Goal: Task Accomplishment & Management: Manage account settings

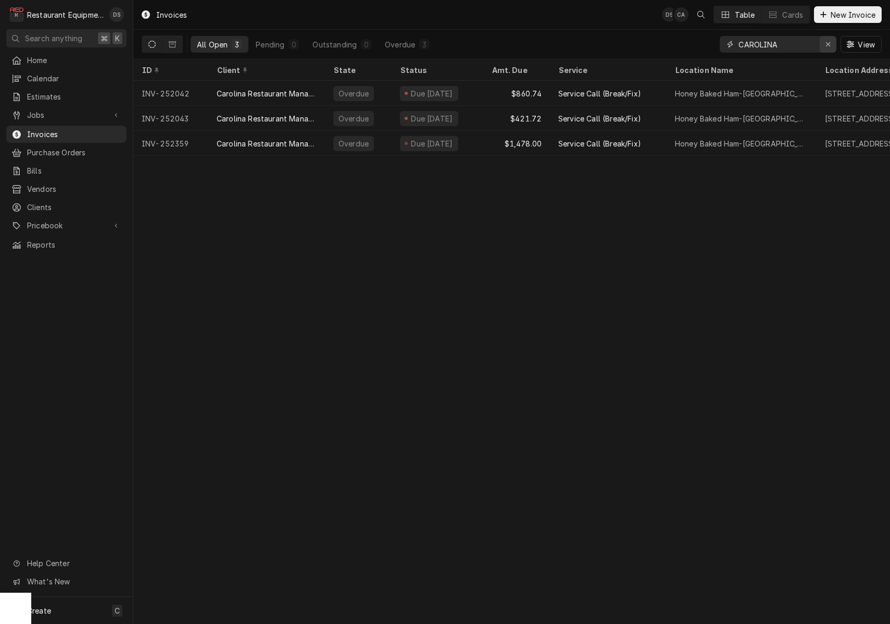
click at [831, 45] on div "Erase input" at bounding box center [828, 44] width 10 height 10
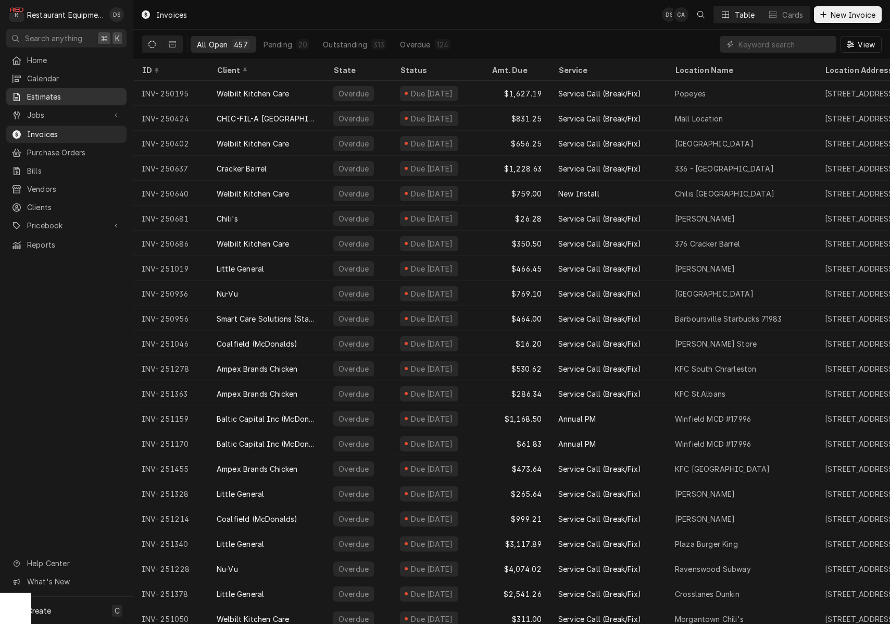
click at [57, 94] on span "Estimates" at bounding box center [74, 96] width 94 height 11
click at [284, 41] on div "Pending" at bounding box center [278, 44] width 29 height 11
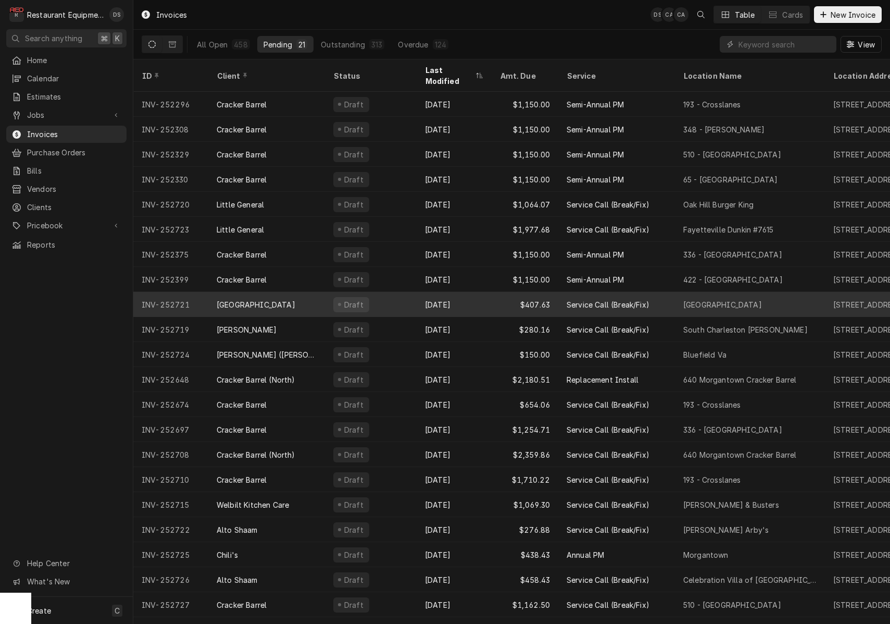
click at [484, 292] on div "Sep 8" at bounding box center [454, 304] width 75 height 25
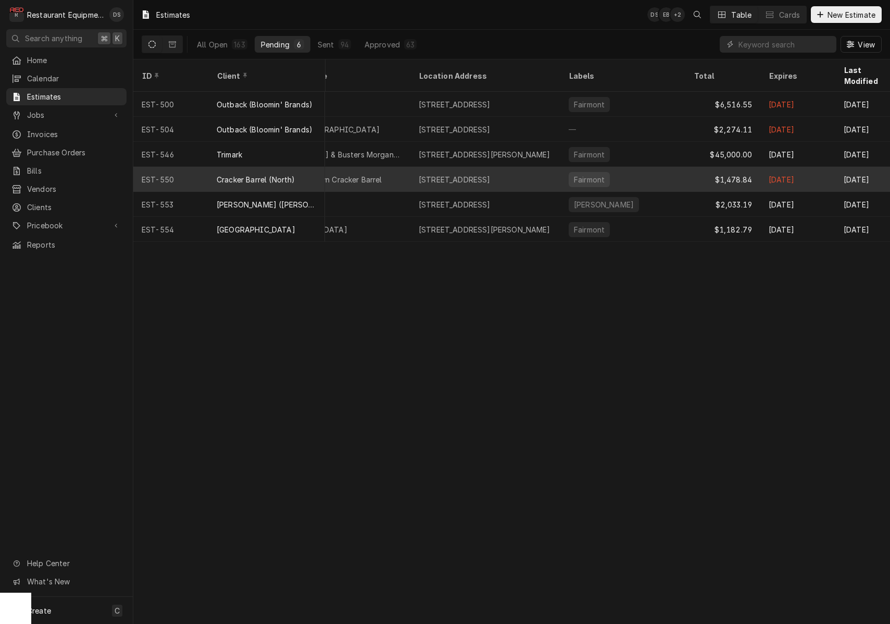
scroll to position [0, 269]
click at [453, 174] on div "2000 University Town Centre Dr, Morgantown, WV 26501" at bounding box center [459, 179] width 72 height 11
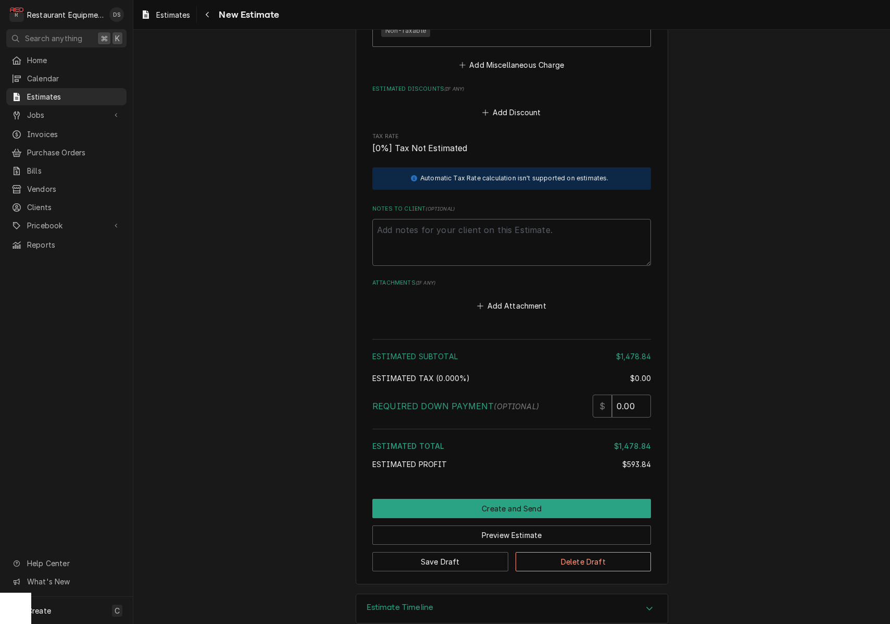
scroll to position [2797, 0]
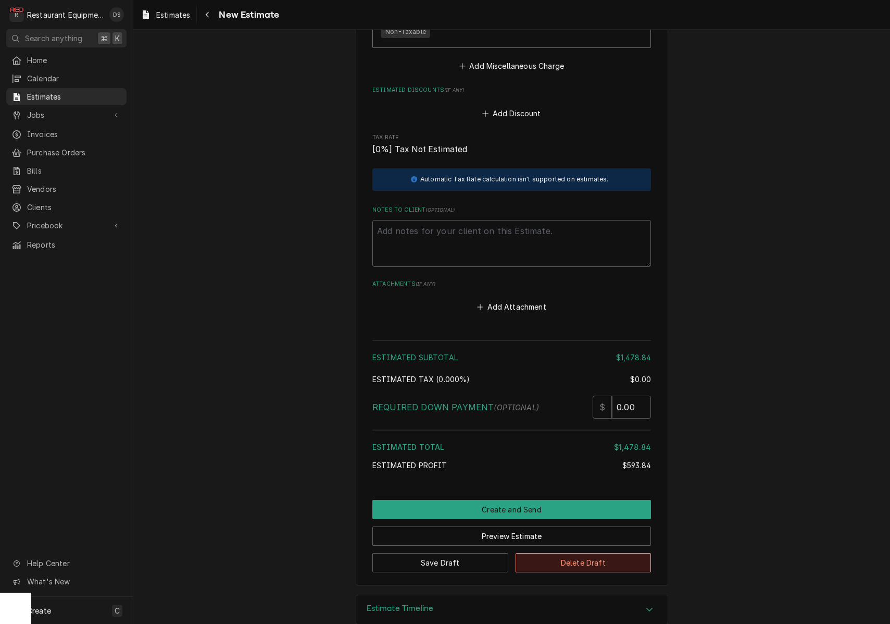
click at [598, 553] on button "Delete Draft" at bounding box center [584, 562] width 136 height 19
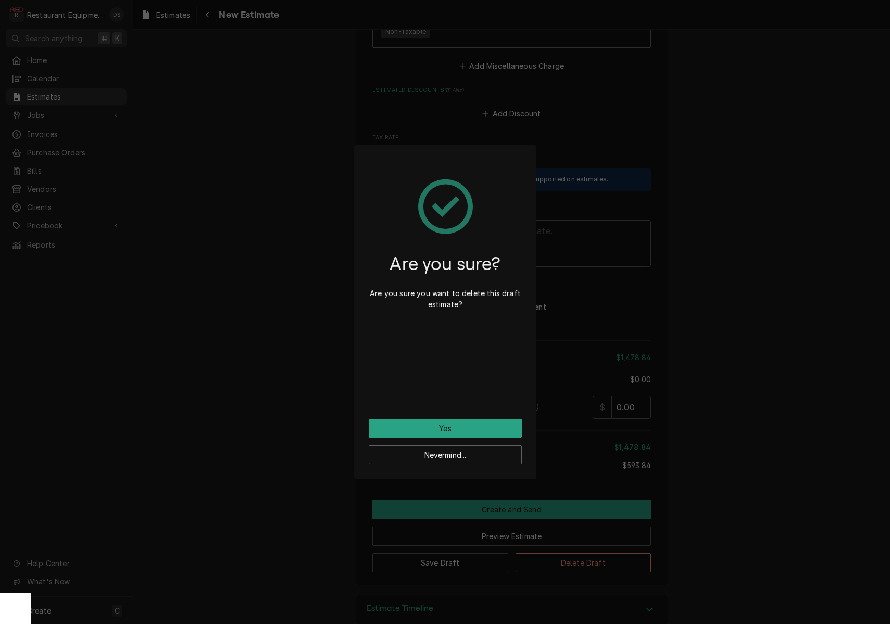
click at [501, 432] on button "Yes" at bounding box center [445, 427] width 153 height 19
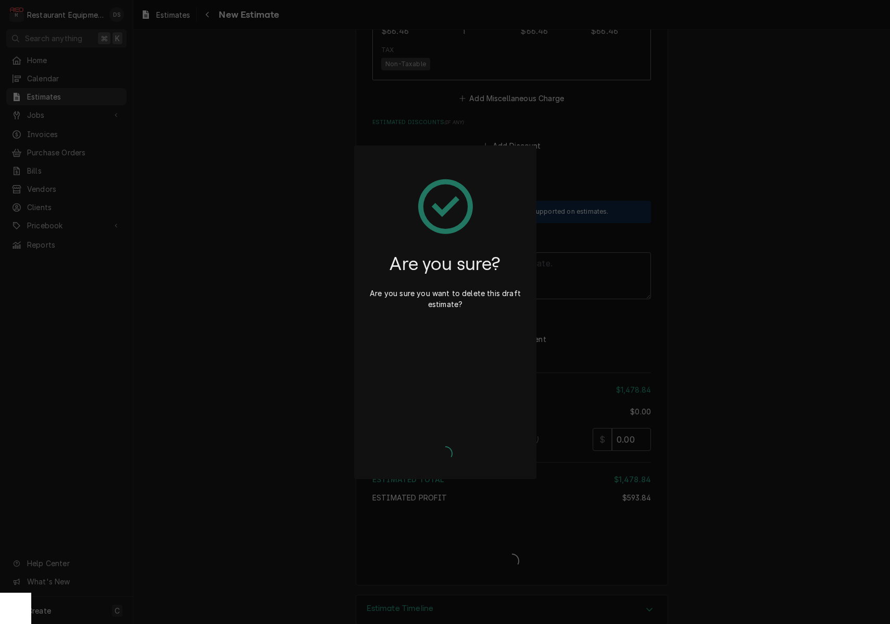
type textarea "x"
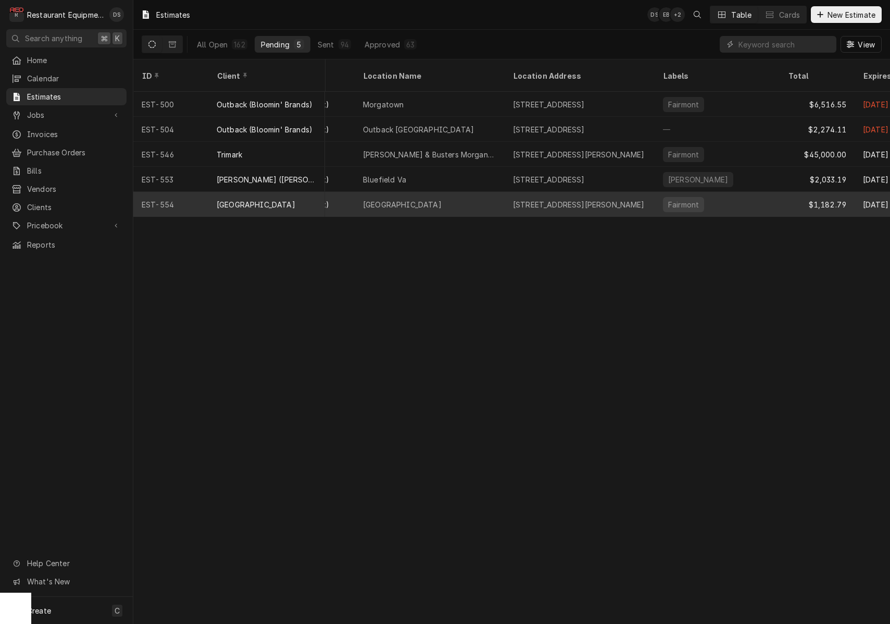
scroll to position [0, 184]
click at [622, 199] on div "[STREET_ADDRESS][PERSON_NAME]" at bounding box center [574, 204] width 132 height 11
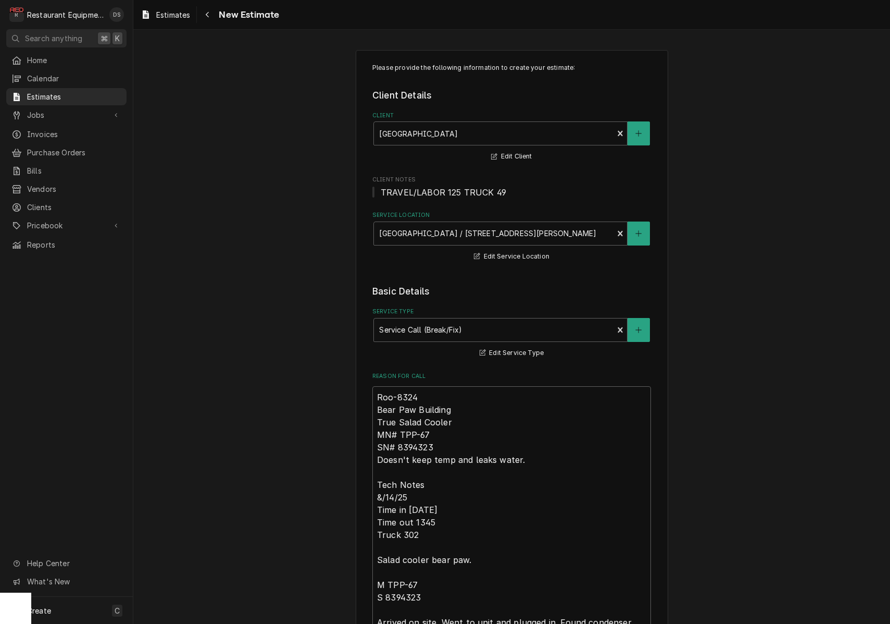
type textarea "x"
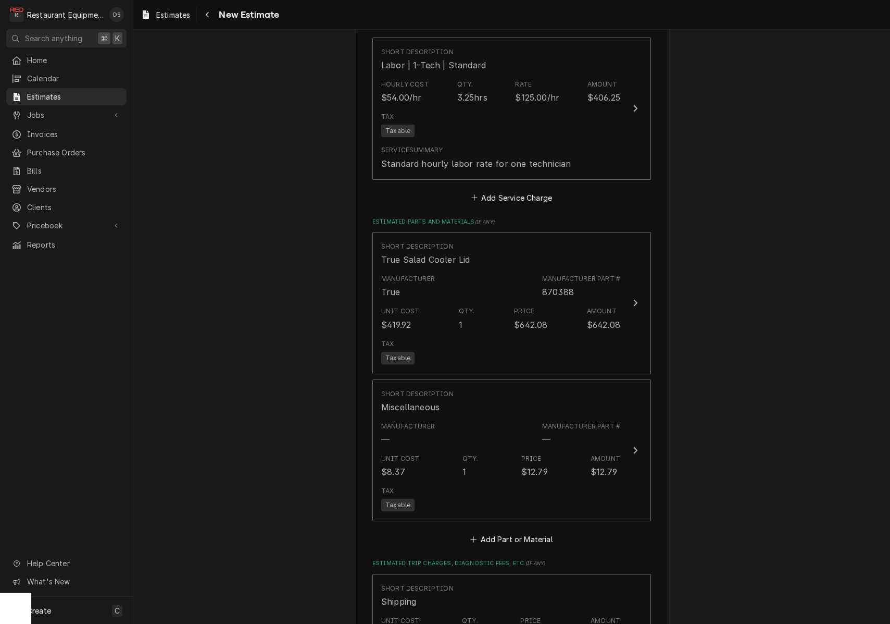
scroll to position [1296, 0]
click at [491, 191] on button "Add Service Charge" at bounding box center [511, 198] width 84 height 15
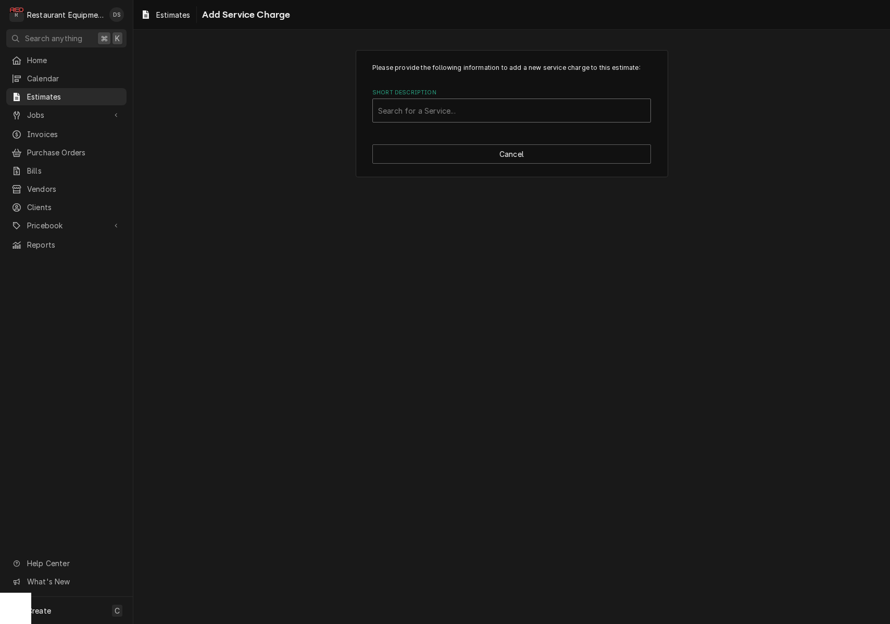
click at [453, 113] on div "Search for a Service..." at bounding box center [511, 110] width 267 height 11
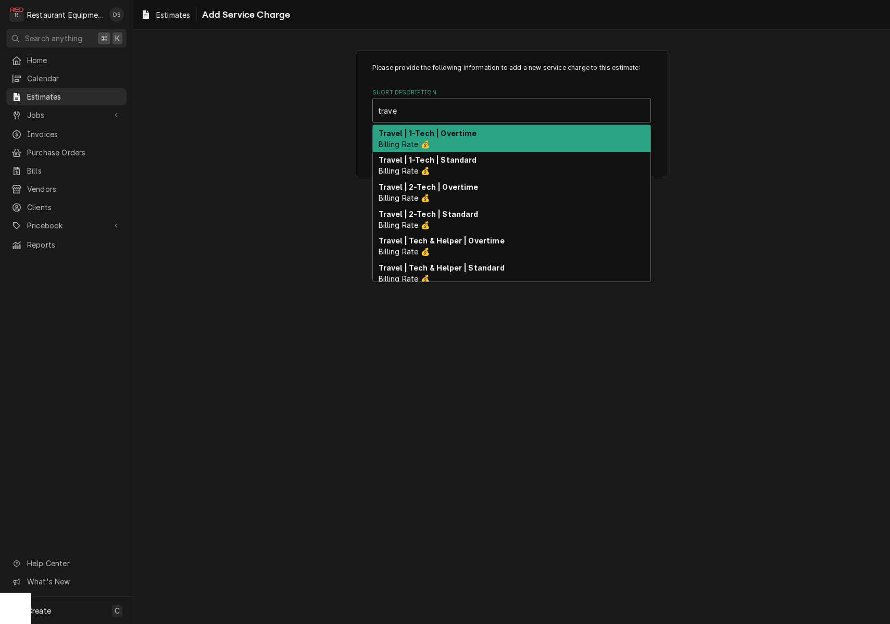
type input "travel"
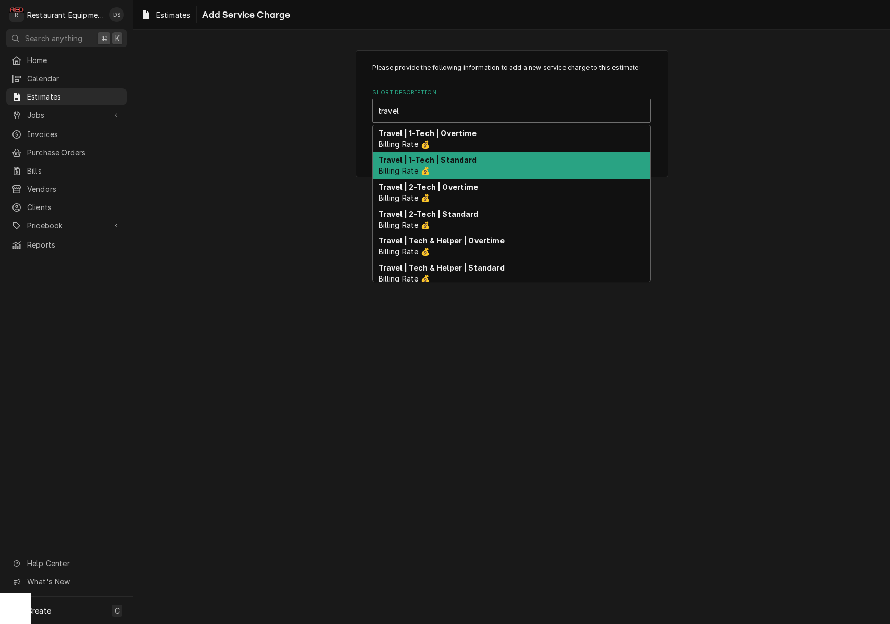
click at [437, 165] on div "Travel | 1-Tech | Standard Billing Rate 💰" at bounding box center [512, 165] width 278 height 27
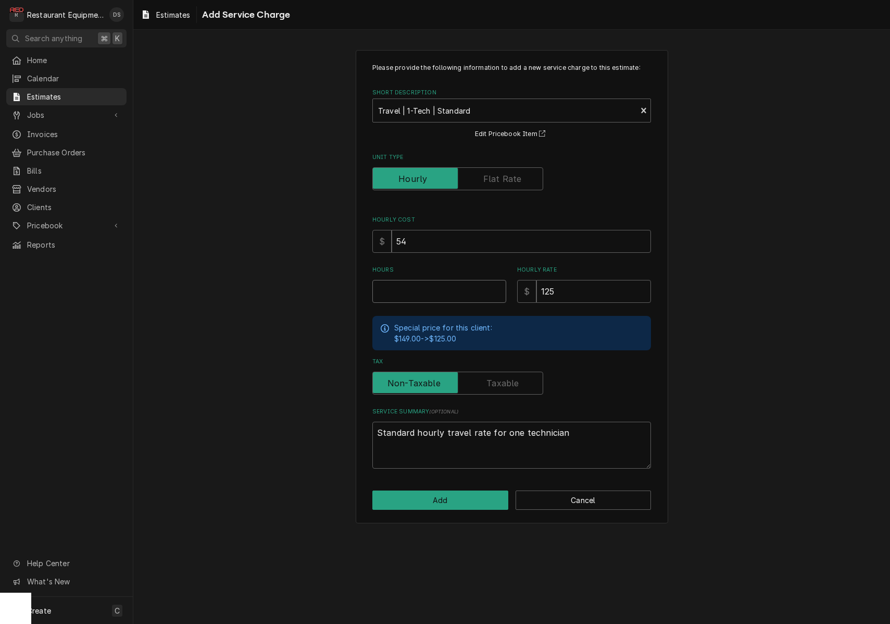
click at [427, 289] on input "Hours" at bounding box center [440, 291] width 134 height 23
type textarea "x"
type input "3"
type textarea "x"
type input "3"
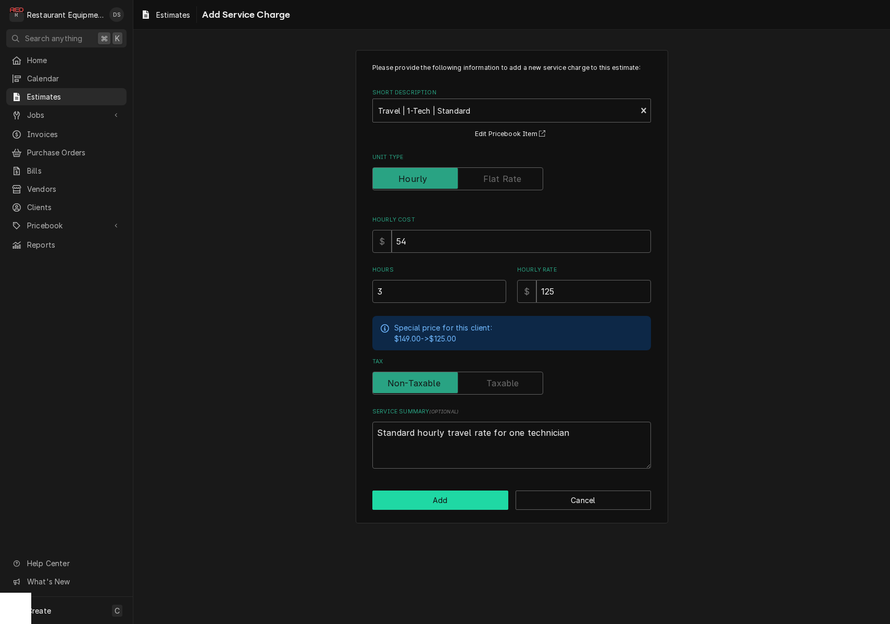
click at [463, 496] on button "Add" at bounding box center [441, 499] width 136 height 19
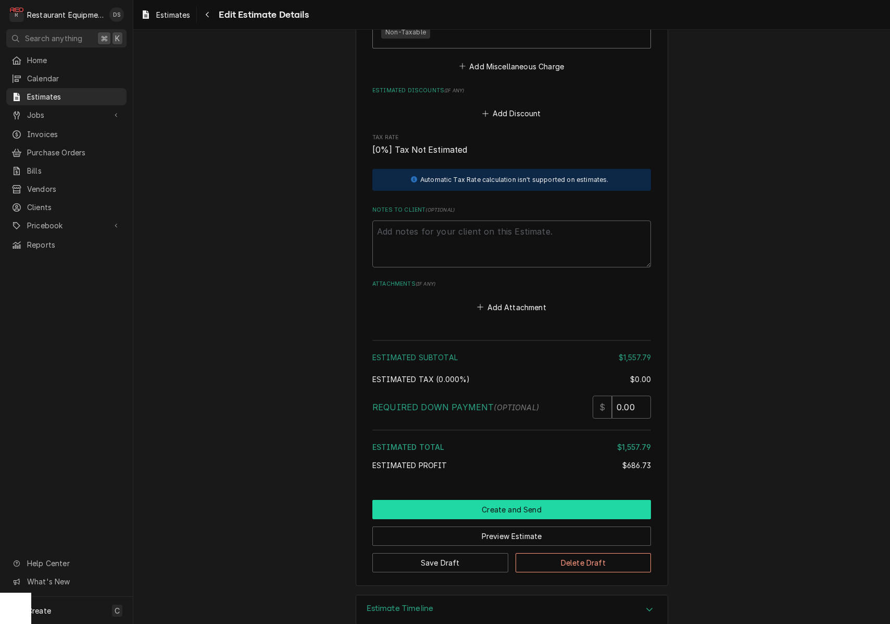
click at [505, 500] on button "Create and Send" at bounding box center [512, 509] width 279 height 19
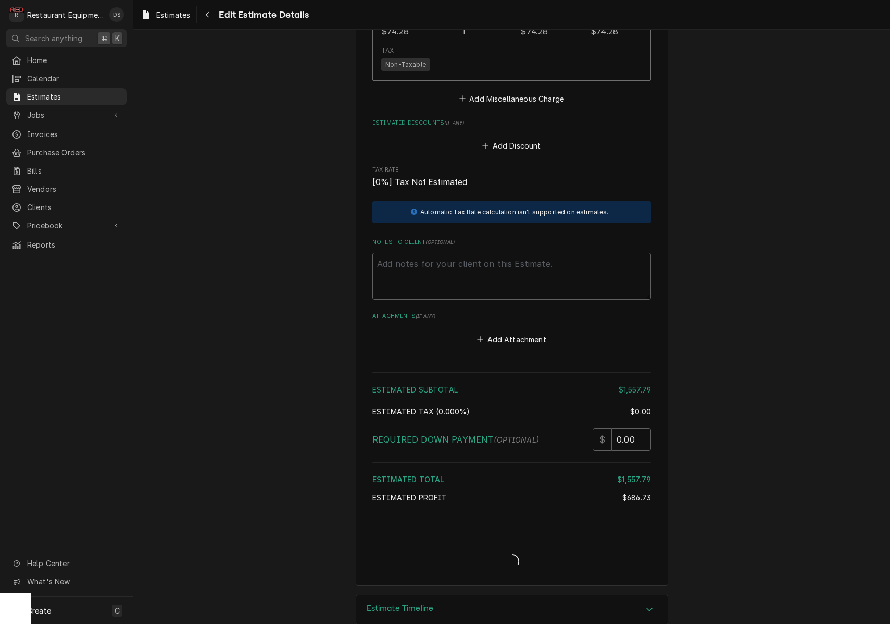
type textarea "x"
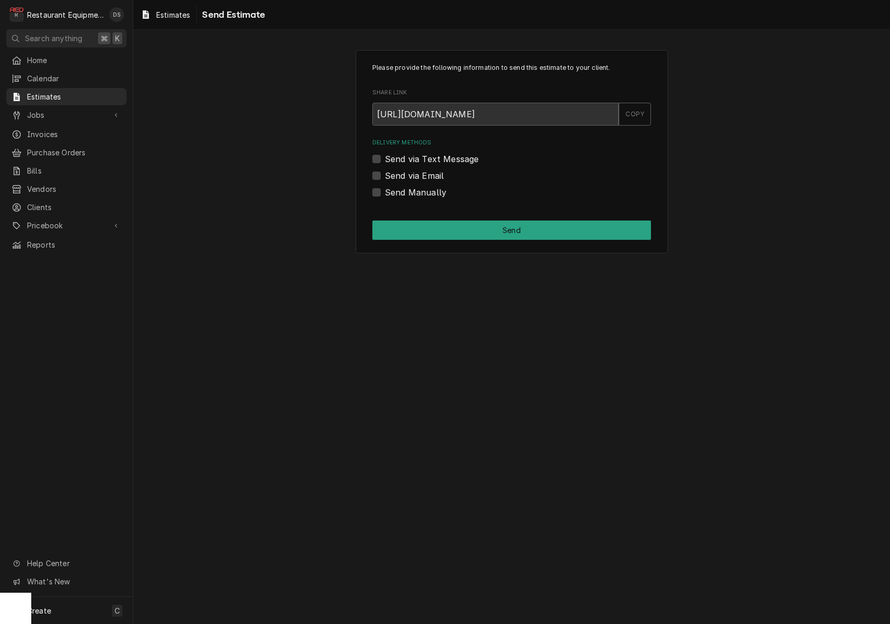
click at [385, 175] on label "Send via Email" at bounding box center [414, 175] width 59 height 13
click at [385, 175] on input "Send via Email" at bounding box center [524, 180] width 279 height 23
checkbox input "true"
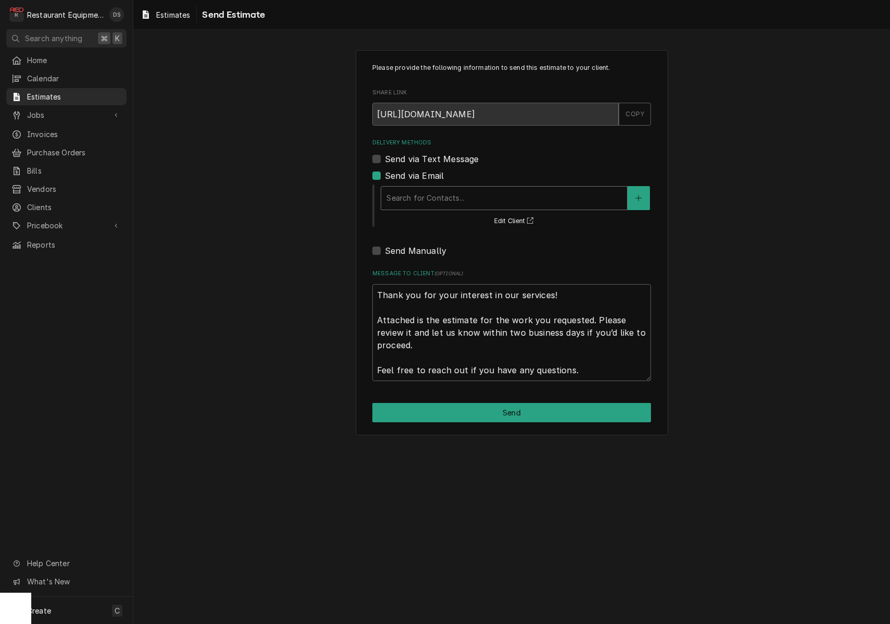
click at [427, 199] on div "Search for Contacts..." at bounding box center [505, 197] width 236 height 11
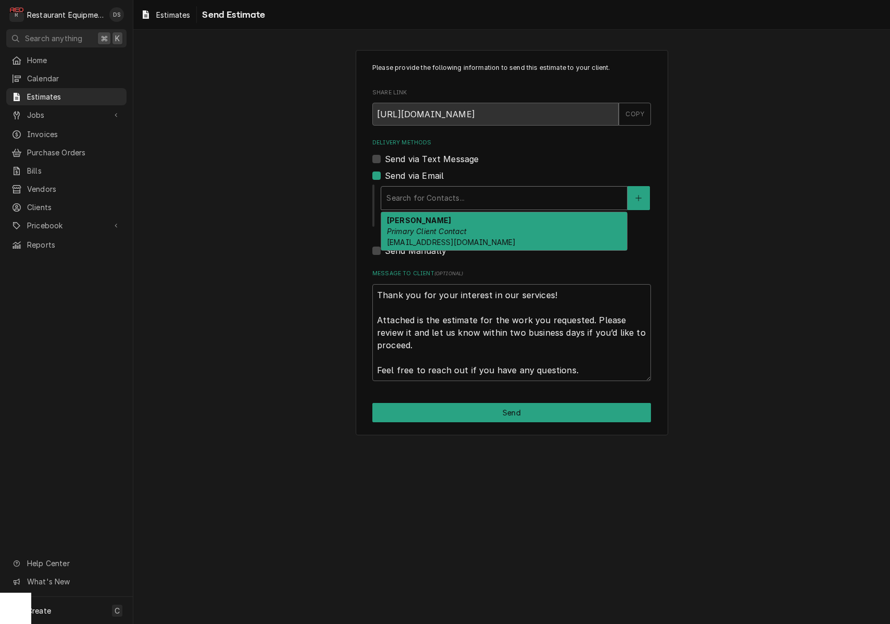
click at [431, 220] on strong "Trish Anderson" at bounding box center [419, 220] width 64 height 9
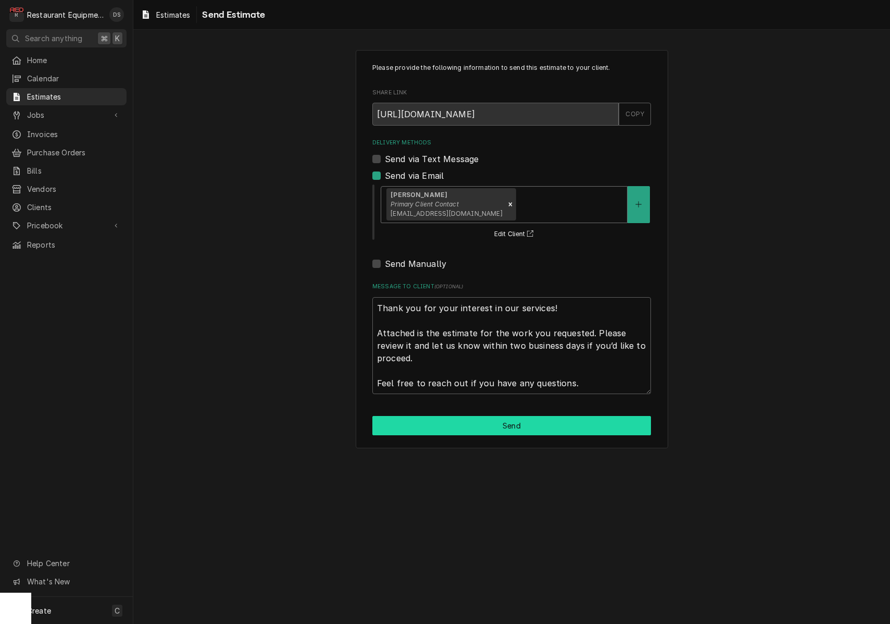
click at [497, 427] on button "Send" at bounding box center [512, 425] width 279 height 19
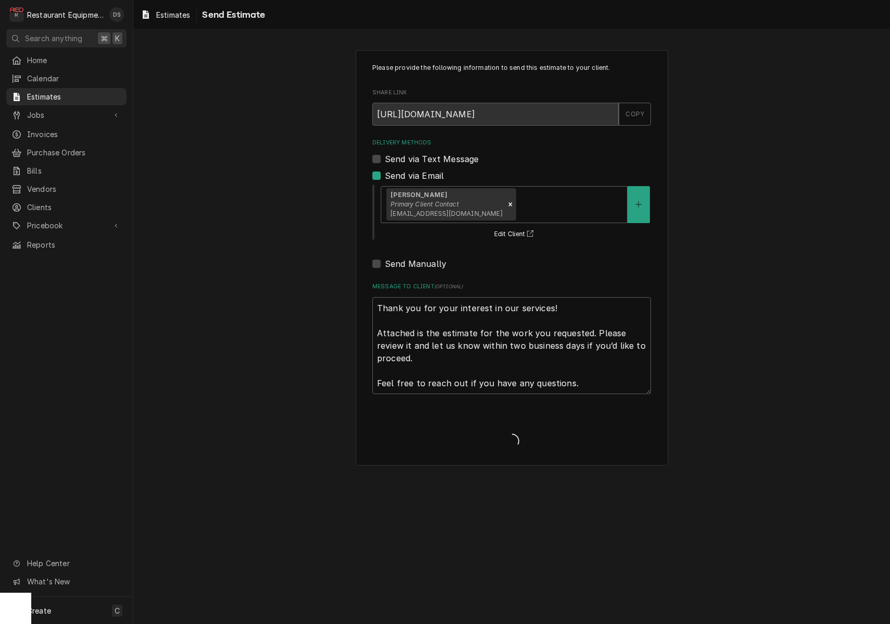
type textarea "x"
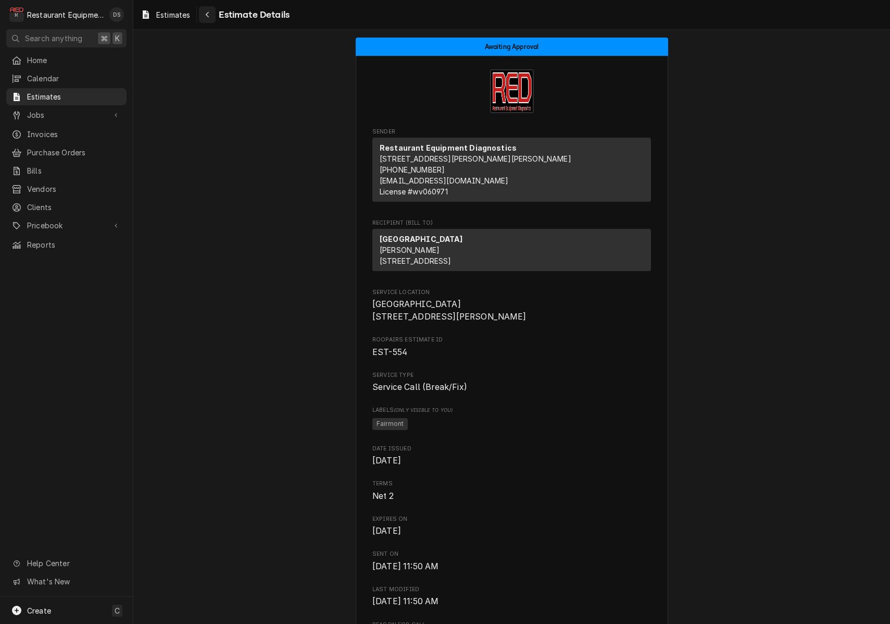
click at [213, 18] on div "Navigate back" at bounding box center [207, 14] width 10 height 10
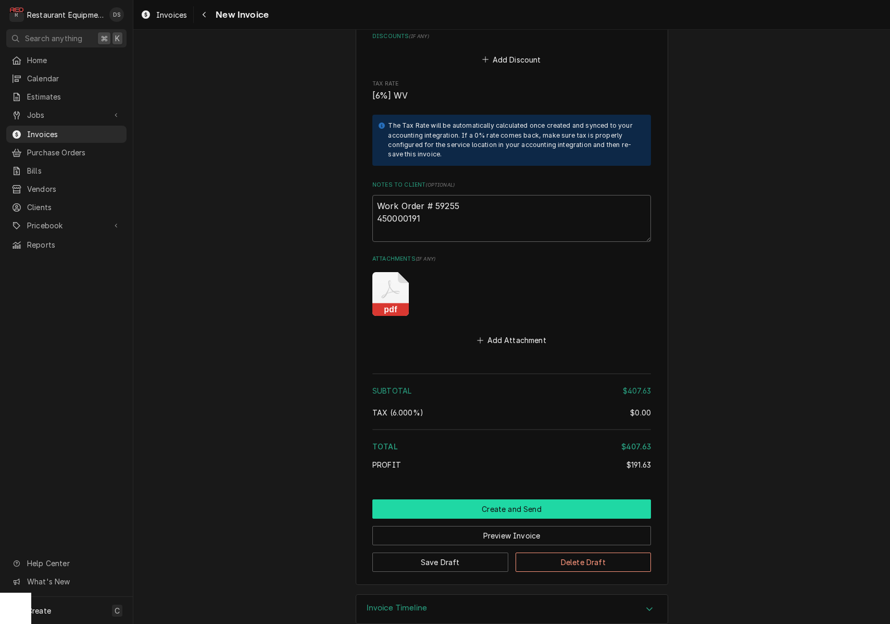
click at [505, 499] on button "Create and Send" at bounding box center [512, 508] width 279 height 19
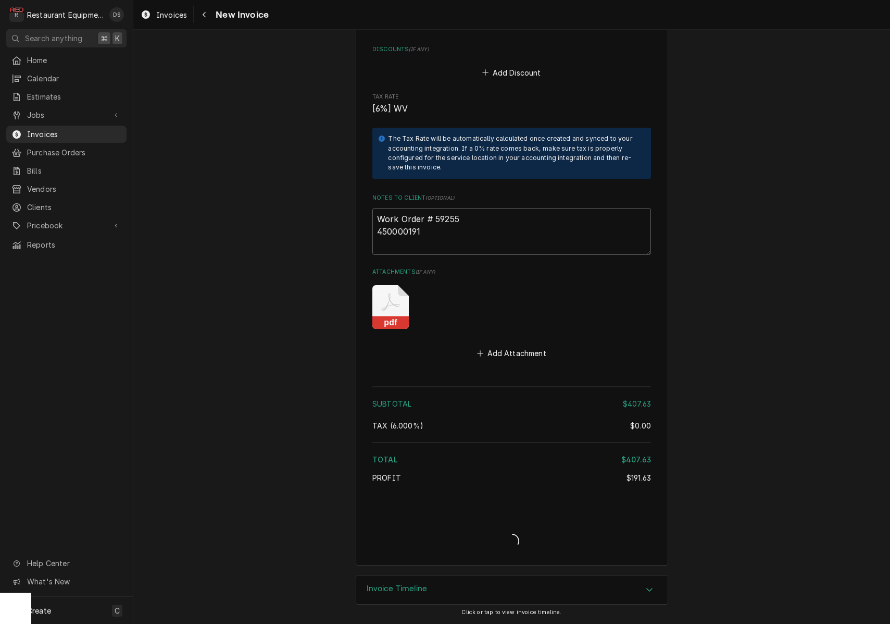
scroll to position [2019, 0]
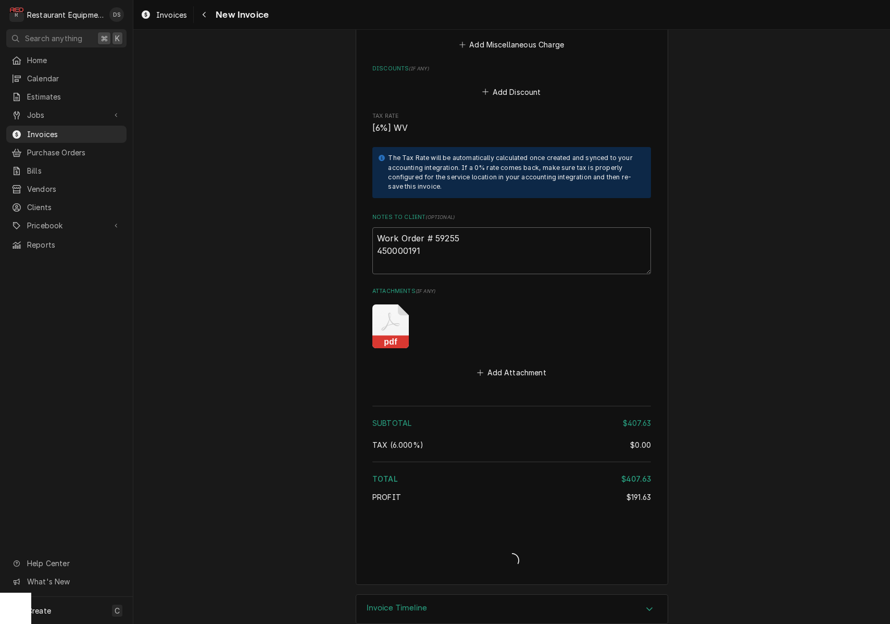
type textarea "x"
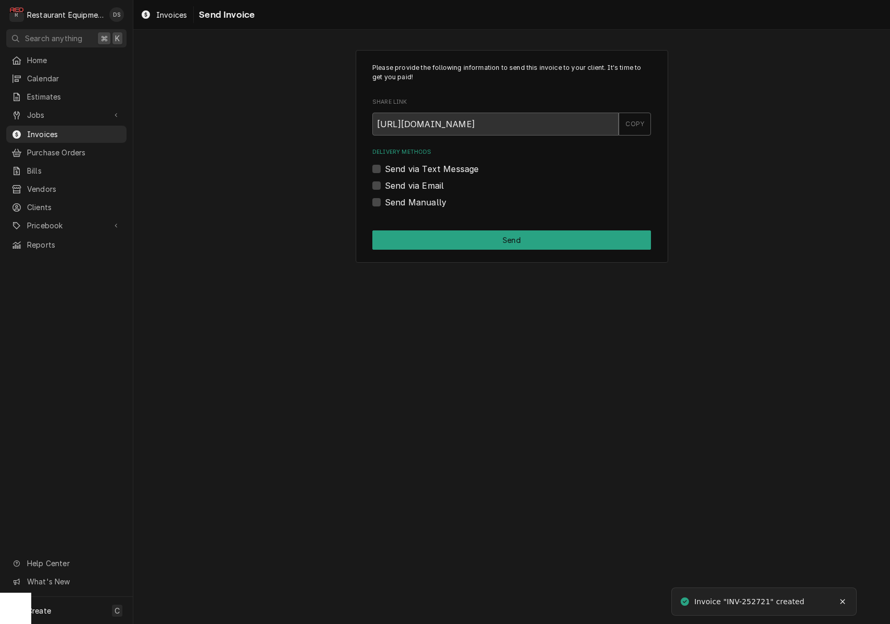
click at [385, 184] on label "Send via Email" at bounding box center [414, 185] width 59 height 13
click at [385, 184] on input "Send via Email" at bounding box center [524, 190] width 279 height 23
checkbox input "true"
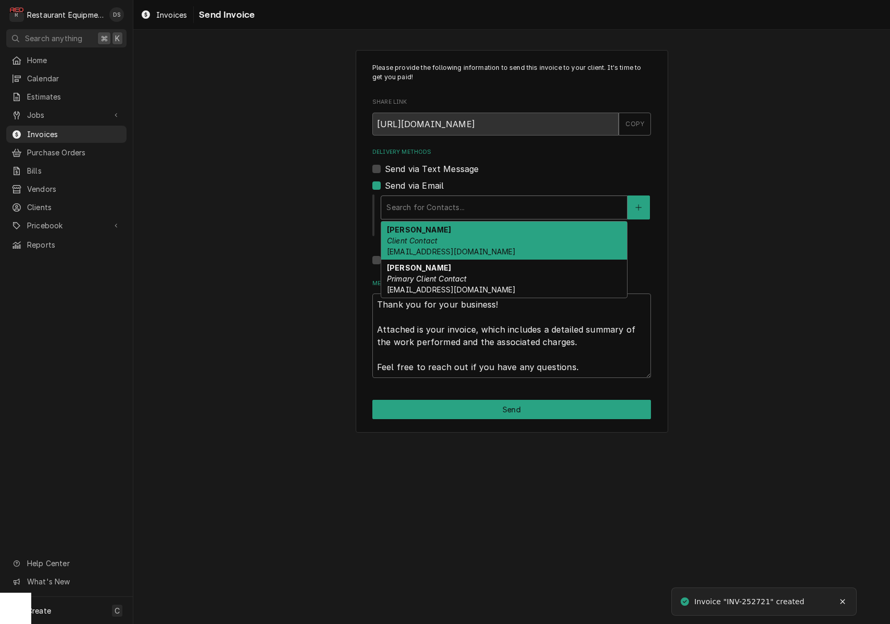
click at [446, 203] on div "Search for Contacts..." at bounding box center [505, 207] width 236 height 11
click at [452, 240] on div "Darlene McNeal Client Contact smcneel@k12.wv.us" at bounding box center [504, 240] width 246 height 38
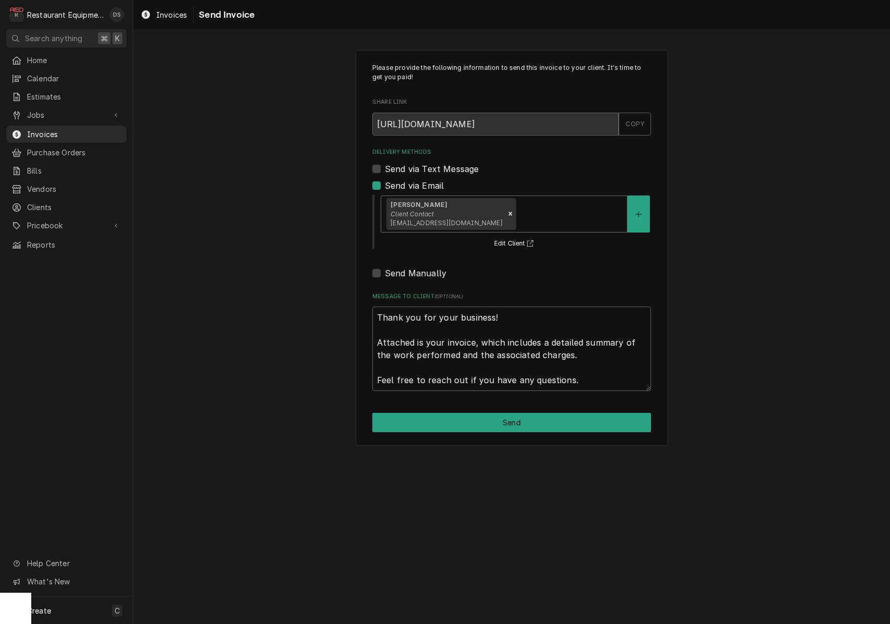
click at [518, 210] on div "Delivery Methods" at bounding box center [570, 213] width 104 height 19
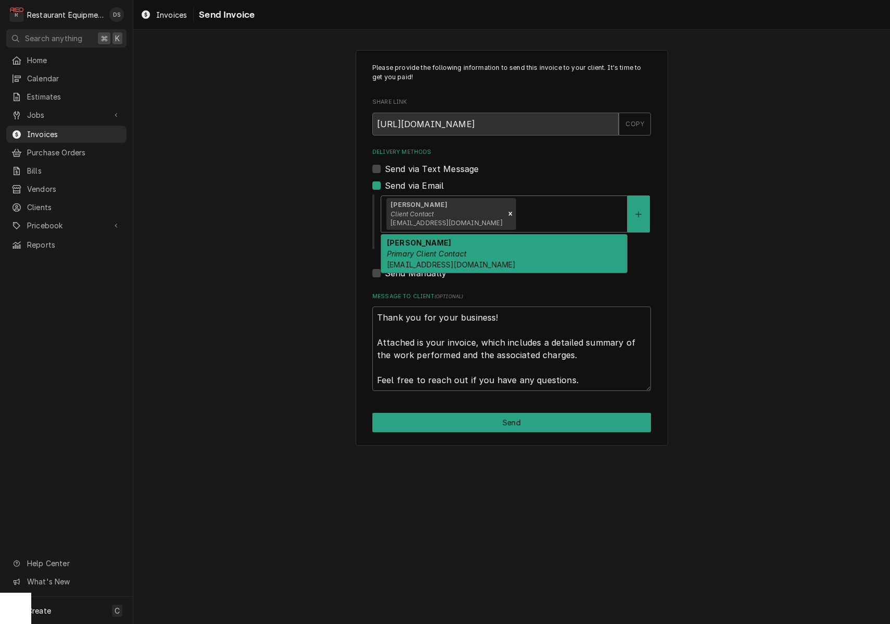
click at [501, 239] on div "Malati Reeve Primary Client Contact mreeve@k12.wv.us" at bounding box center [504, 253] width 246 height 38
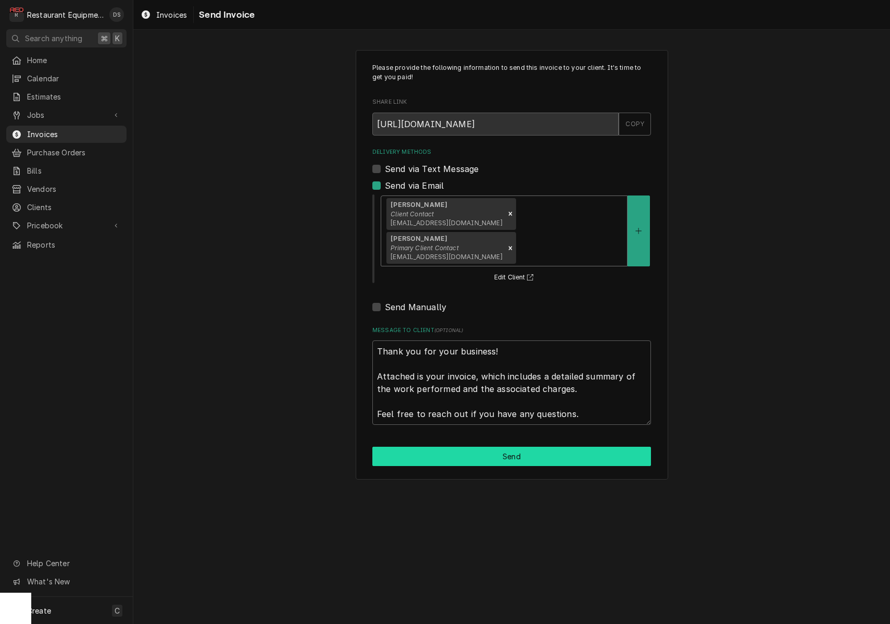
click at [533, 447] on button "Send" at bounding box center [512, 456] width 279 height 19
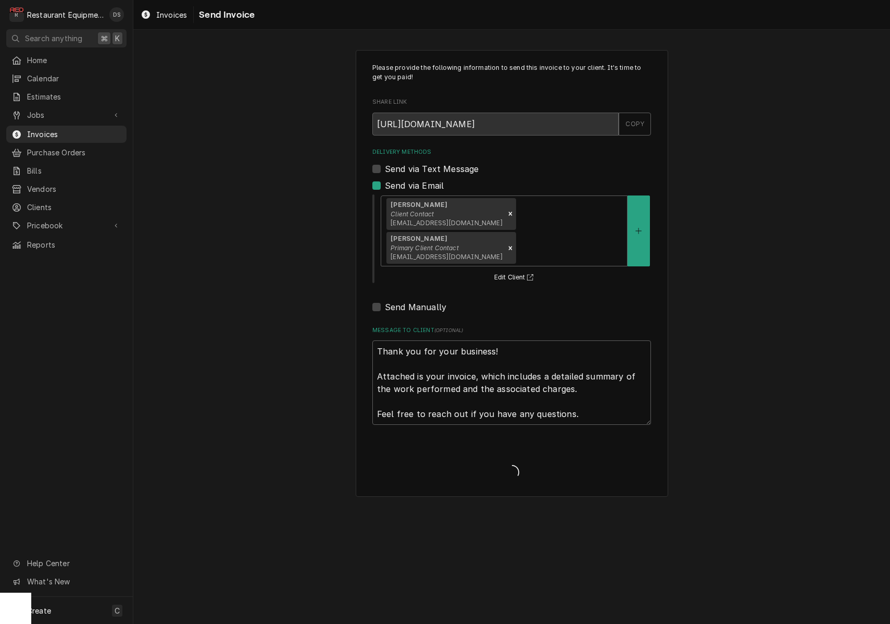
type textarea "x"
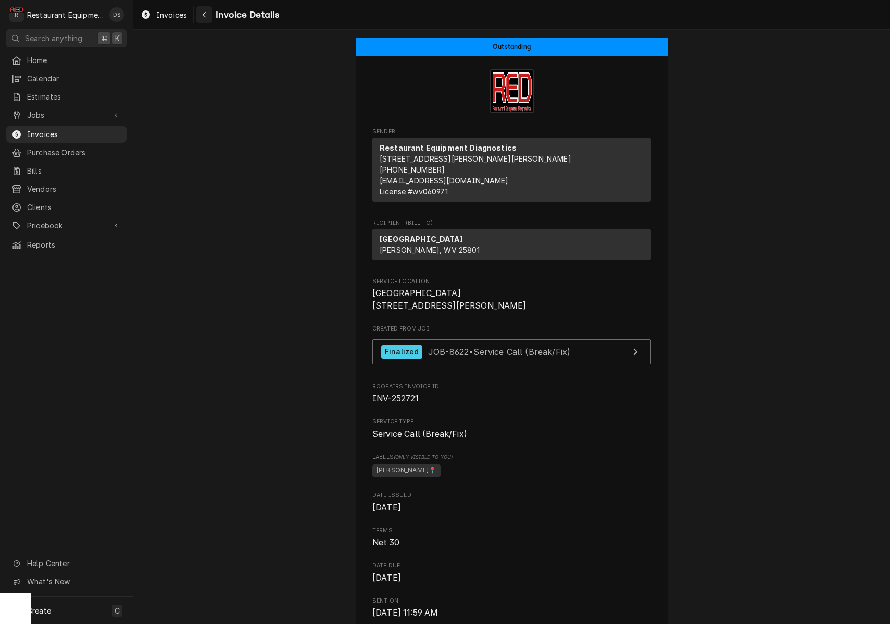
click at [203, 16] on icon "Navigate back" at bounding box center [204, 14] width 5 height 7
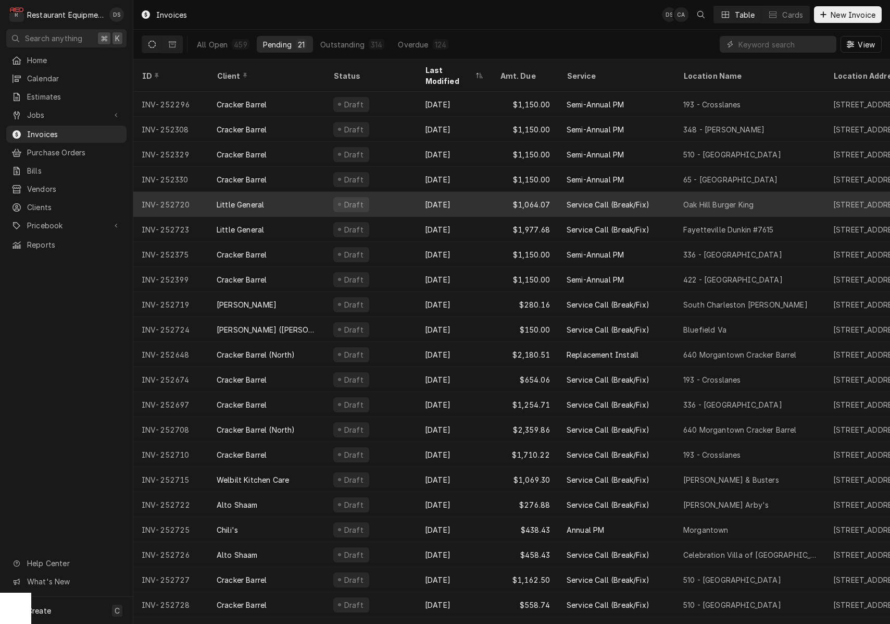
click at [469, 192] on div "[DATE]" at bounding box center [454, 204] width 75 height 25
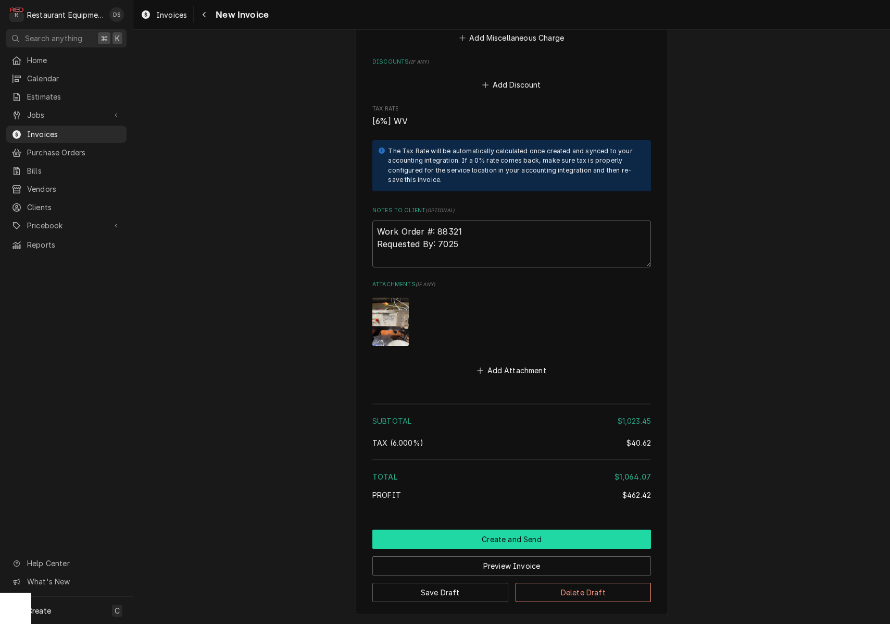
click at [514, 529] on button "Create and Send" at bounding box center [512, 538] width 279 height 19
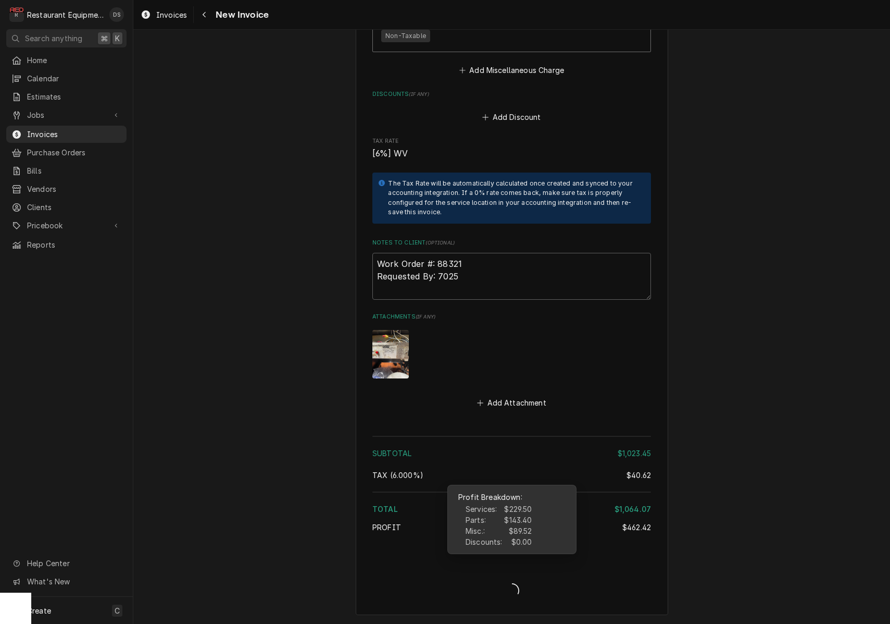
type textarea "x"
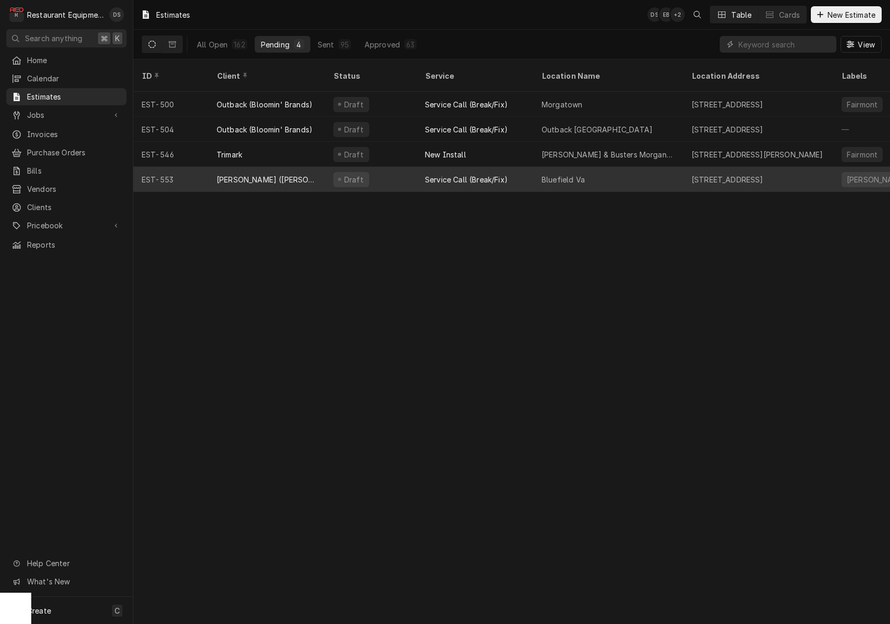
click at [309, 167] on div "[PERSON_NAME] ([PERSON_NAME])" at bounding box center [266, 179] width 117 height 25
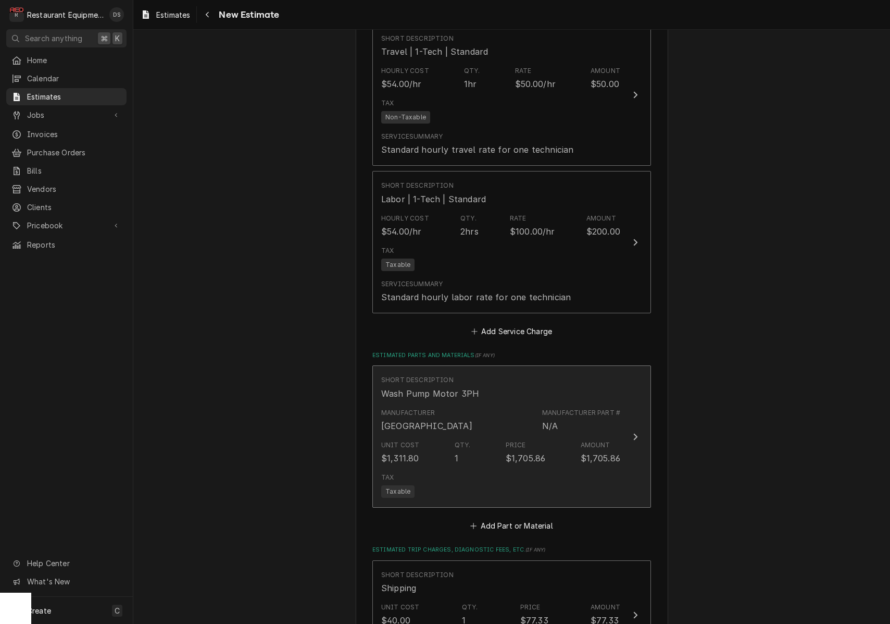
scroll to position [865, 0]
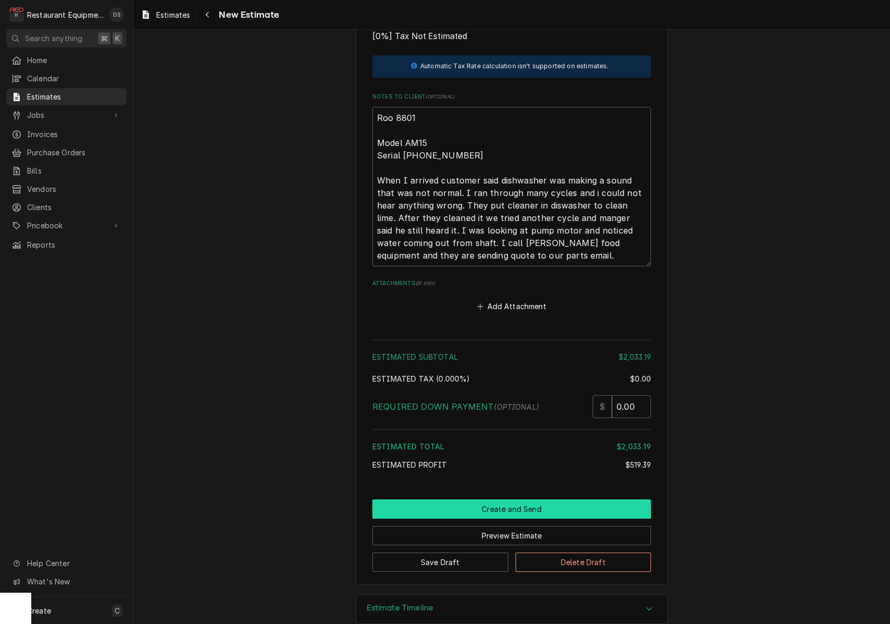
click at [515, 499] on button "Create and Send" at bounding box center [512, 508] width 279 height 19
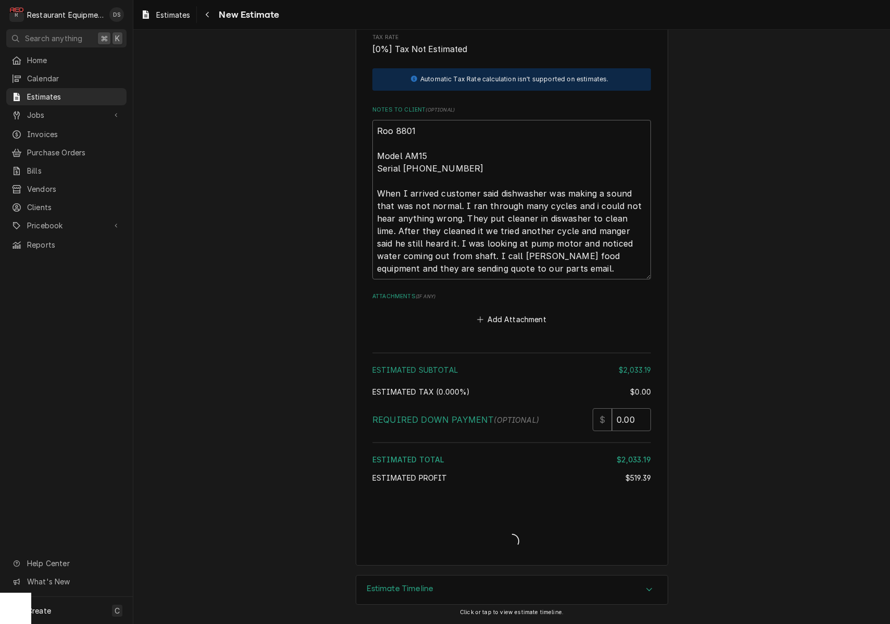
scroll to position [1572, 0]
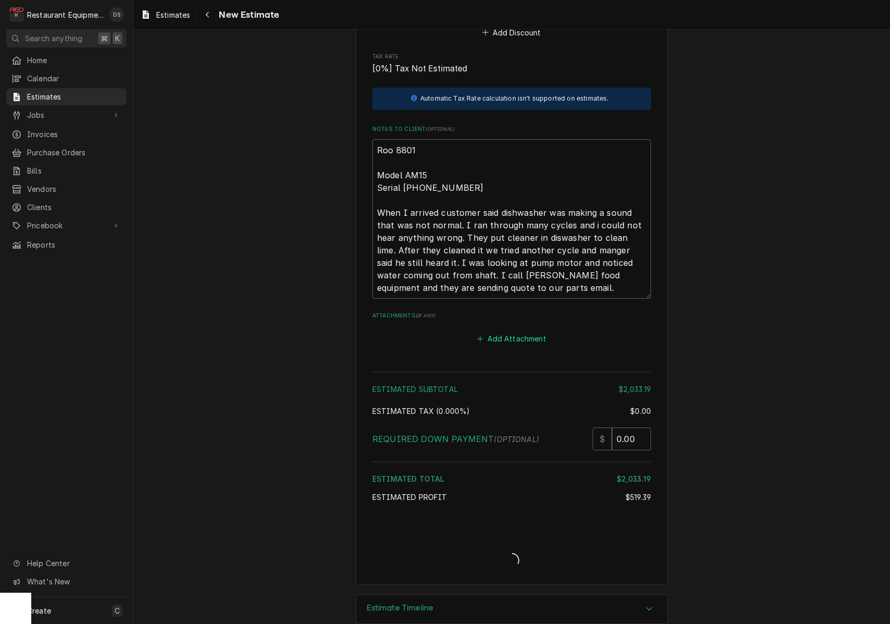
type textarea "x"
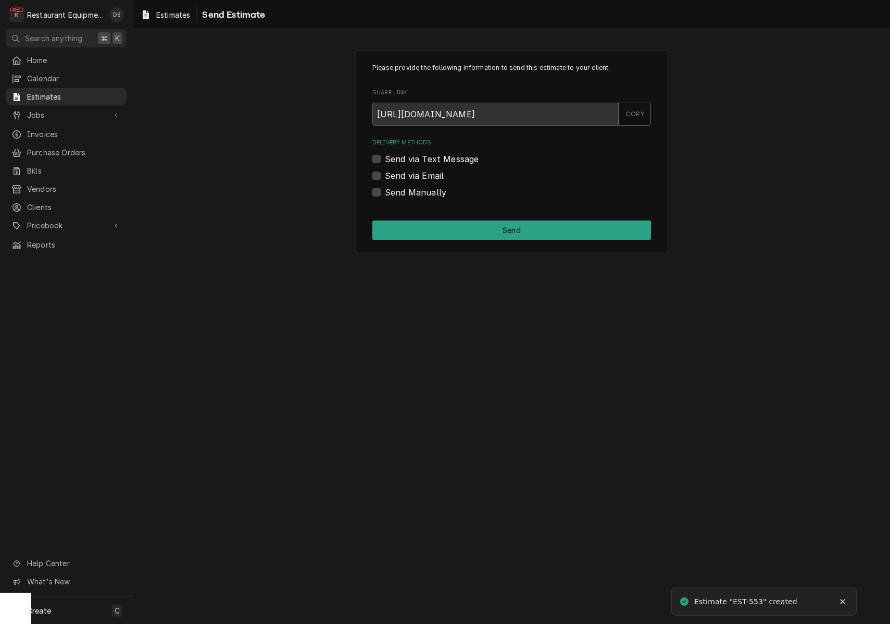
click at [385, 172] on label "Send via Email" at bounding box center [414, 175] width 59 height 13
click at [385, 172] on input "Send via Email" at bounding box center [524, 180] width 279 height 23
checkbox input "true"
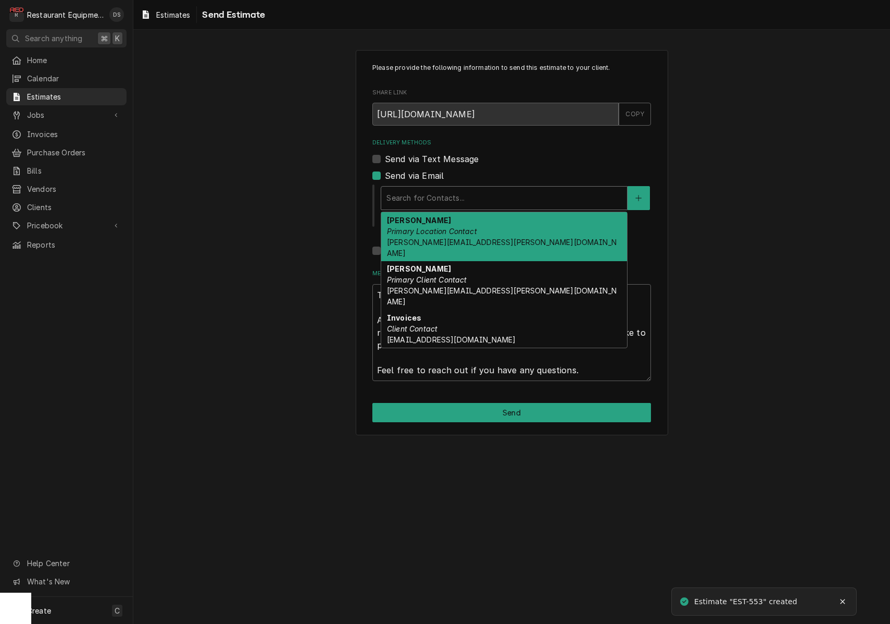
click at [459, 195] on div "Search for Contacts..." at bounding box center [505, 197] width 236 height 11
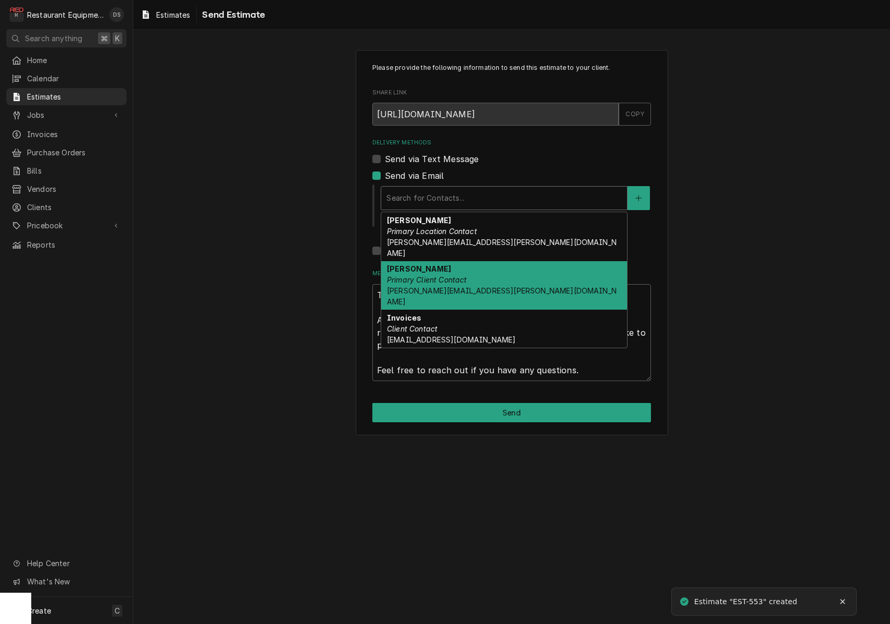
click at [454, 275] on em "Primary Client Contact" at bounding box center [427, 279] width 80 height 9
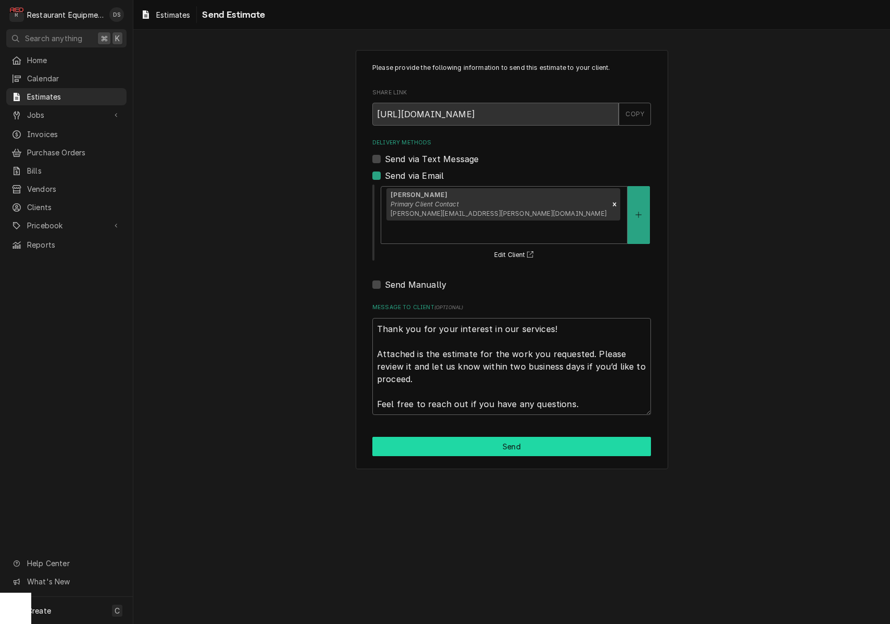
click at [502, 437] on button "Send" at bounding box center [512, 446] width 279 height 19
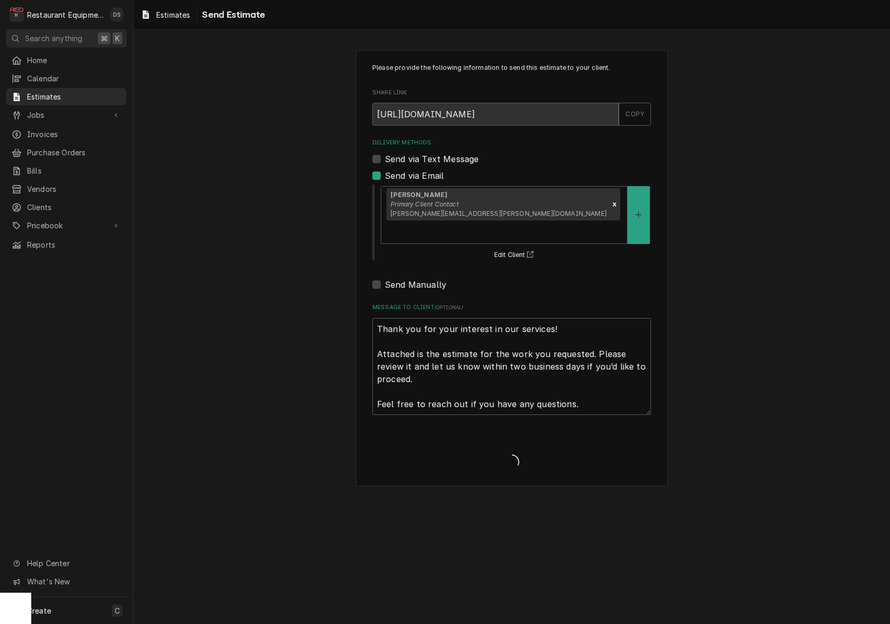
type textarea "x"
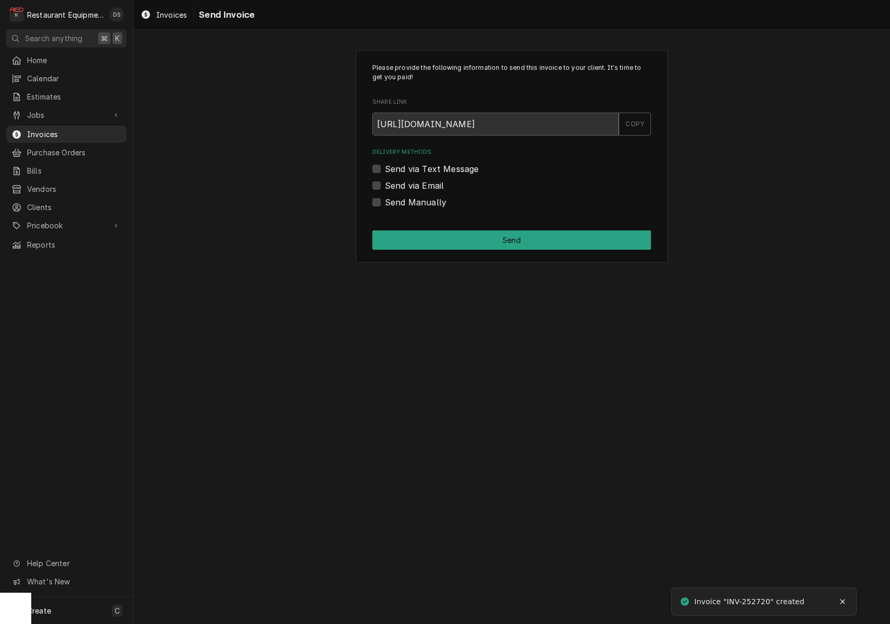
click at [385, 182] on label "Send via Email" at bounding box center [414, 185] width 59 height 13
click at [385, 182] on input "Send via Email" at bounding box center [524, 190] width 279 height 23
checkbox input "true"
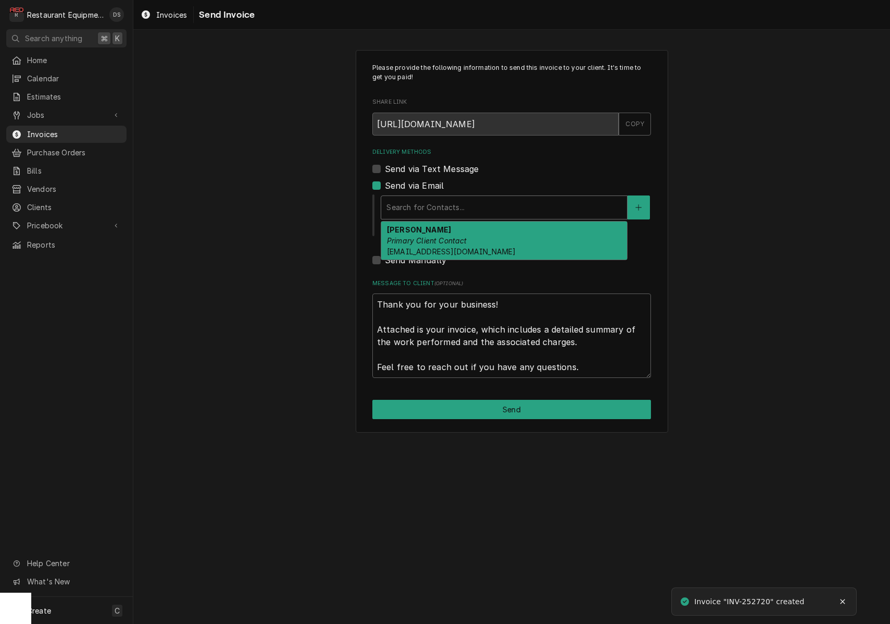
click at [448, 205] on div "Search for Contacts..." at bounding box center [505, 207] width 236 height 11
click at [448, 241] on em "Primary Client Contact" at bounding box center [427, 240] width 80 height 9
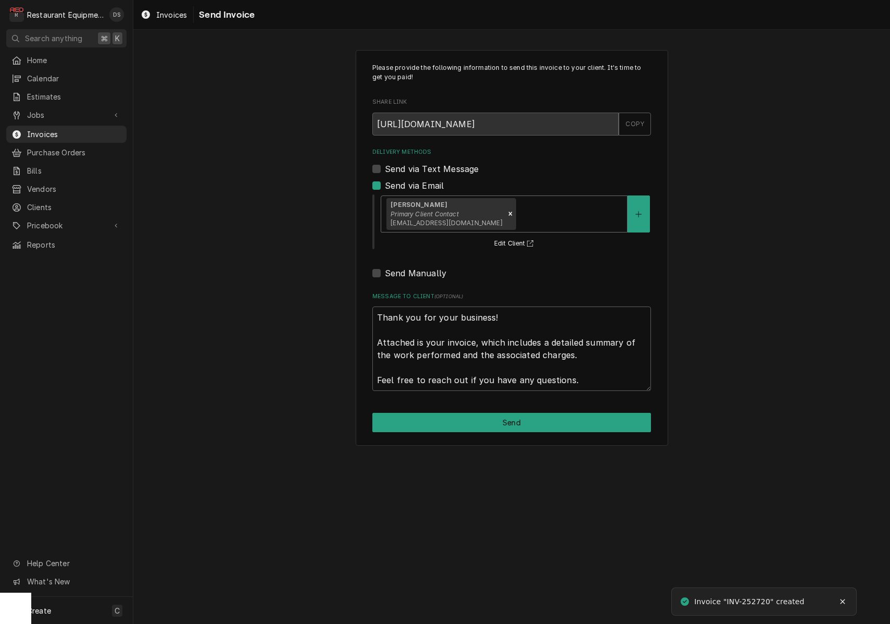
click at [514, 418] on button "Send" at bounding box center [512, 422] width 279 height 19
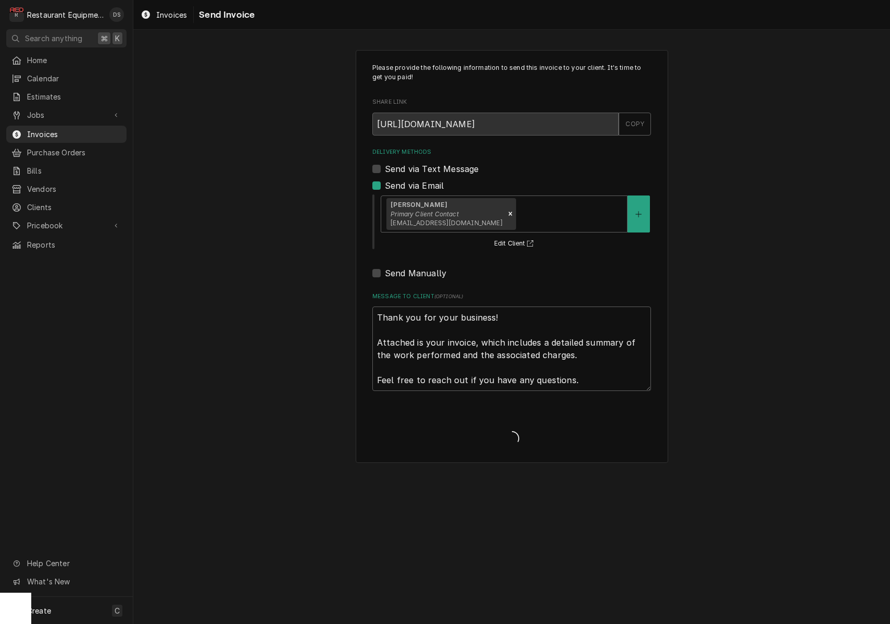
type textarea "x"
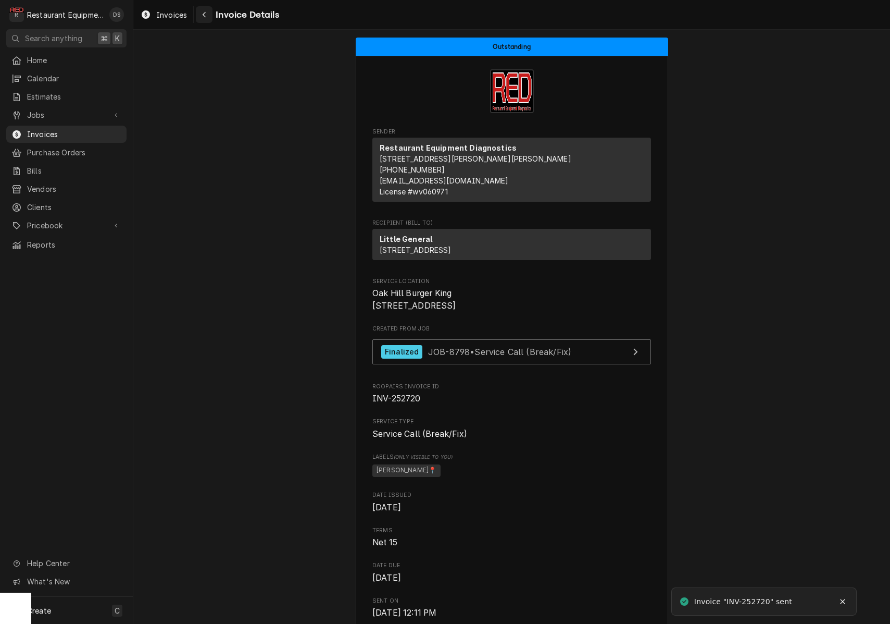
click at [202, 11] on icon "Navigate back" at bounding box center [204, 14] width 5 height 7
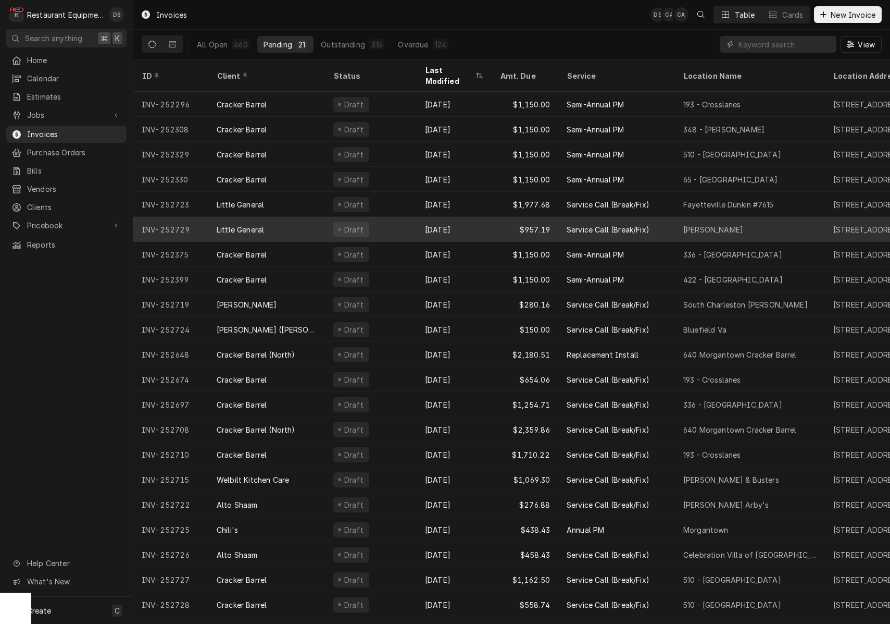
click at [288, 217] on div "Little General" at bounding box center [266, 229] width 117 height 25
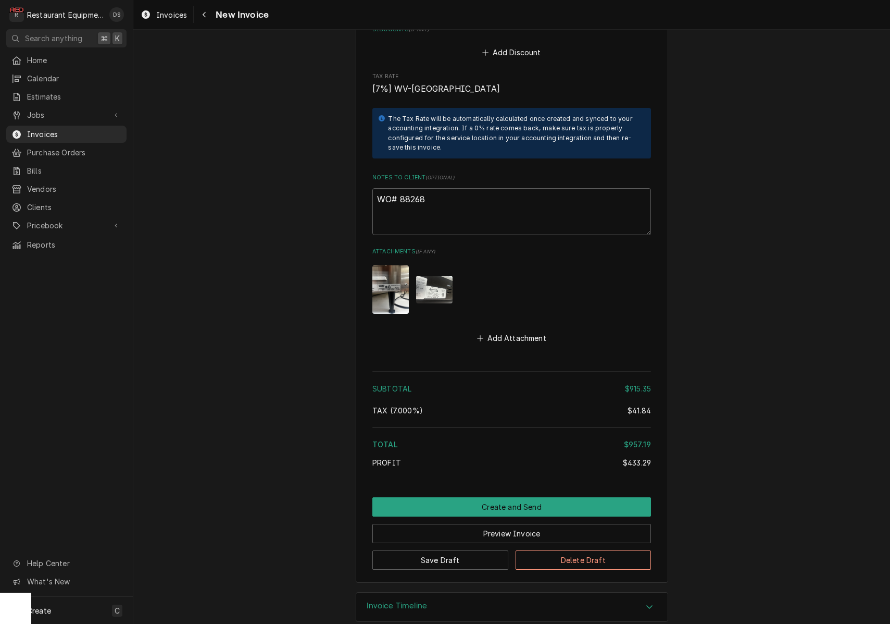
scroll to position [2855, 0]
click at [503, 498] on button "Create and Send" at bounding box center [512, 507] width 279 height 19
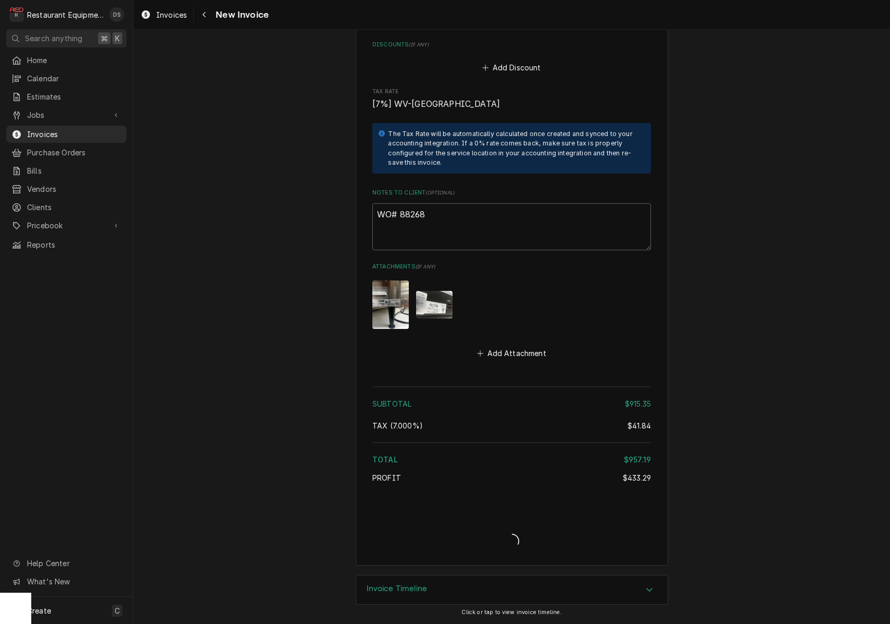
scroll to position [2823, 0]
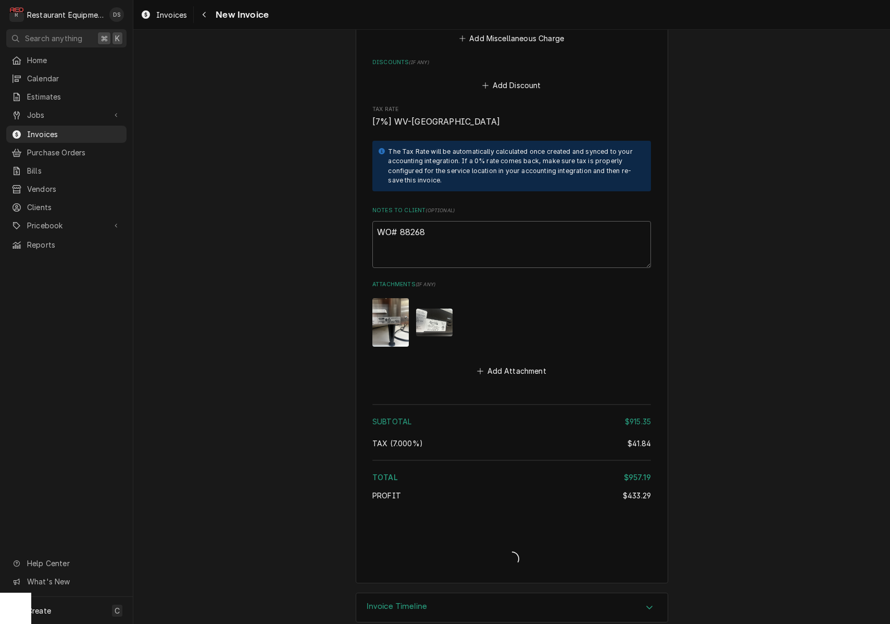
type textarea "x"
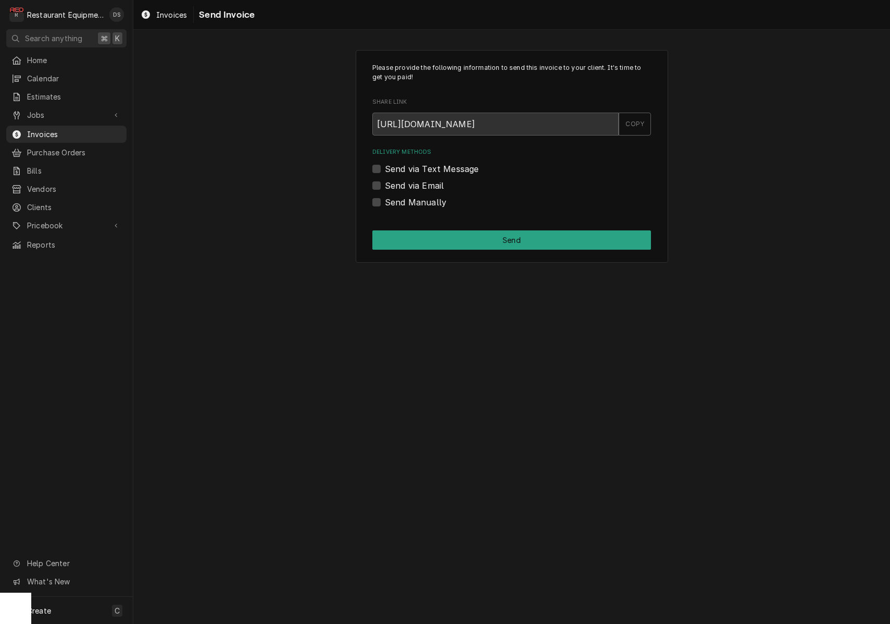
click at [385, 182] on label "Send via Email" at bounding box center [414, 185] width 59 height 13
click at [385, 182] on input "Send via Email" at bounding box center [524, 190] width 279 height 23
checkbox input "true"
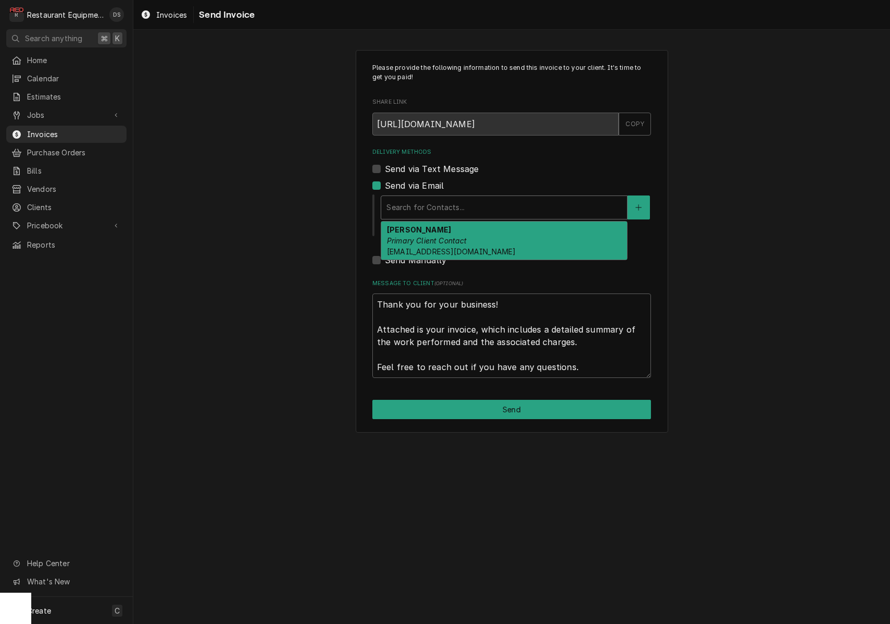
click at [476, 205] on div "Delivery Methods" at bounding box center [505, 207] width 236 height 19
click at [464, 237] on em "Primary Client Contact" at bounding box center [427, 240] width 80 height 9
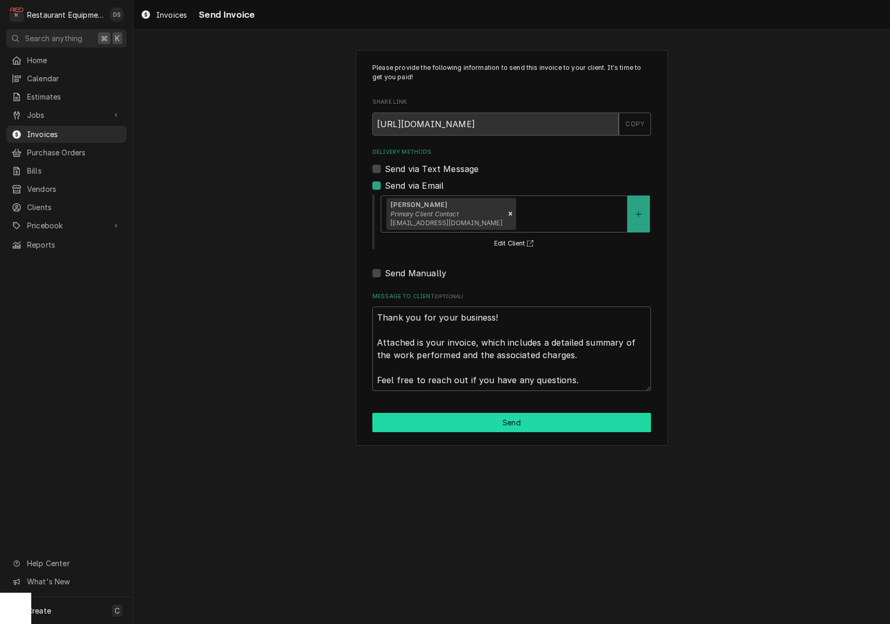
click at [518, 415] on button "Send" at bounding box center [512, 422] width 279 height 19
type textarea "x"
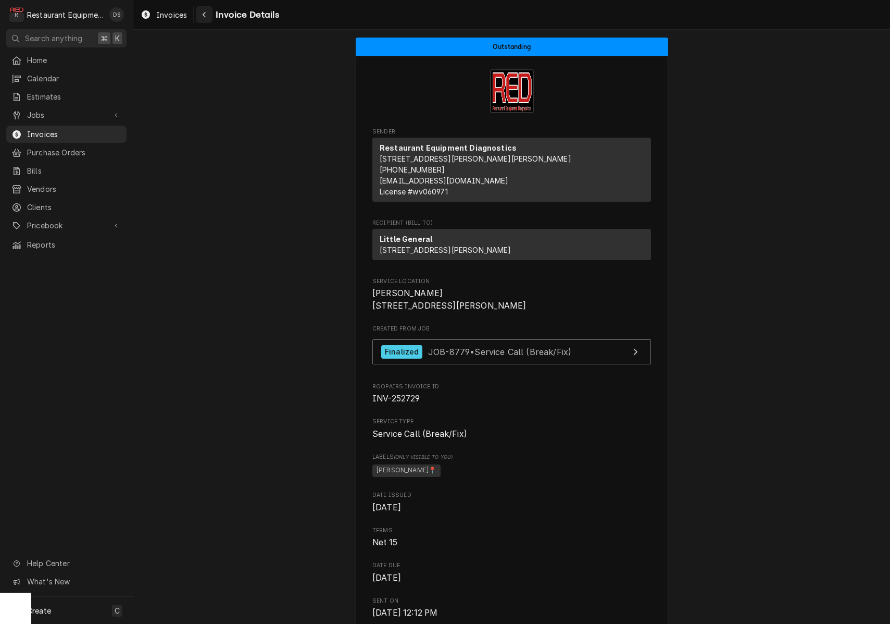
click at [203, 16] on icon "Navigate back" at bounding box center [204, 14] width 5 height 7
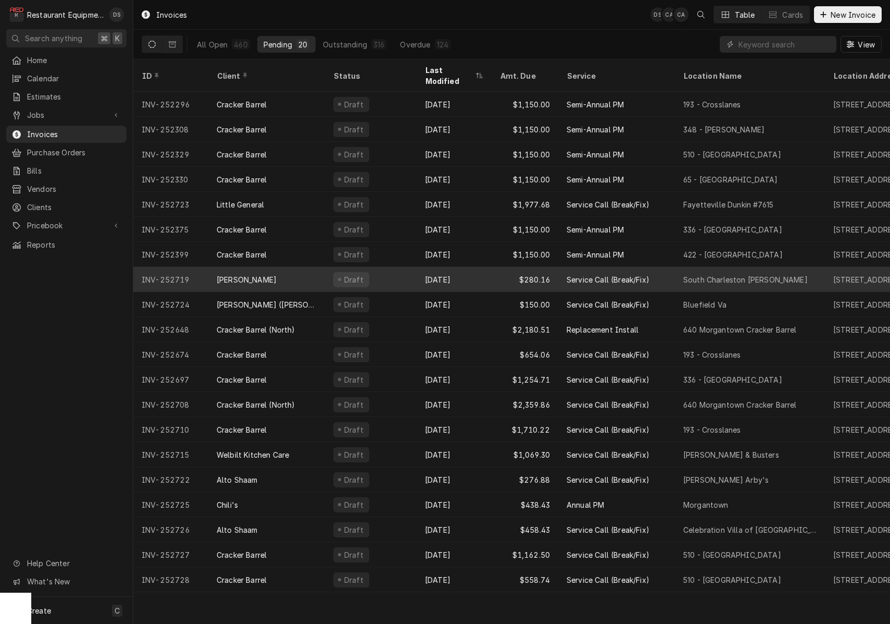
click at [400, 267] on div "Draft" at bounding box center [371, 279] width 92 height 25
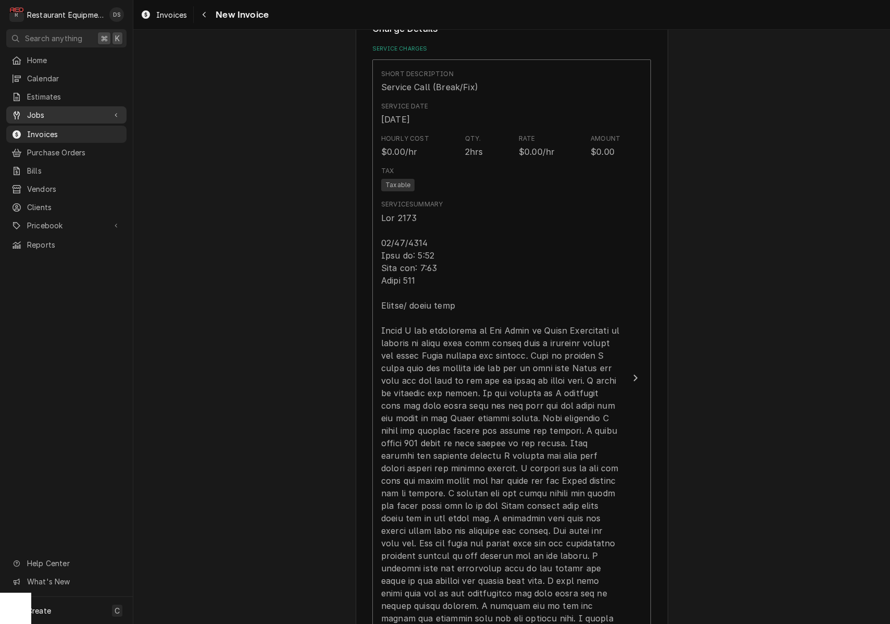
click at [33, 109] on span "Jobs" at bounding box center [66, 114] width 79 height 11
click at [42, 132] on span "Jobs" at bounding box center [74, 133] width 94 height 11
click at [46, 131] on span "Jobs" at bounding box center [74, 133] width 94 height 11
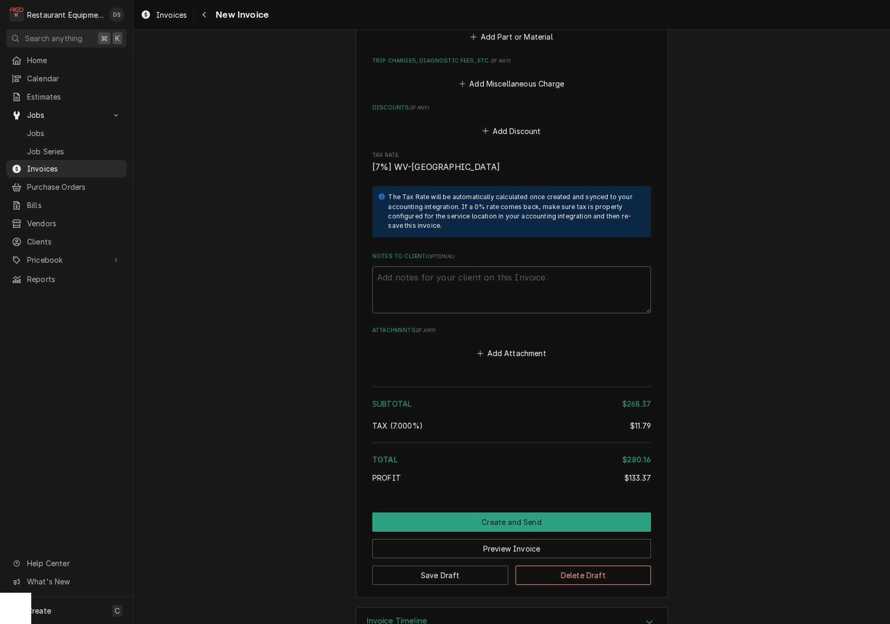
click at [515, 539] on button "Preview Invoice" at bounding box center [512, 548] width 279 height 19
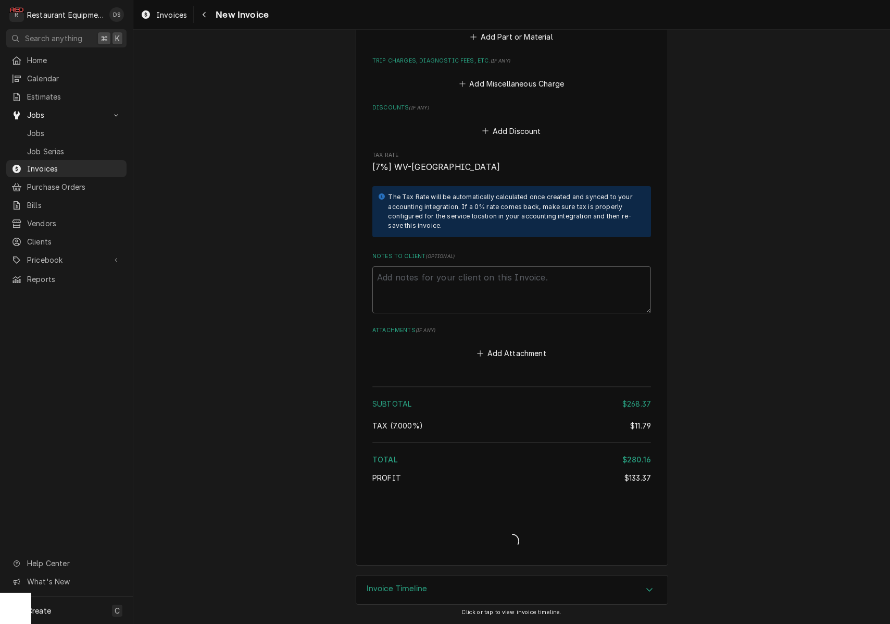
type textarea "x"
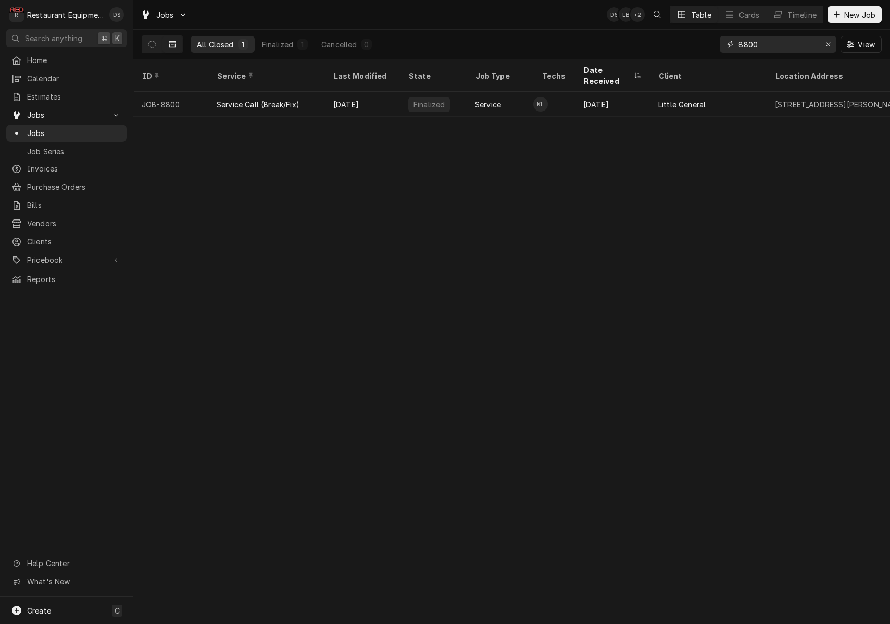
drag, startPoint x: 831, startPoint y: 41, endPoint x: 809, endPoint y: 45, distance: 21.9
click at [829, 41] on icon "Erase input" at bounding box center [829, 44] width 6 height 7
click at [800, 46] on input "Dynamic Content Wrapper" at bounding box center [788, 44] width 98 height 17
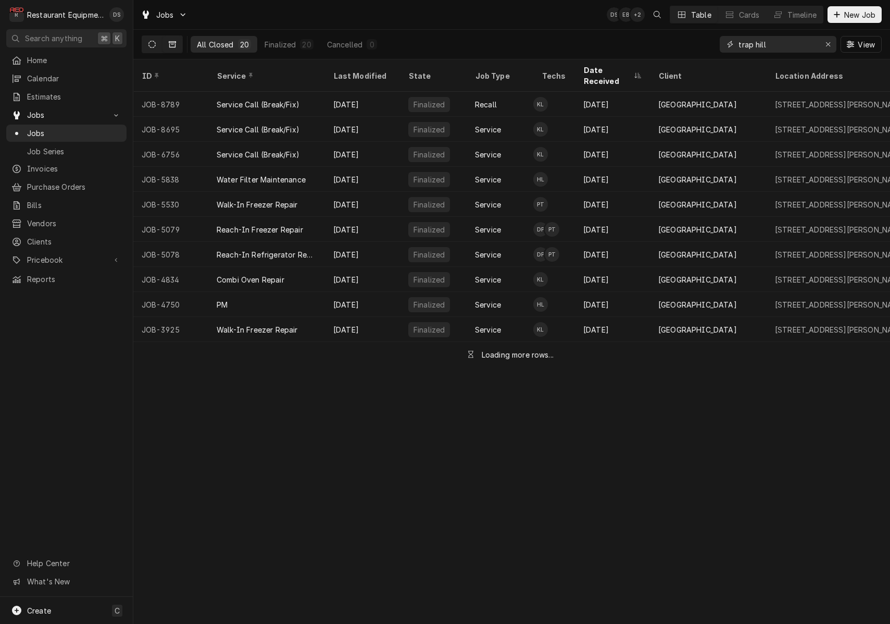
type input "trap hill"
click at [154, 48] on button "Dynamic Content Wrapper" at bounding box center [152, 44] width 20 height 17
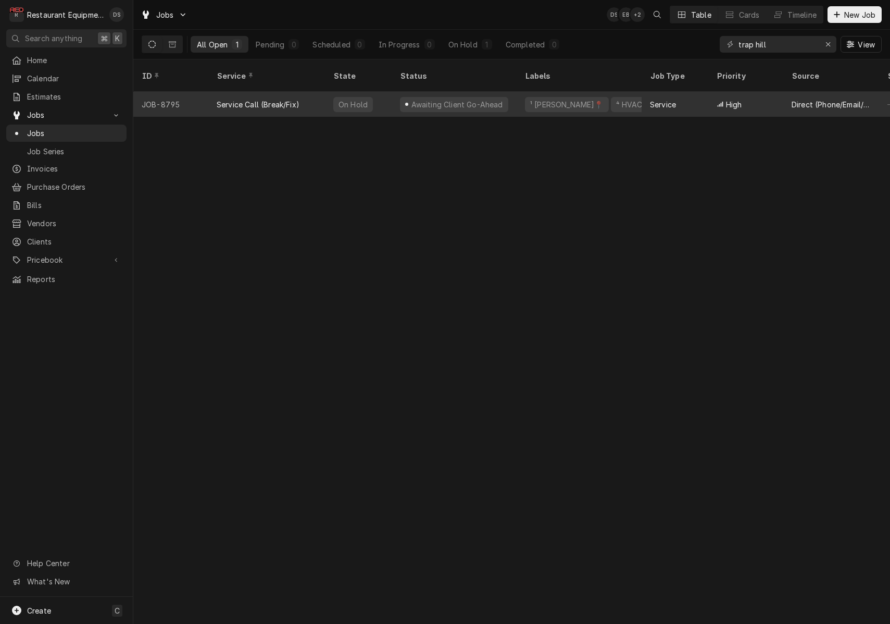
click at [712, 92] on div "High" at bounding box center [746, 104] width 75 height 25
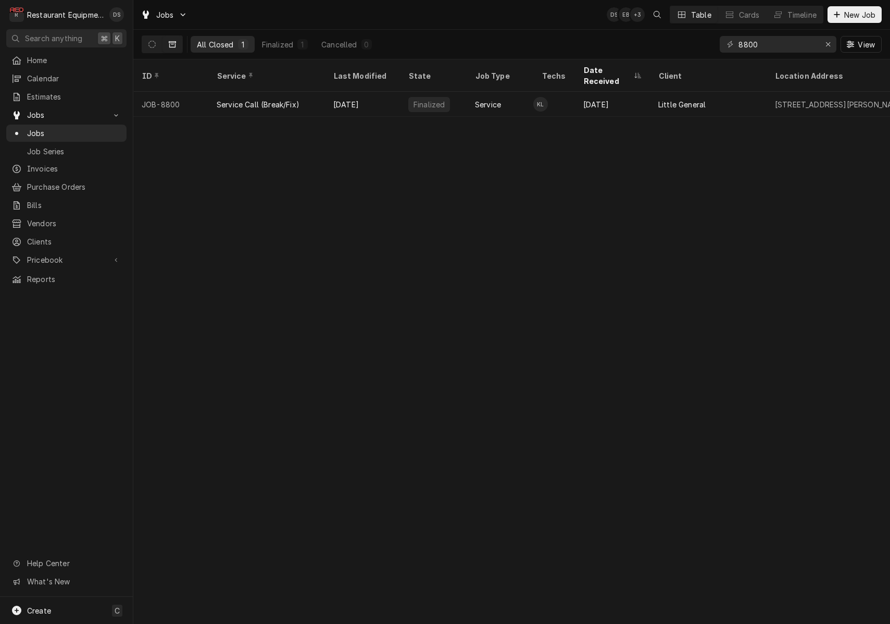
scroll to position [0, 1]
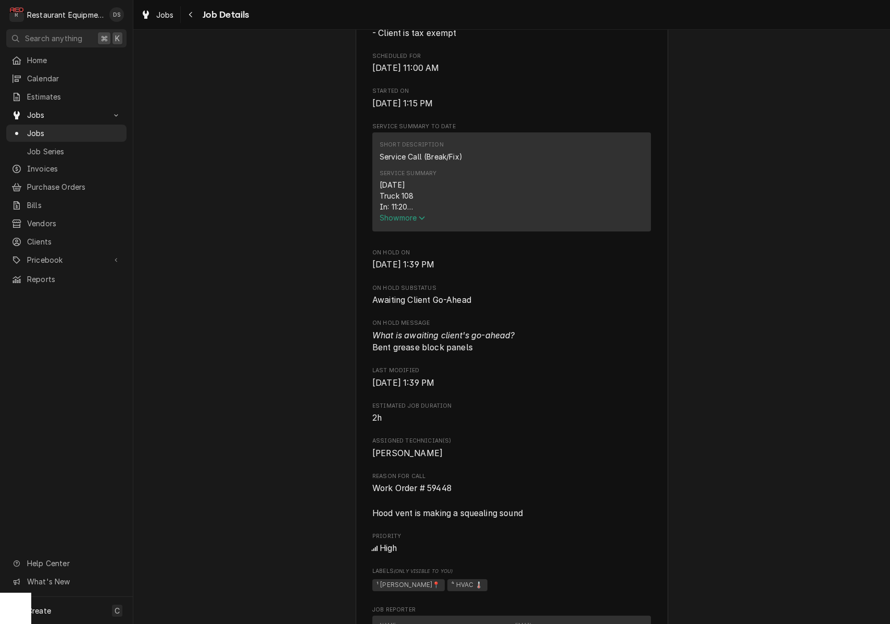
scroll to position [351, 0]
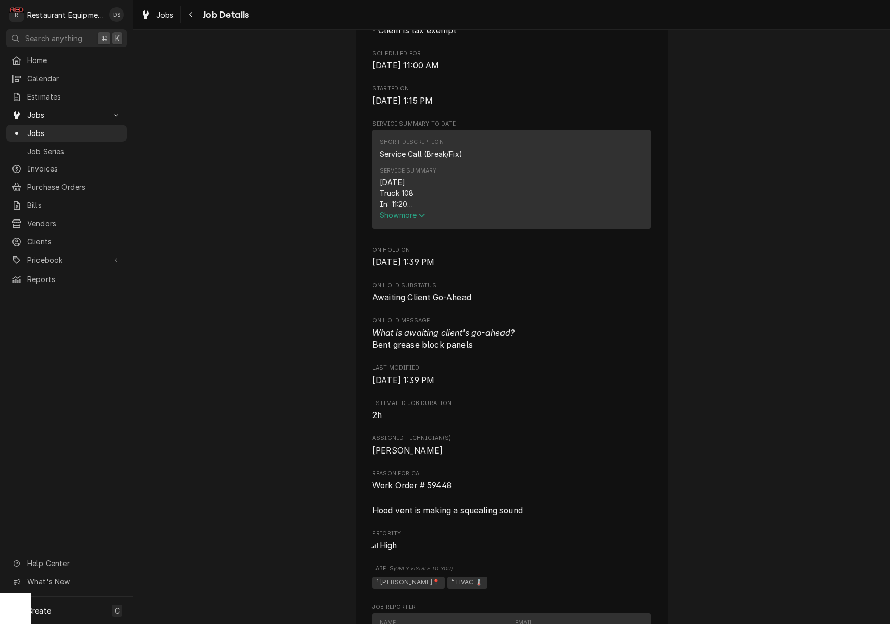
click at [395, 215] on span "Show more" at bounding box center [403, 215] width 46 height 9
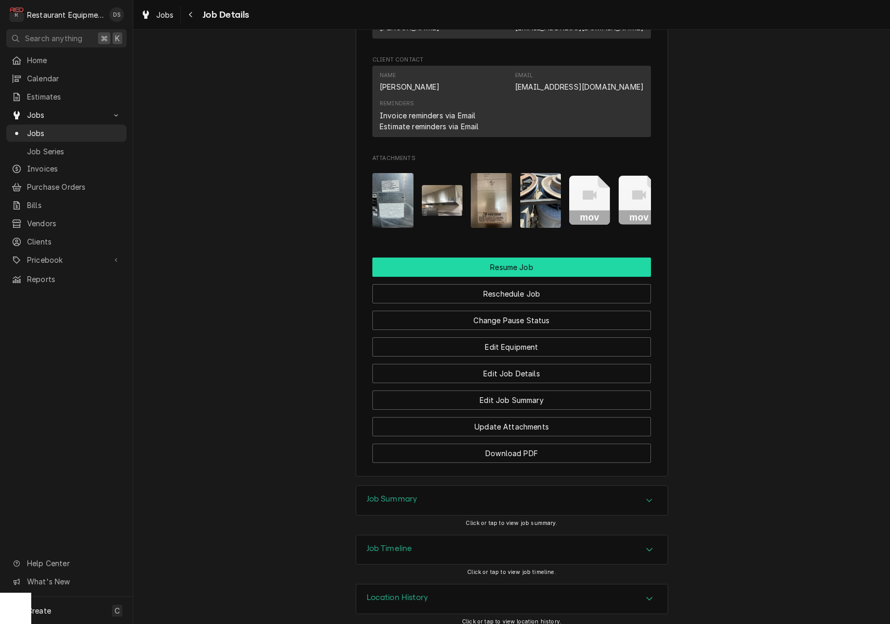
scroll to position [1246, 0]
click button "Resume Job"
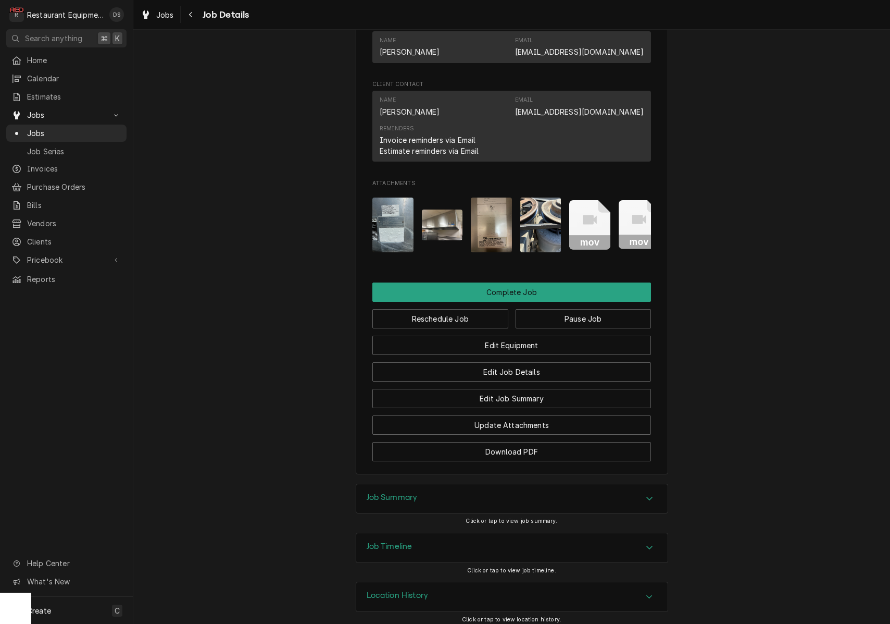
scroll to position [905, 0]
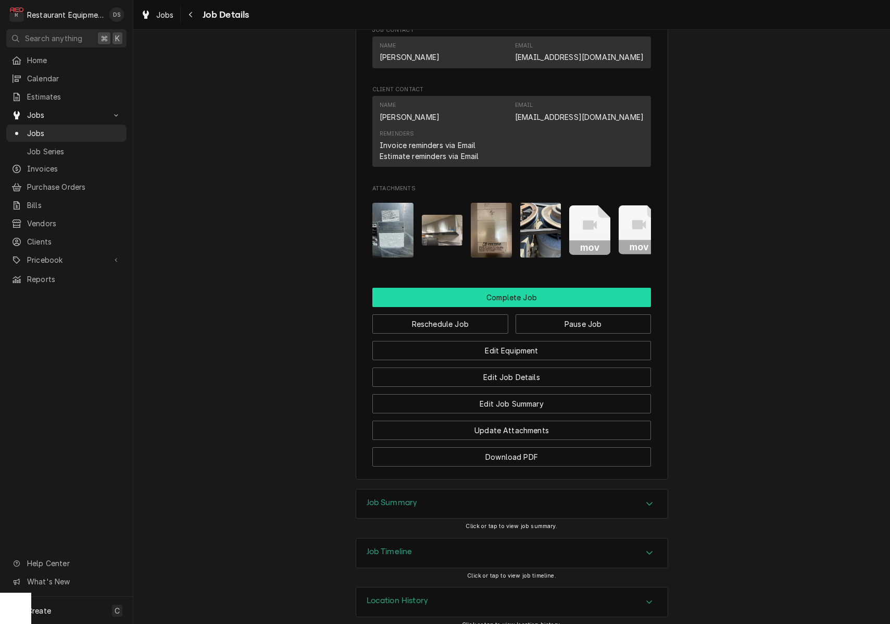
click at [502, 289] on button "Complete Job" at bounding box center [512, 297] width 279 height 19
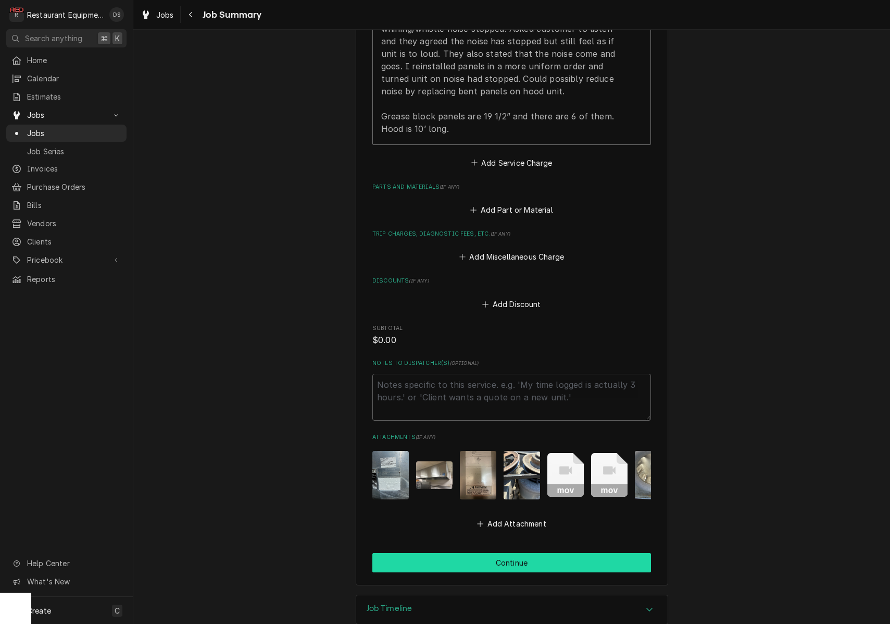
click at [513, 553] on button "Continue" at bounding box center [512, 562] width 279 height 19
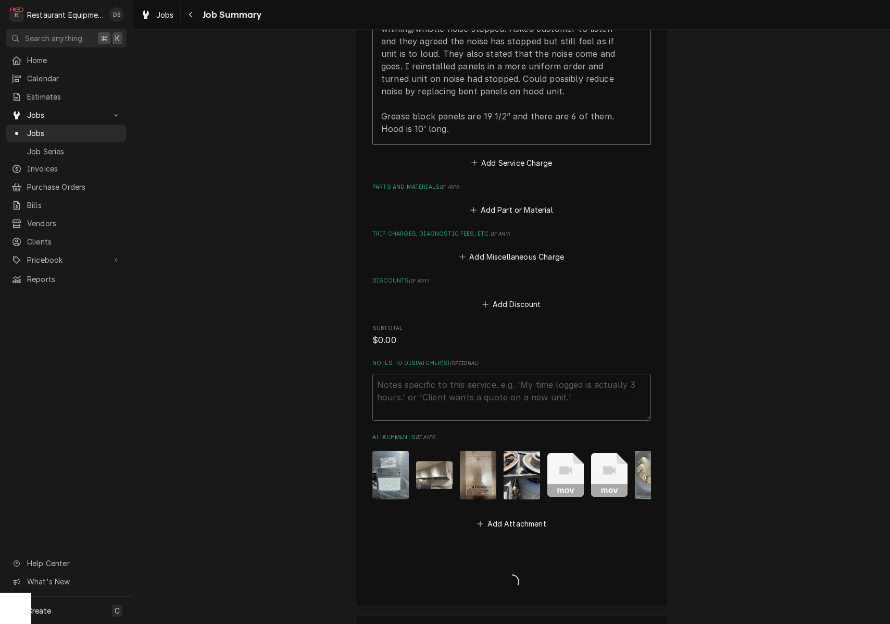
type textarea "x"
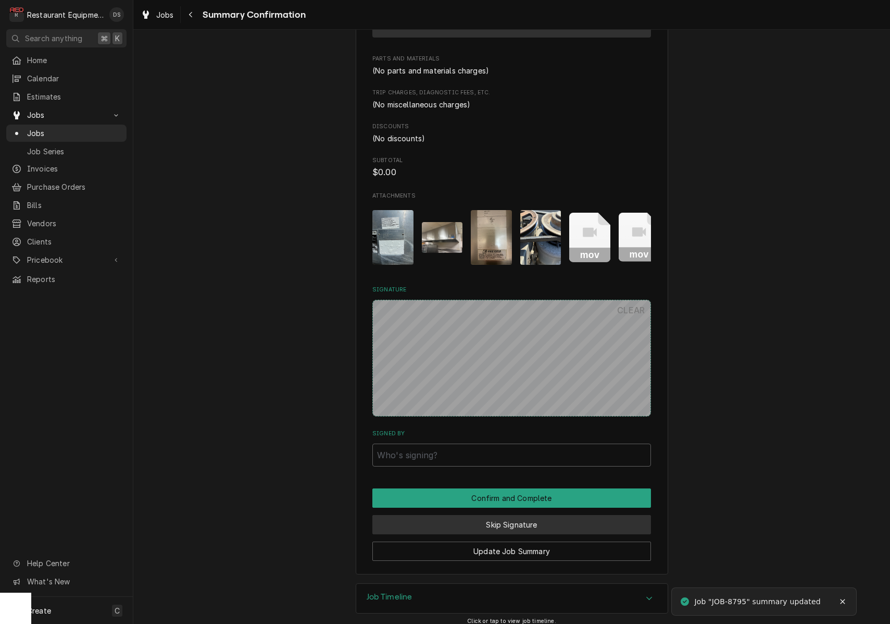
scroll to position [630, 0]
click at [523, 521] on button "Skip Signature" at bounding box center [512, 524] width 279 height 19
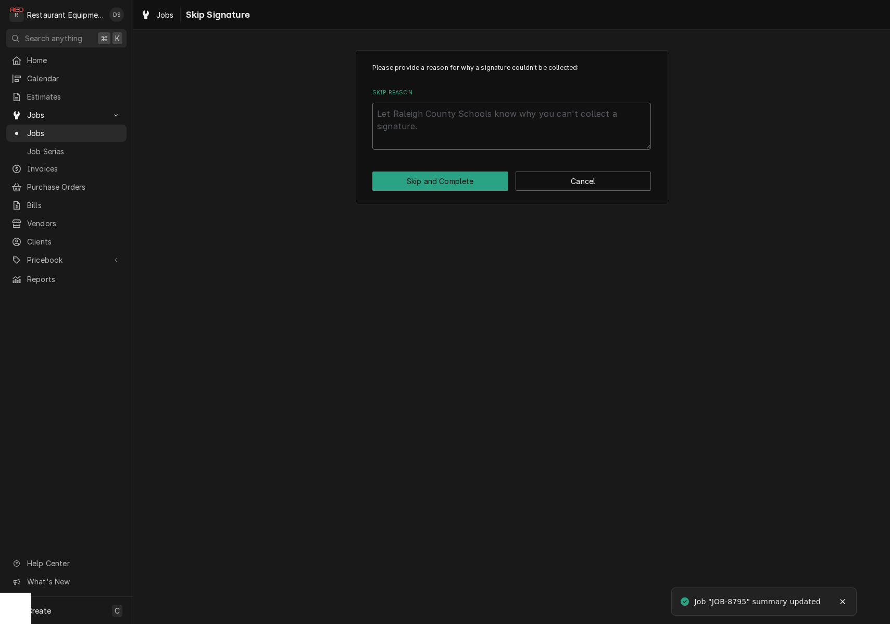
click at [499, 114] on textarea "Skip Reason" at bounding box center [512, 126] width 279 height 47
type textarea "x"
type textarea "T"
type textarea "x"
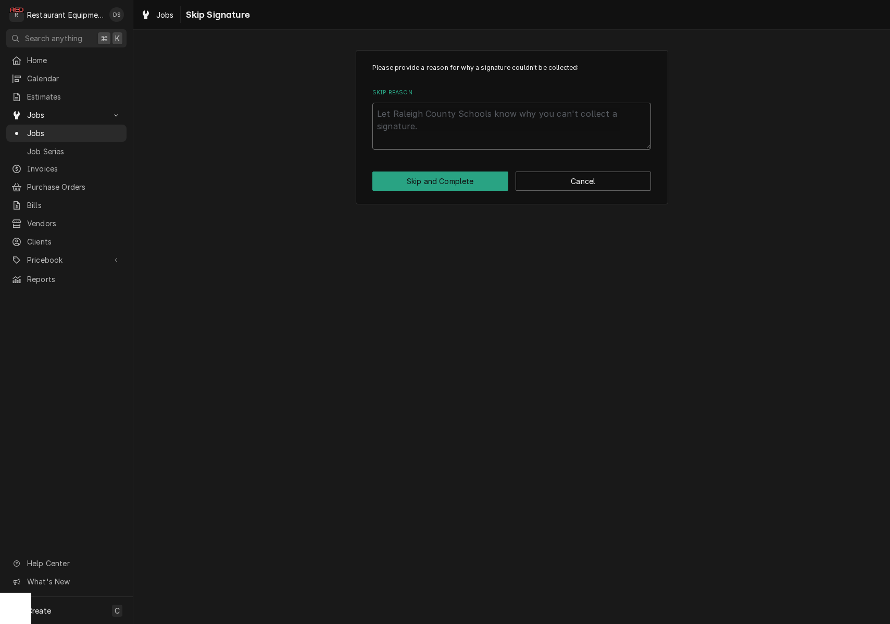
type textarea "J"
type textarea "x"
type textarea "[PERSON_NAME]"
type textarea "x"
type textarea "Jai"
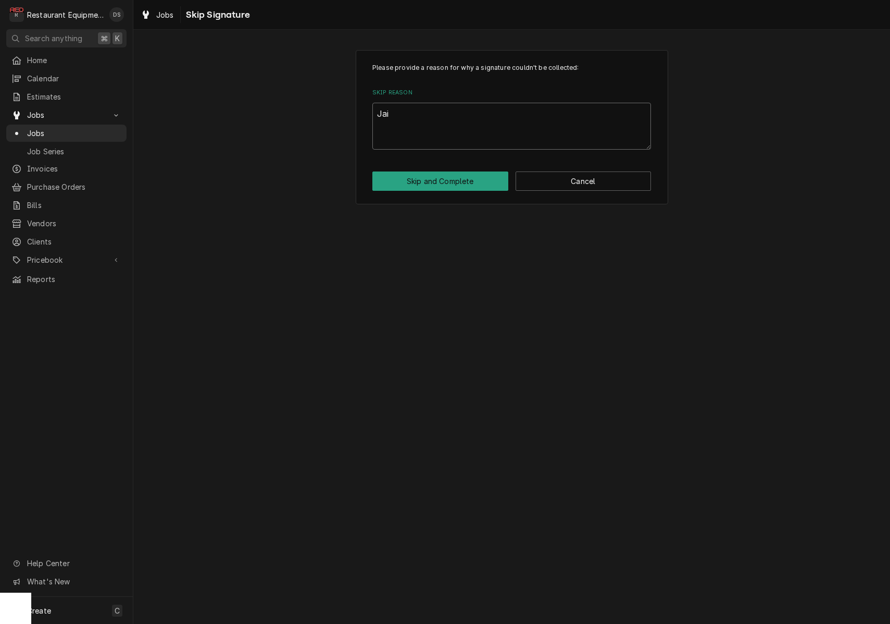
type textarea "x"
type textarea "Jair"
type textarea "x"
type textarea "[PERSON_NAME]"
type textarea "x"
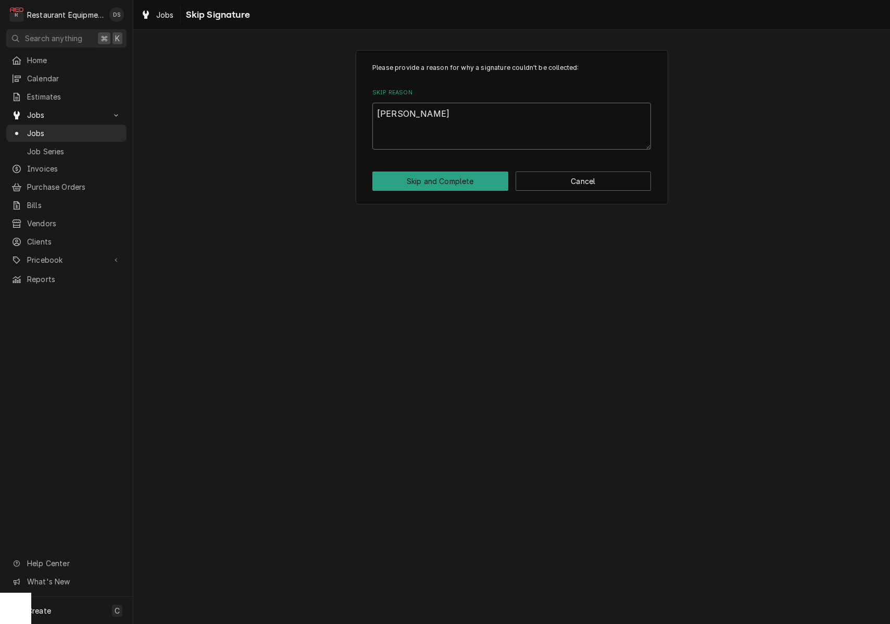
type textarea "Jaired"
type textarea "x"
type textarea "Jaired"
type textarea "x"
type textarea "Jaired T"
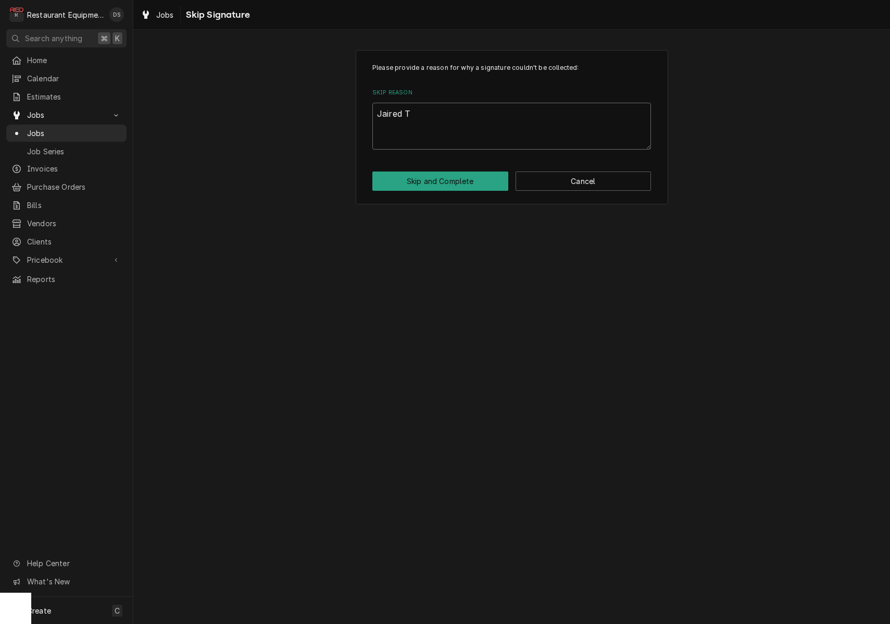
type textarea "x"
type textarea "Jaired Ta"
type textarea "x"
type textarea "Jaired Tal"
type textarea "x"
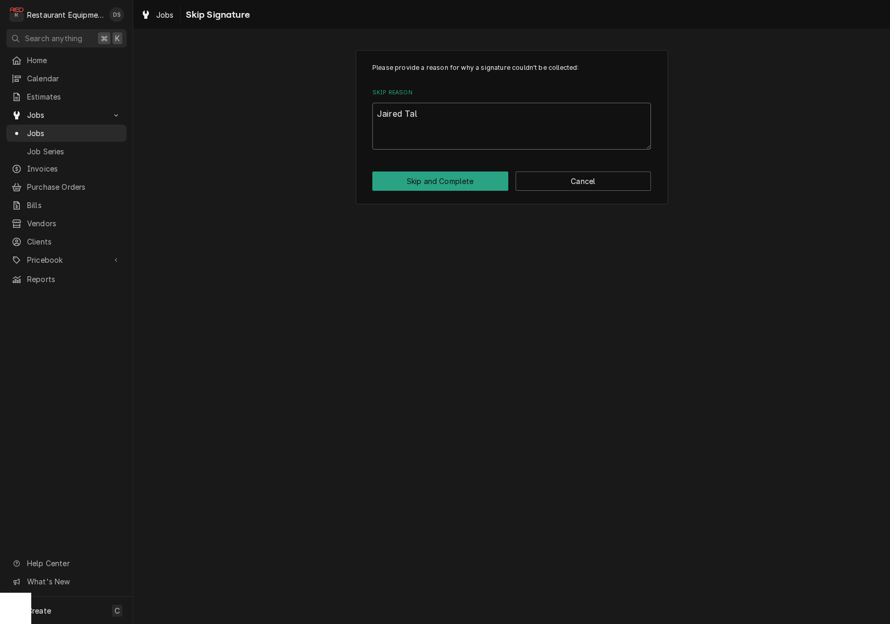
type textarea "Jaired Talk"
type textarea "x"
type textarea "Jaired Talke"
type textarea "x"
type textarea "Jaired Talk"
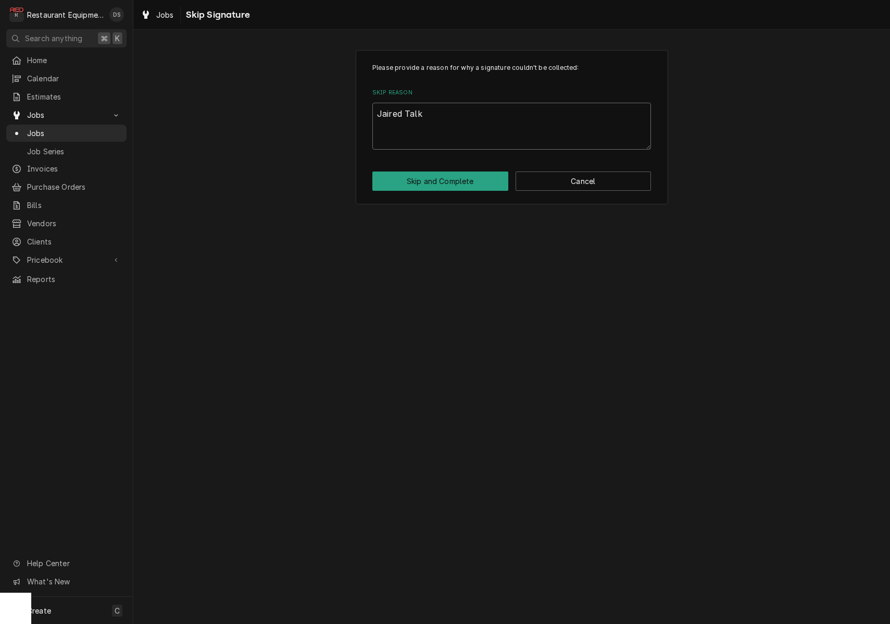
type textarea "x"
type textarea "Jaired Tal"
type textarea "x"
type textarea "Jaired Ta"
type textarea "x"
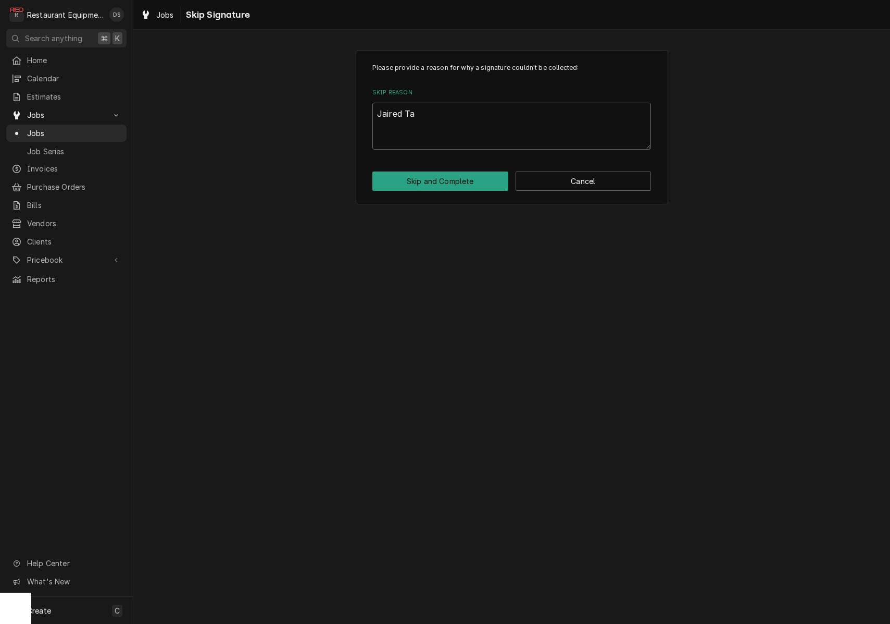
type textarea "Jaired T"
type textarea "x"
type textarea "Jaired"
type textarea "x"
type textarea "Jaired t"
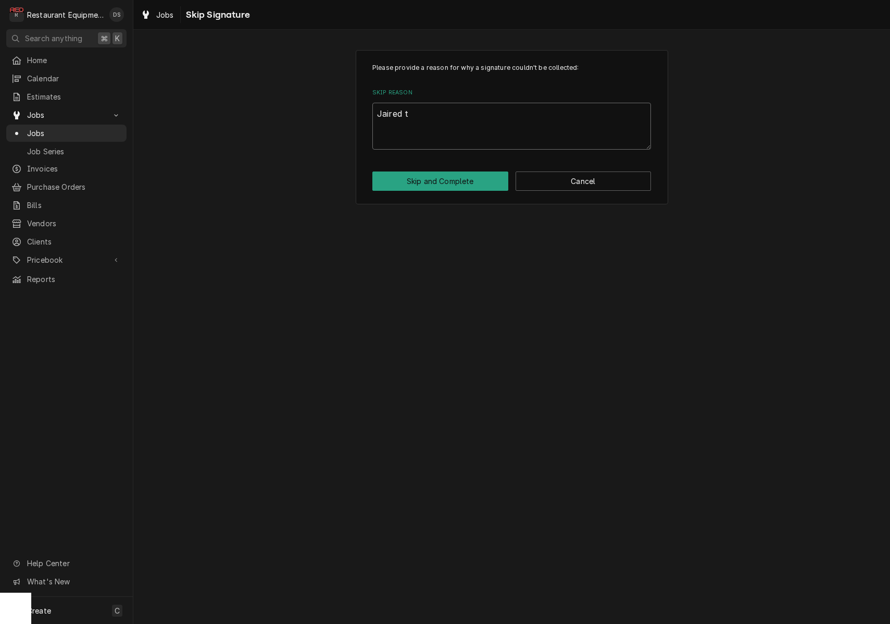
type textarea "x"
type textarea "Jaired ta"
type textarea "x"
type textarea "Jaired tal"
type textarea "x"
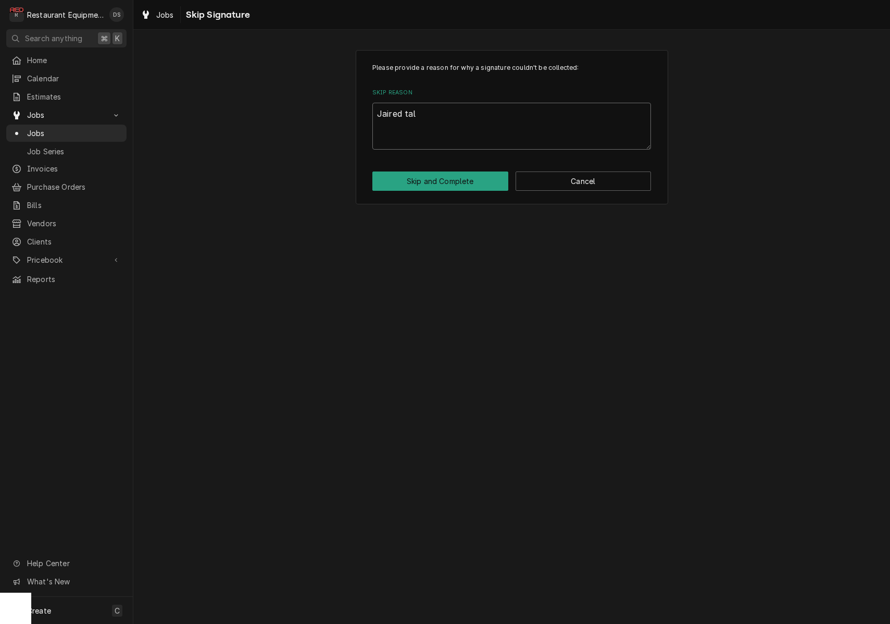
type textarea "Jaired talk"
type textarea "x"
type textarea "Jaired talke"
type textarea "x"
type textarea "Jaired talked"
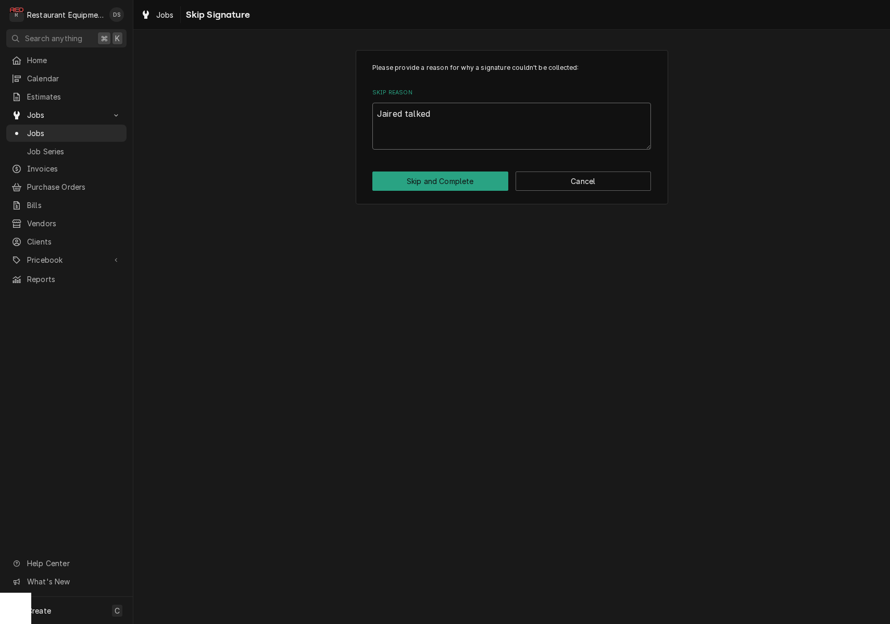
type textarea "x"
type textarea "Jaired talked"
type textarea "x"
type textarea "Jaired talked t"
type textarea "x"
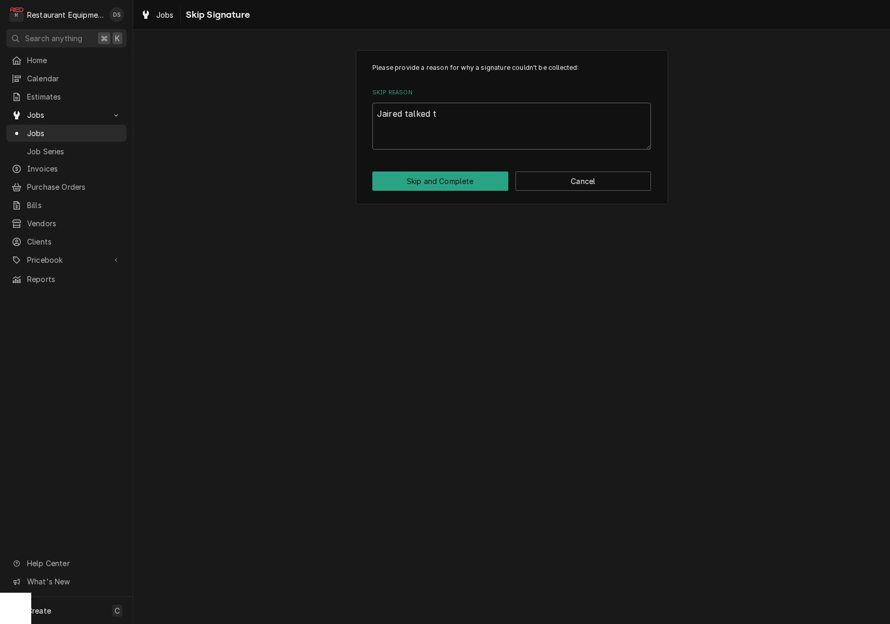
type textarea "Jaired talked to"
type textarea "x"
type textarea "Jaired talked to"
type textarea "x"
type textarea "Jaired talked to M"
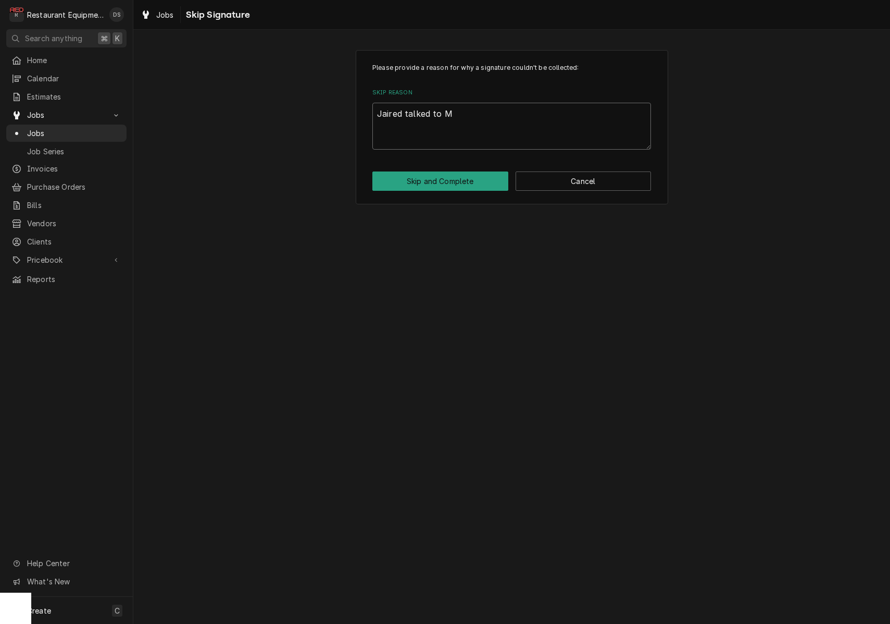
type textarea "x"
type textarea "Jaired talked to Ma"
type textarea "x"
type textarea "Jaired talked to Mal"
type textarea "x"
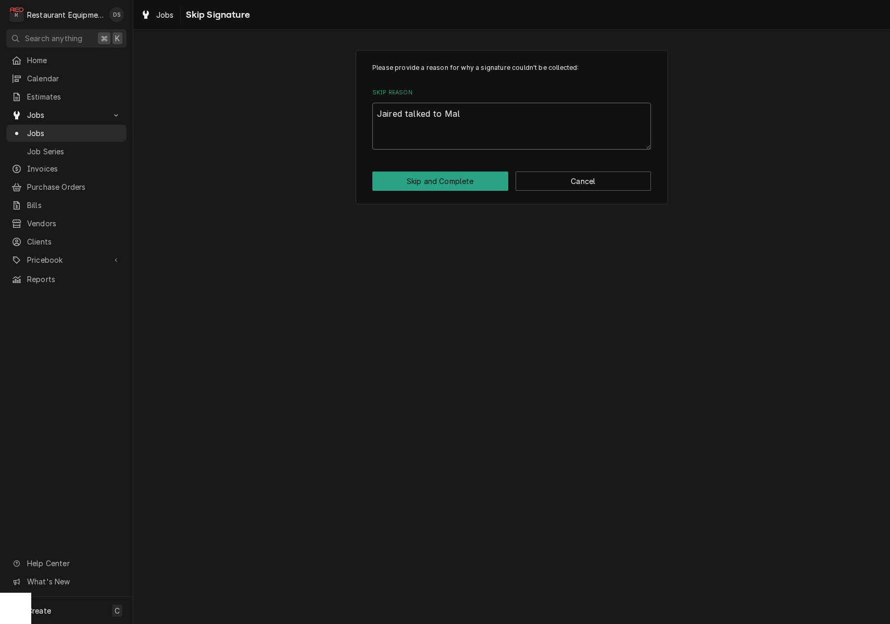
type textarea "Jaired talked to Mala"
type textarea "x"
type textarea "Jaired talked to Malat"
type textarea "x"
type textarea "Jaired talked to Malati"
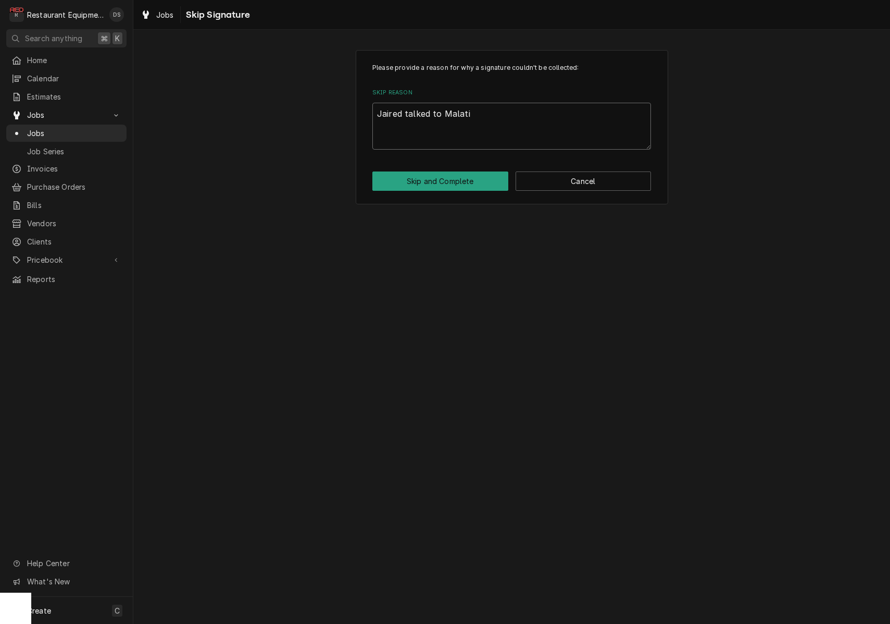
type textarea "x"
type textarea "Jaired talked to Malati"
type textarea "x"
type textarea "Jaired talked to Malati a"
type textarea "x"
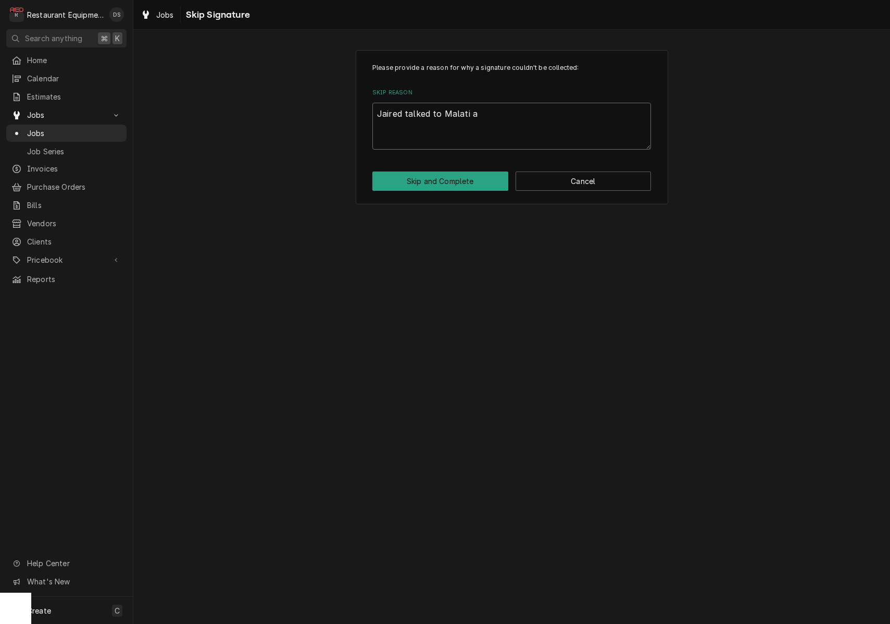
type textarea "Jaired talked to Malati ab"
type textarea "x"
type textarea "Jaired talked to Malati abo"
type textarea "x"
type textarea "Jaired talked to Malati abou"
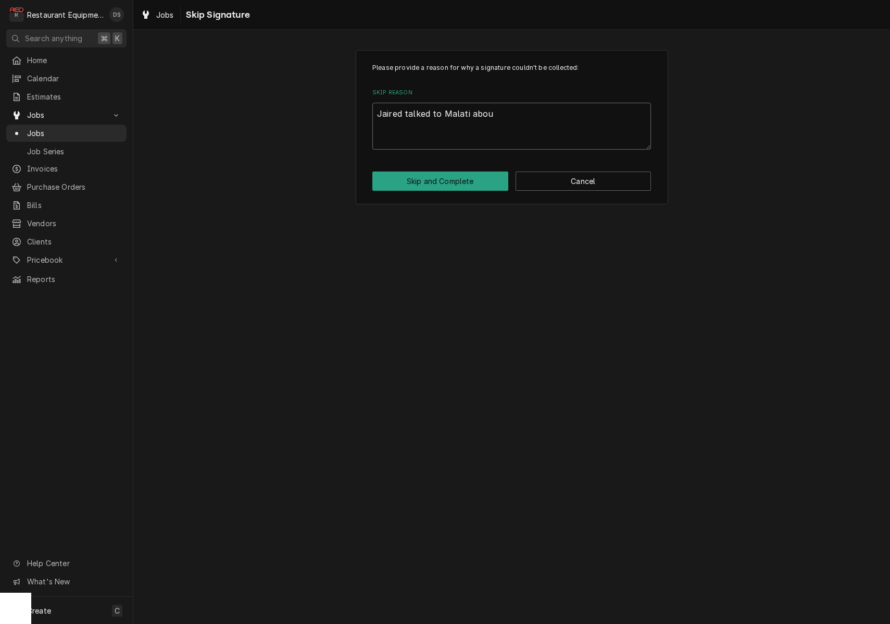
type textarea "x"
type textarea "Jaired talked to Malati about"
type textarea "x"
type textarea "Jaired talked to Malati about"
type textarea "x"
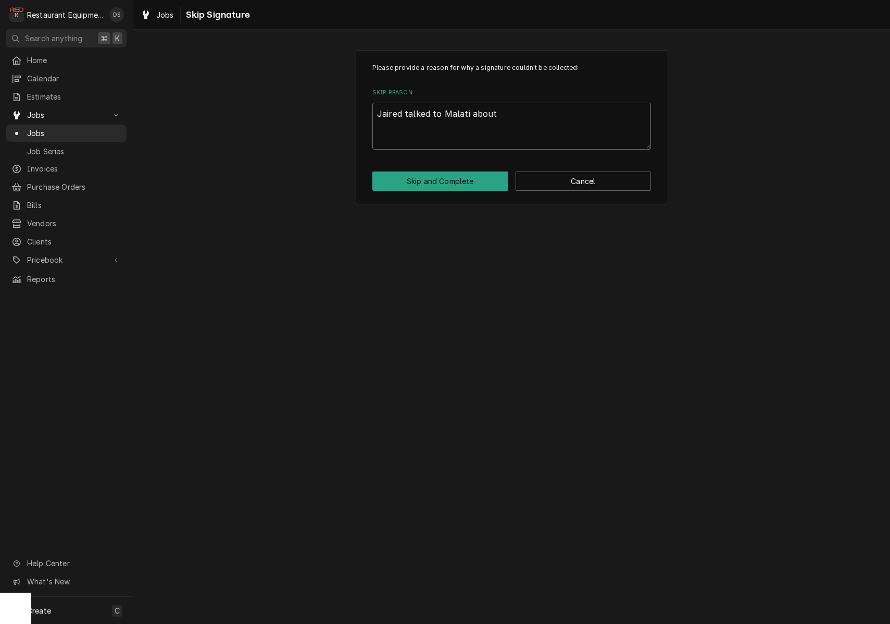
type textarea "Jaired talked to Malati about t"
type textarea "x"
type textarea "Jaired talked to Malati about th"
type textarea "x"
type textarea "Jaired talked to Malati about thi"
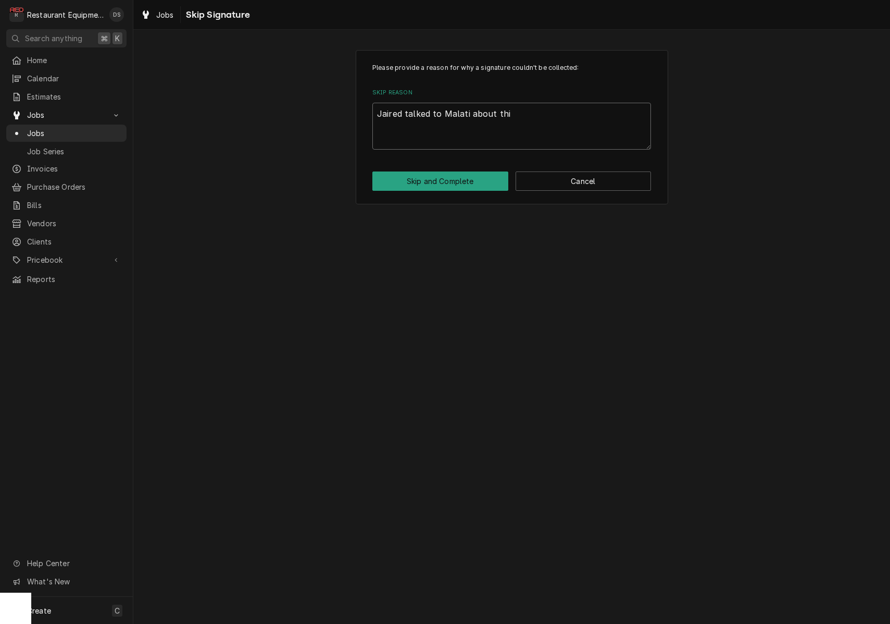
type textarea "x"
type textarea "Jaired talked to Malati about this"
type textarea "x"
type textarea "Jaired talked to Malati about this"
type textarea "x"
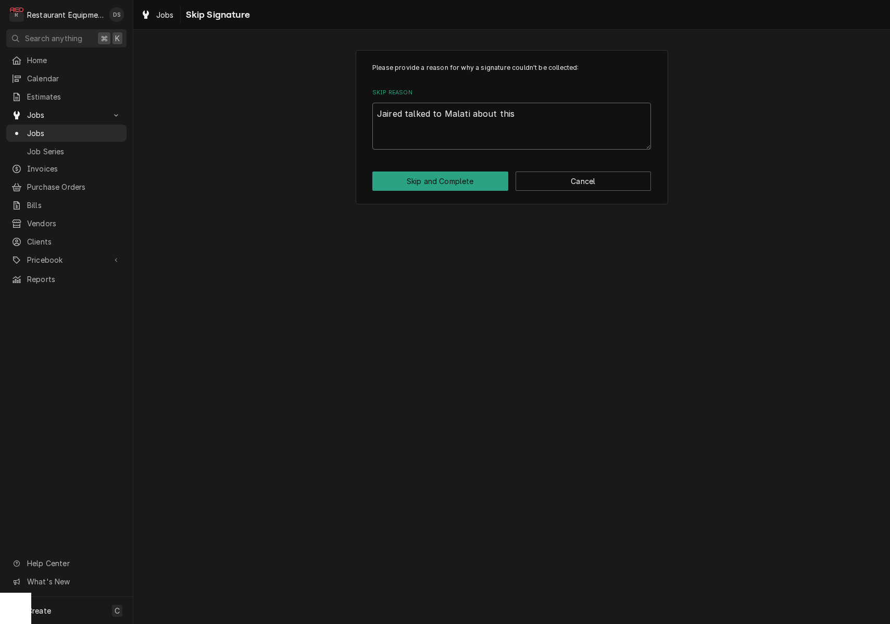
type textarea "Jaired talked to Malati about this i"
type textarea "x"
type textarea "Jaired talked to Malati about this is"
type textarea "x"
type textarea "Jaired talked to Malati about this iss"
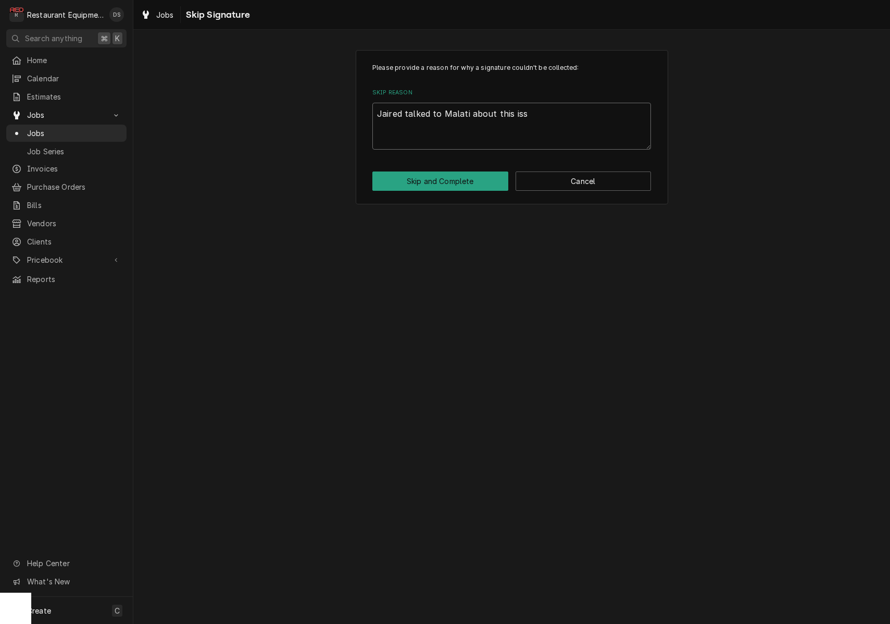
type textarea "x"
type textarea "Jaired talked to Malati about this issu"
type textarea "x"
type textarea "Jaired talked to Malati about this issue"
type textarea "x"
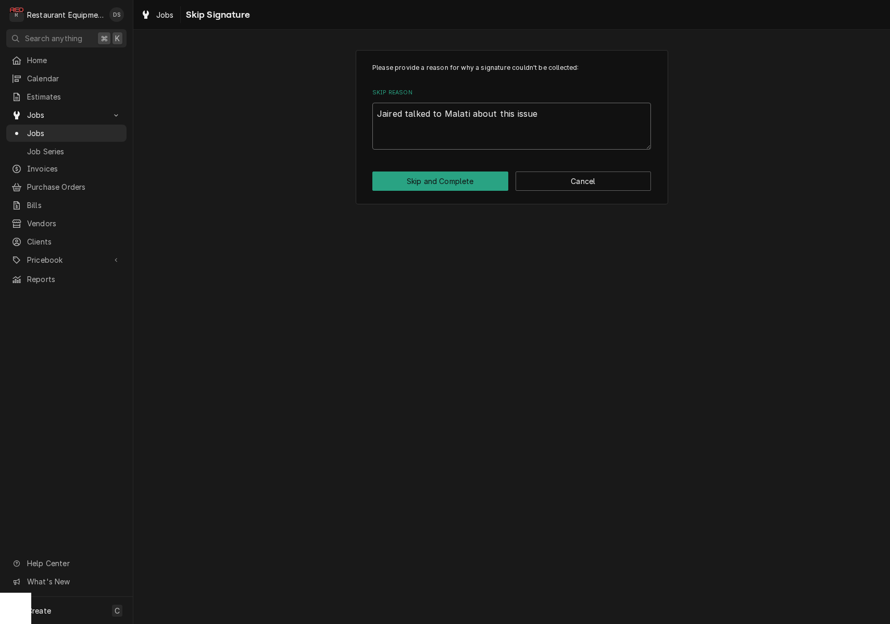
type textarea "Jaired talked to Malati about this issue."
type textarea "x"
type textarea "Jaired talked to Malati about this issue."
click at [419, 184] on button "Skip and Complete" at bounding box center [441, 180] width 136 height 19
type textarea "x"
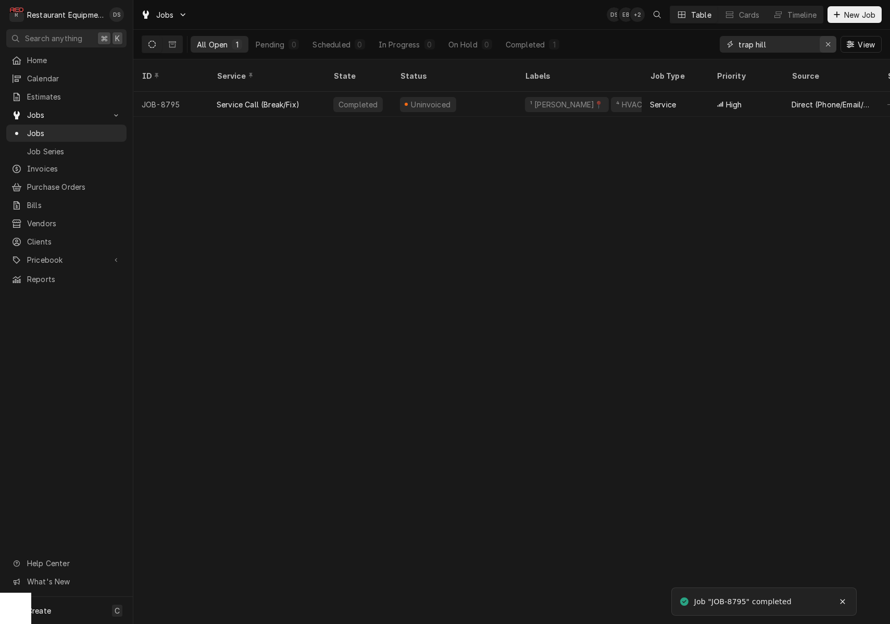
click at [826, 44] on icon "Erase input" at bounding box center [829, 44] width 6 height 7
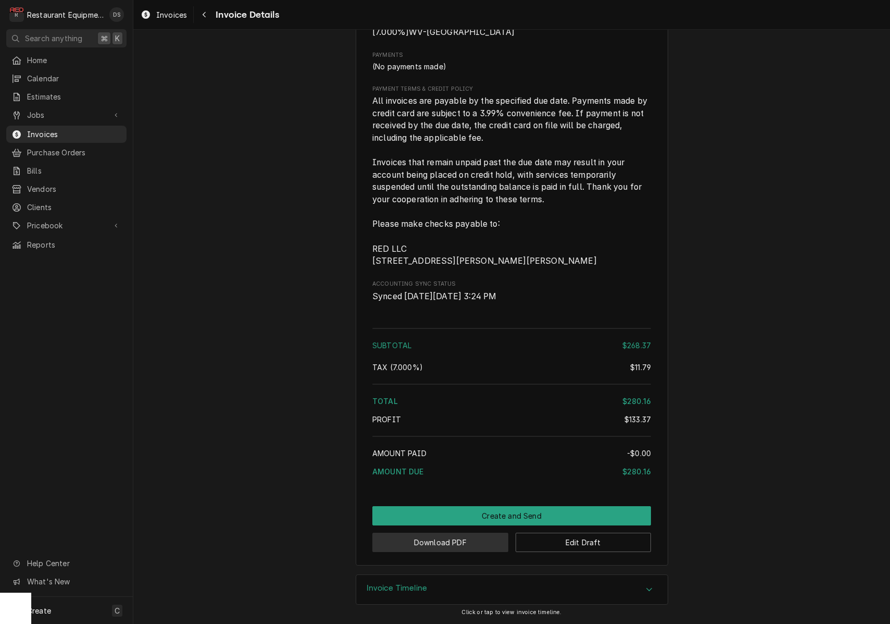
click at [460, 541] on button "Download PDF" at bounding box center [441, 542] width 136 height 19
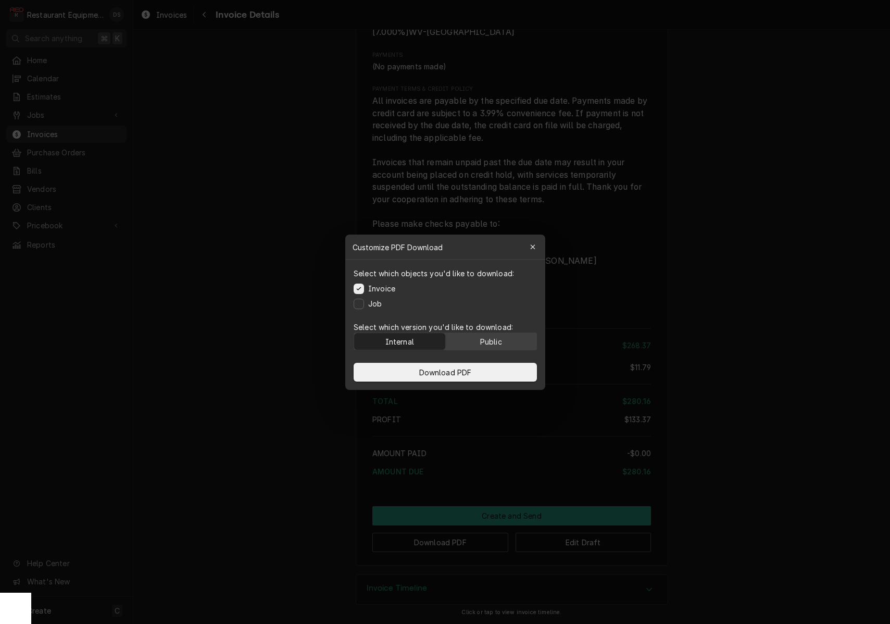
click at [498, 340] on div "Public" at bounding box center [491, 341] width 22 height 11
click at [489, 372] on button "Download PDF" at bounding box center [445, 372] width 183 height 19
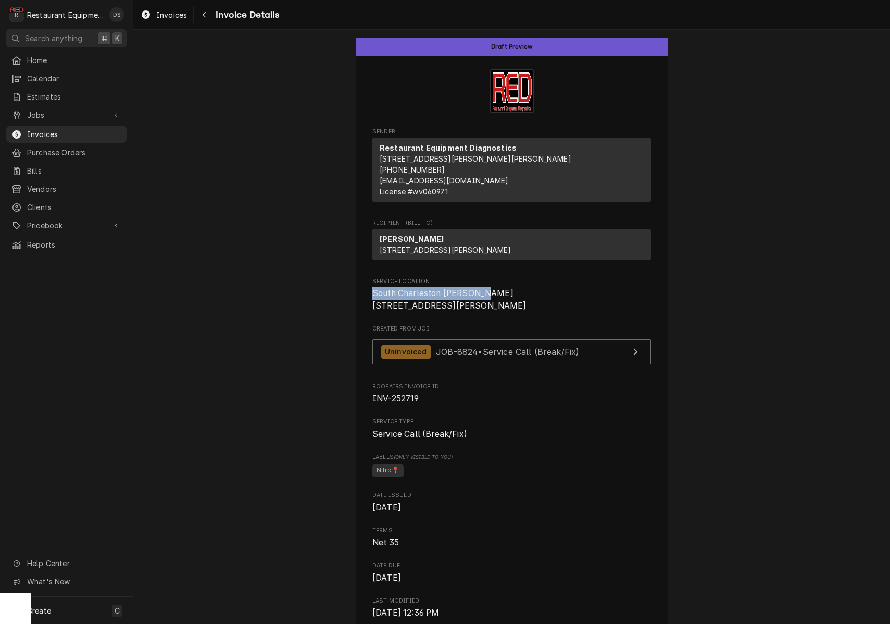
drag, startPoint x: 373, startPoint y: 310, endPoint x: 510, endPoint y: 313, distance: 136.6
click at [514, 312] on span "South Charleston Bob Evans 4001 MacCorkle Ave SW South Charleston, WV 25309" at bounding box center [512, 299] width 279 height 24
copy span "South Charleston Bob Evans"
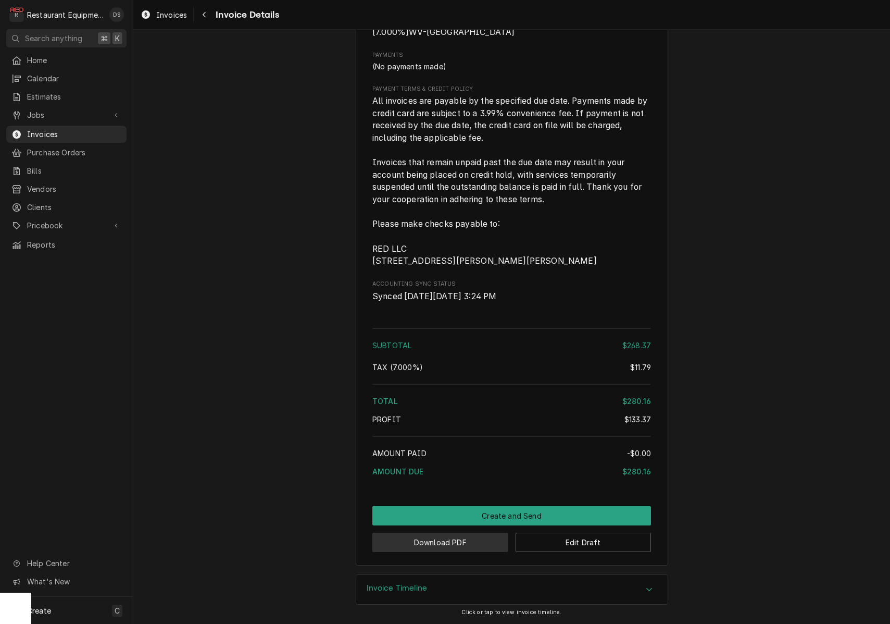
click at [454, 545] on button "Download PDF" at bounding box center [441, 542] width 136 height 19
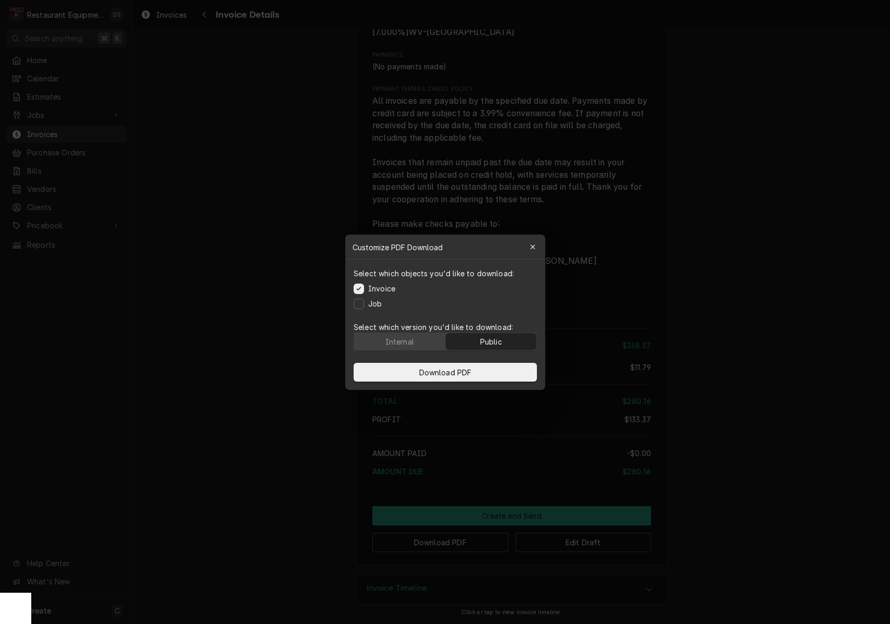
drag, startPoint x: 490, startPoint y: 368, endPoint x: 630, endPoint y: 373, distance: 140.7
click at [490, 368] on button "Download PDF" at bounding box center [445, 372] width 183 height 19
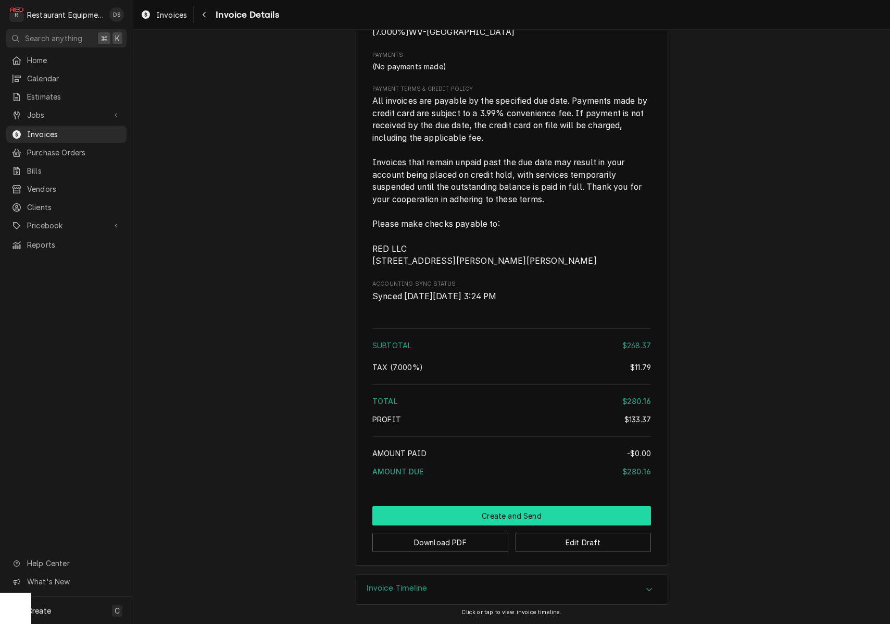
click at [510, 508] on button "Create and Send" at bounding box center [512, 515] width 279 height 19
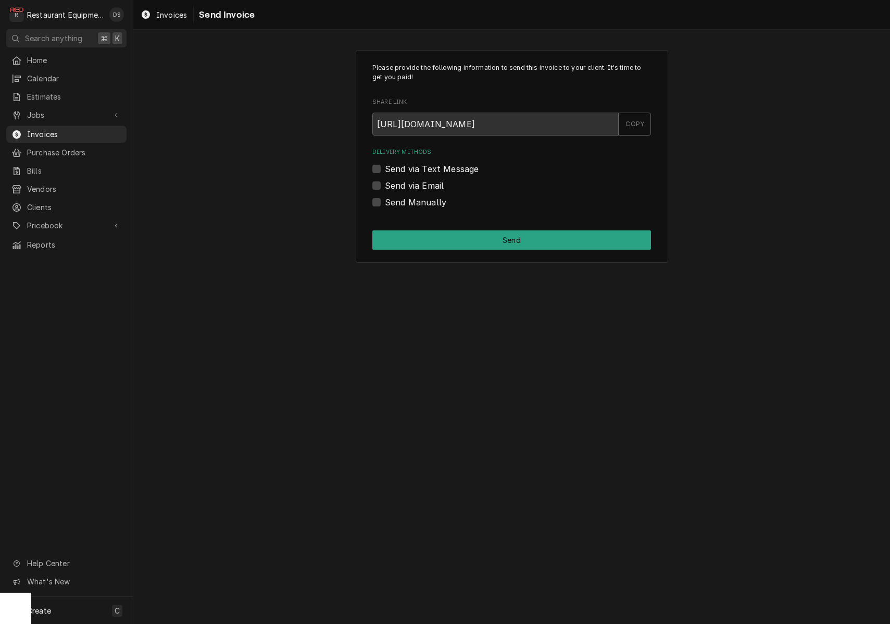
click at [381, 201] on div "Send Manually" at bounding box center [512, 202] width 279 height 13
drag, startPoint x: 377, startPoint y: 202, endPoint x: 425, endPoint y: 225, distance: 53.4
click at [385, 202] on label "Send Manually" at bounding box center [415, 202] width 61 height 13
click at [385, 202] on input "Send Manually" at bounding box center [524, 207] width 279 height 23
checkbox input "true"
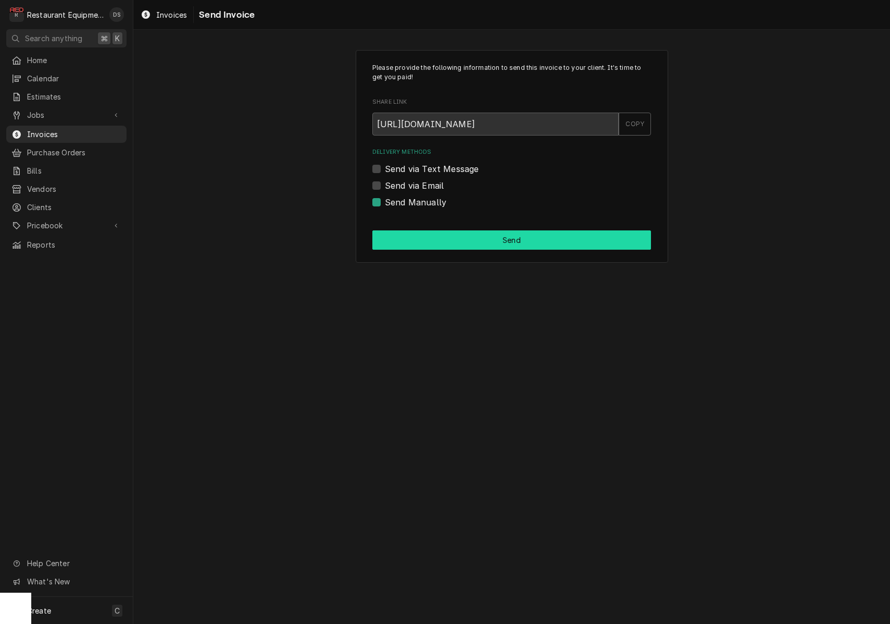
click at [453, 236] on button "Send" at bounding box center [512, 239] width 279 height 19
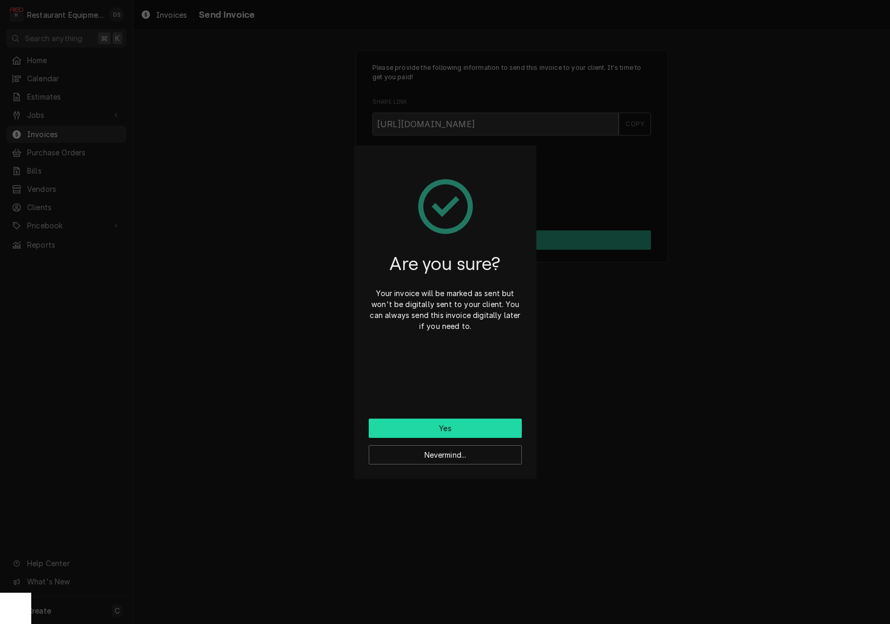
click at [475, 428] on button "Yes" at bounding box center [445, 427] width 153 height 19
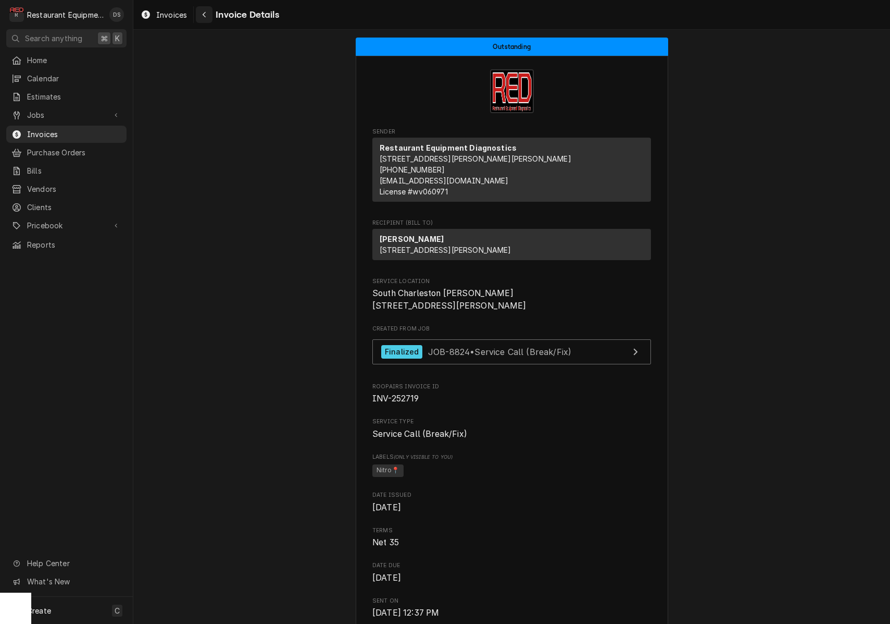
click at [206, 15] on icon "Navigate back" at bounding box center [204, 14] width 5 height 7
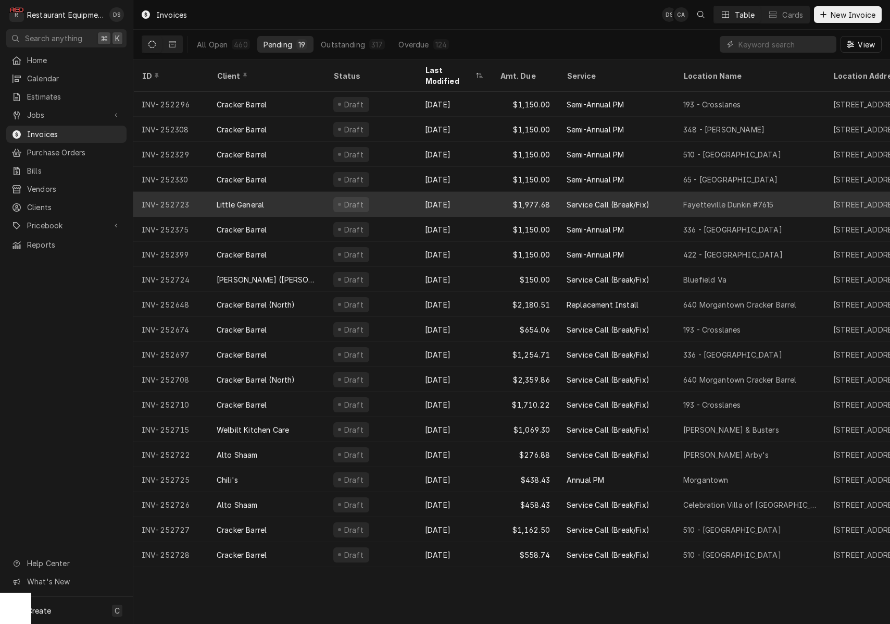
click at [389, 195] on div "Draft" at bounding box center [371, 204] width 92 height 25
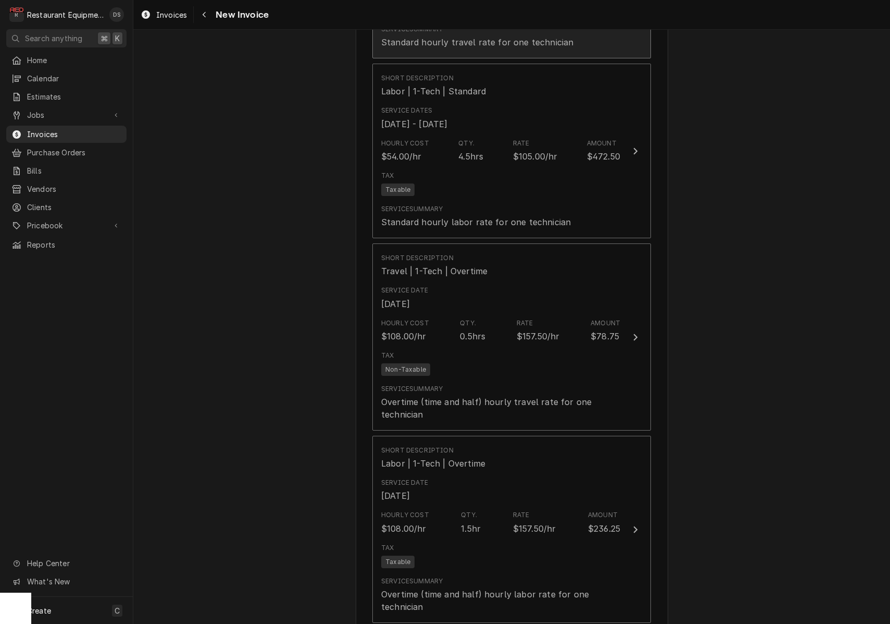
scroll to position [1920, 0]
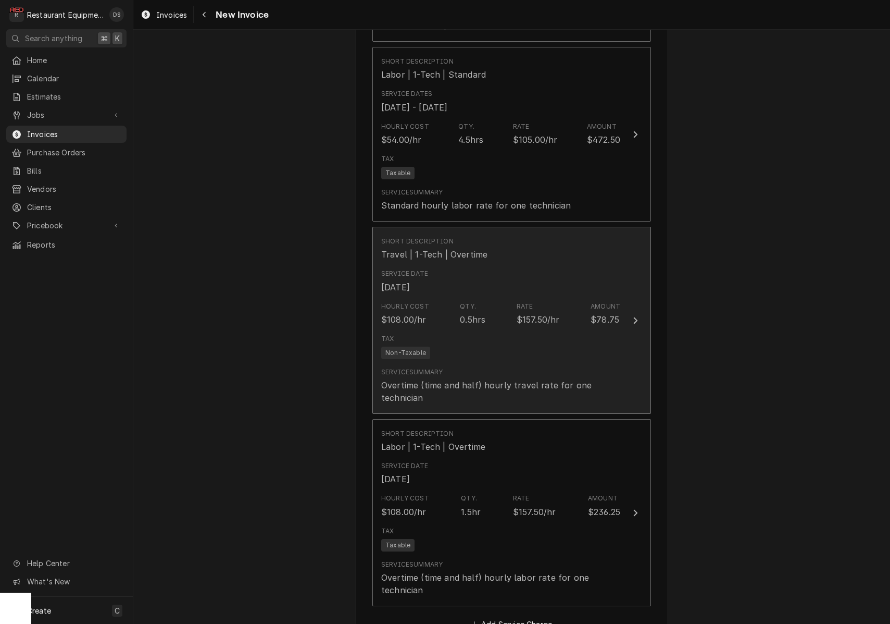
click at [471, 347] on div "Tax Non-Taxable" at bounding box center [500, 346] width 239 height 33
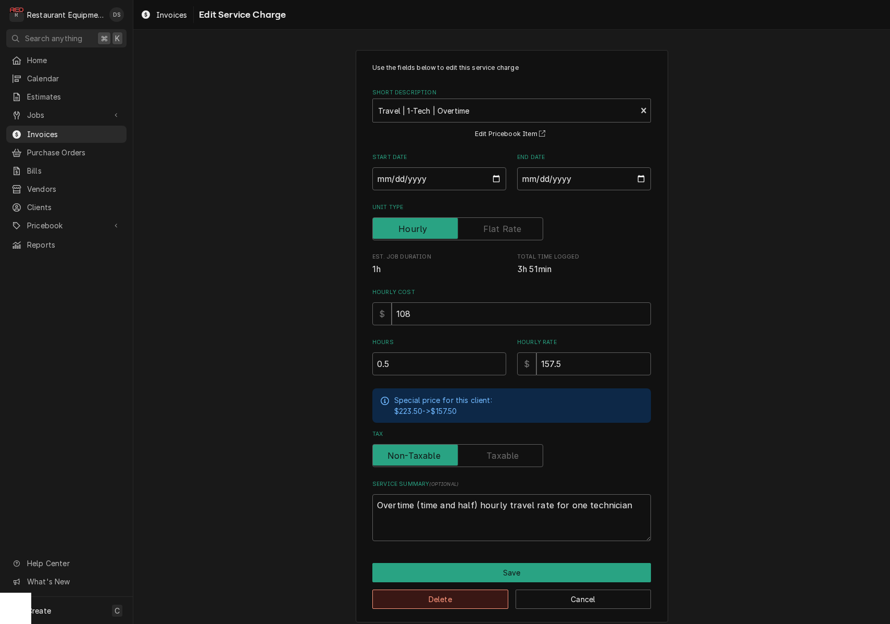
click at [473, 598] on button "Delete" at bounding box center [441, 598] width 136 height 19
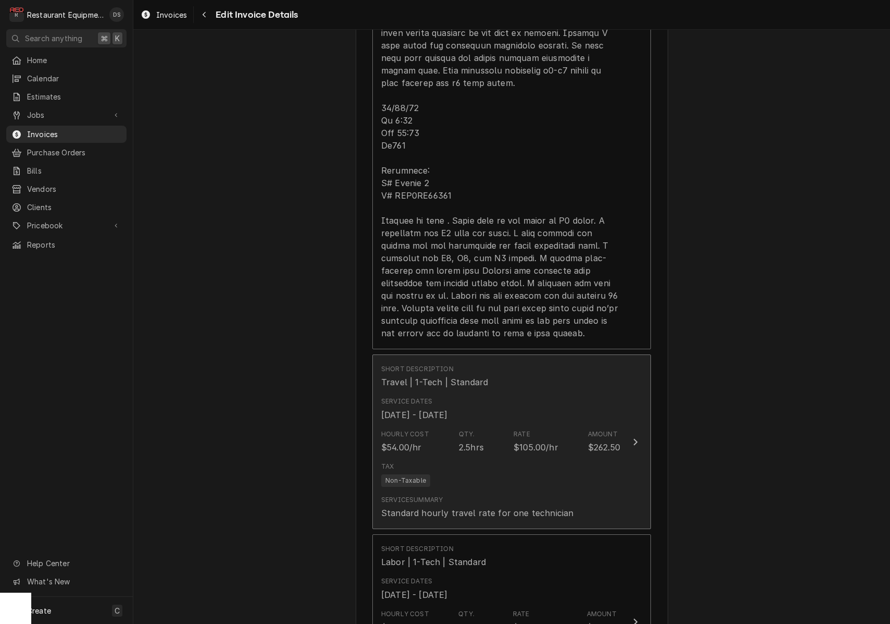
scroll to position [1425, 0]
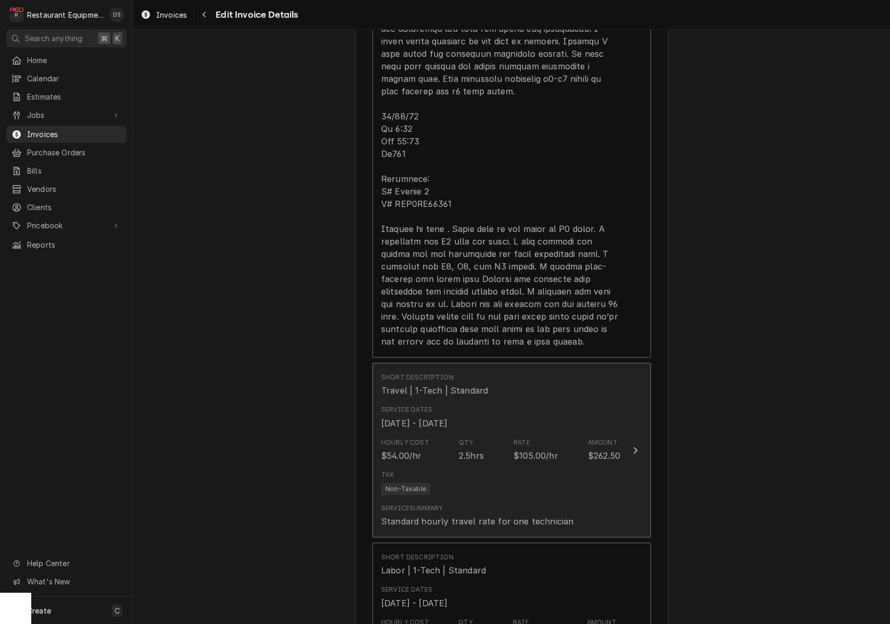
click at [461, 438] on div "Qty." at bounding box center [467, 442] width 16 height 9
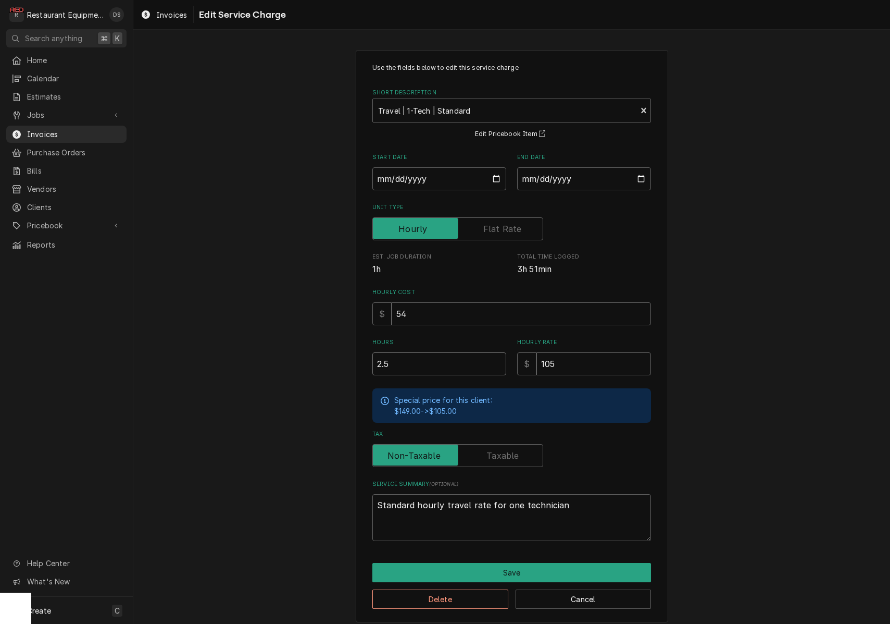
drag, startPoint x: 428, startPoint y: 354, endPoint x: 423, endPoint y: 357, distance: 6.1
click at [423, 357] on input "2.5" at bounding box center [440, 363] width 134 height 23
drag, startPoint x: 396, startPoint y: 359, endPoint x: 345, endPoint y: 360, distance: 50.5
click at [347, 360] on div "Use the fields below to edit this service charge Short Description Travel | 1-T…" at bounding box center [511, 336] width 757 height 590
type textarea "x"
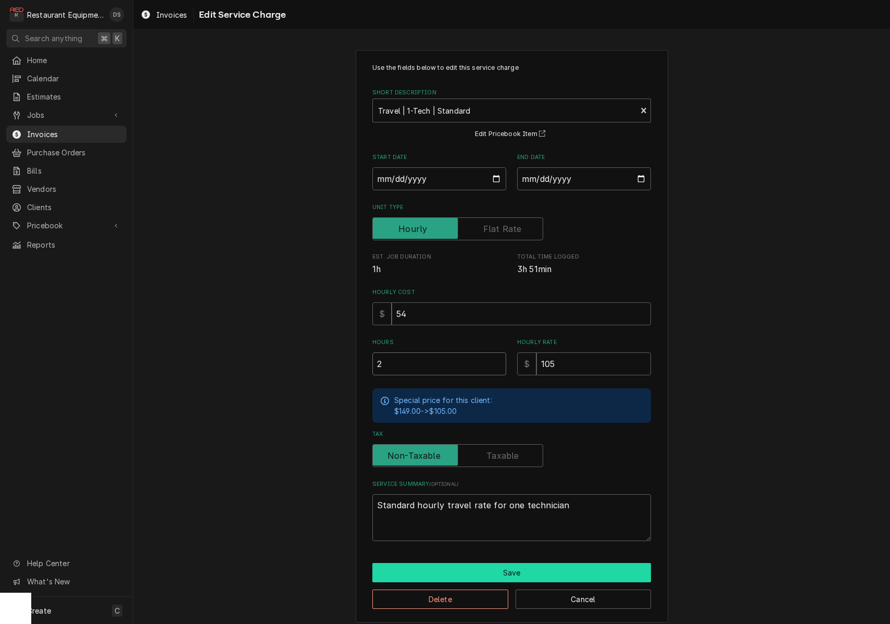
type input "2"
click at [528, 566] on button "Save" at bounding box center [512, 572] width 279 height 19
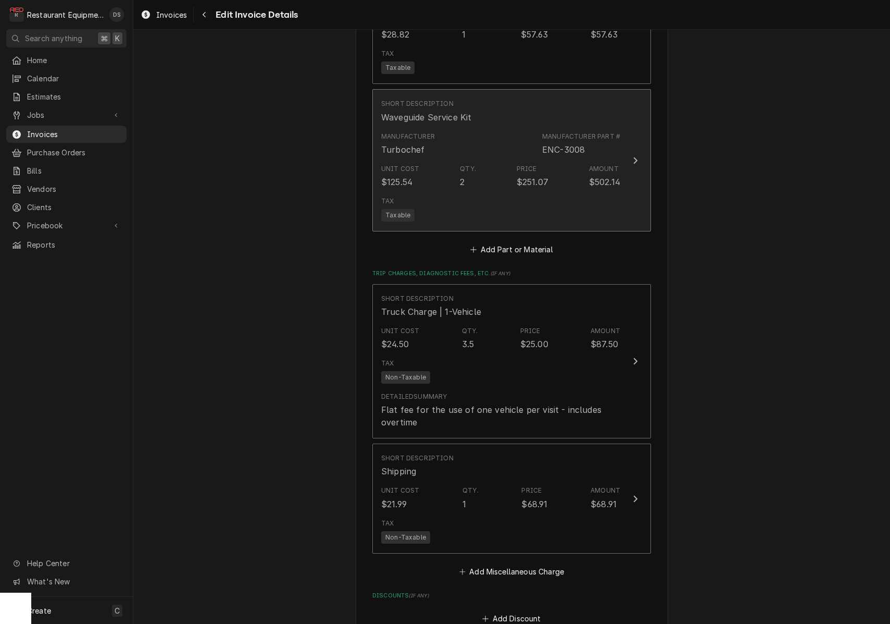
scroll to position [2664, 0]
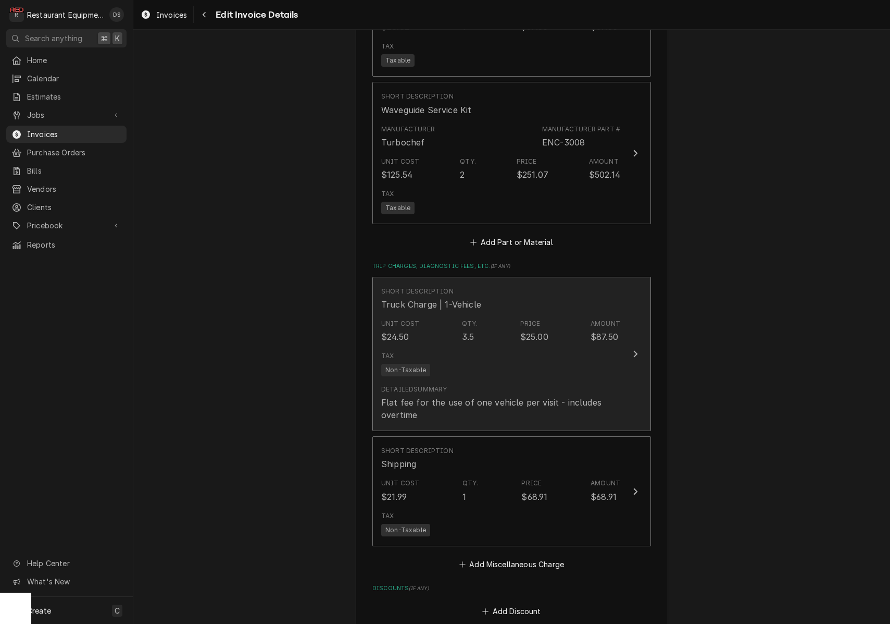
click at [530, 396] on div "Flat fee for the use of one vehicle per visit - includes overtime" at bounding box center [500, 408] width 239 height 25
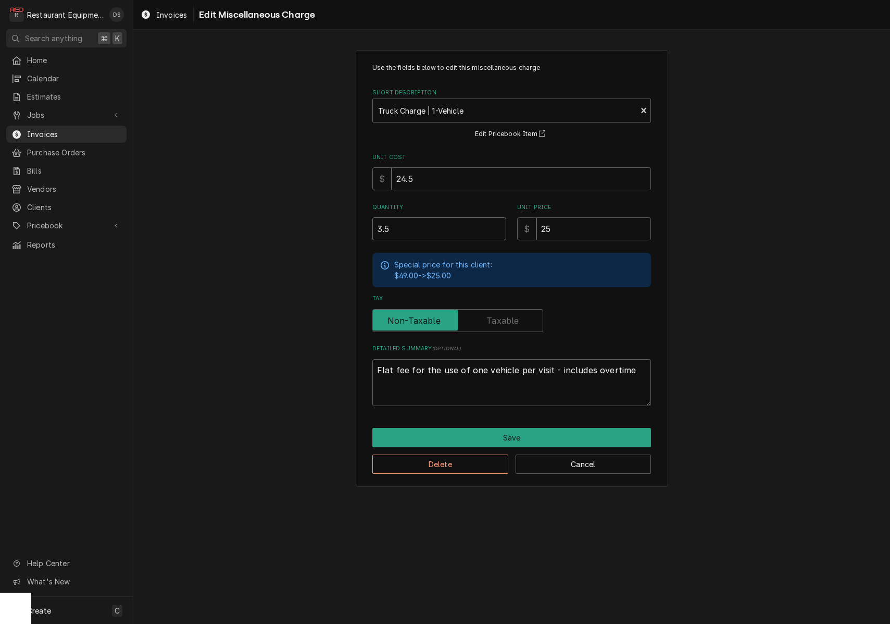
drag, startPoint x: 389, startPoint y: 230, endPoint x: 326, endPoint y: 226, distance: 62.7
click at [326, 226] on div "Use the fields below to edit this miscellaneous charge Short Description Truck …" at bounding box center [511, 268] width 757 height 455
type textarea "x"
type input "2"
click at [495, 428] on button "Save" at bounding box center [512, 437] width 279 height 19
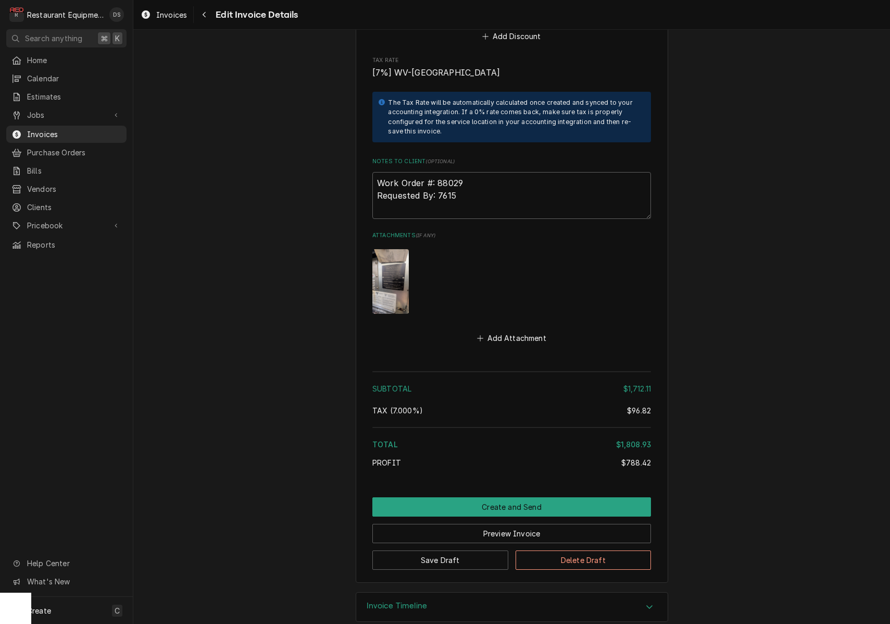
scroll to position [3238, 0]
click at [500, 498] on button "Create and Send" at bounding box center [512, 507] width 279 height 19
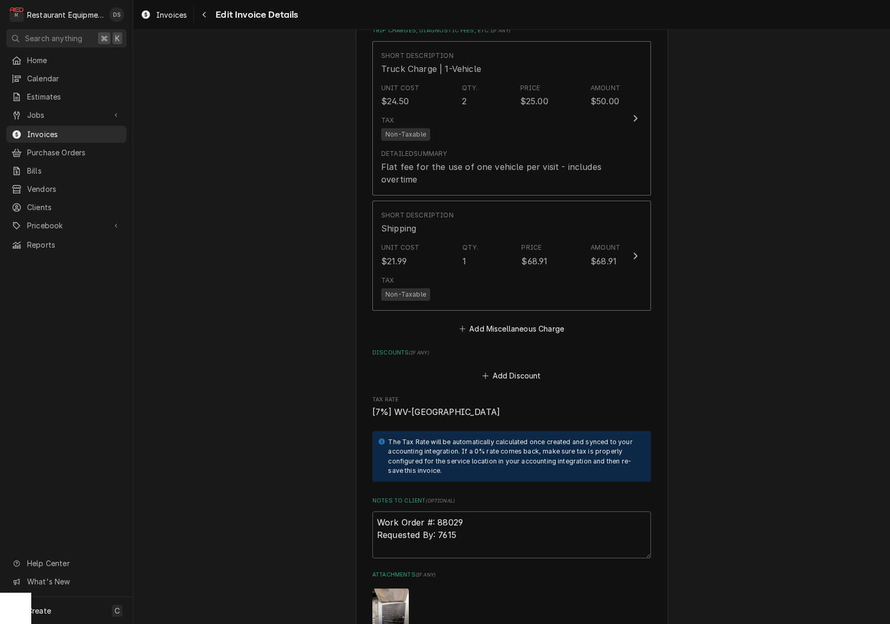
scroll to position [2799, 0]
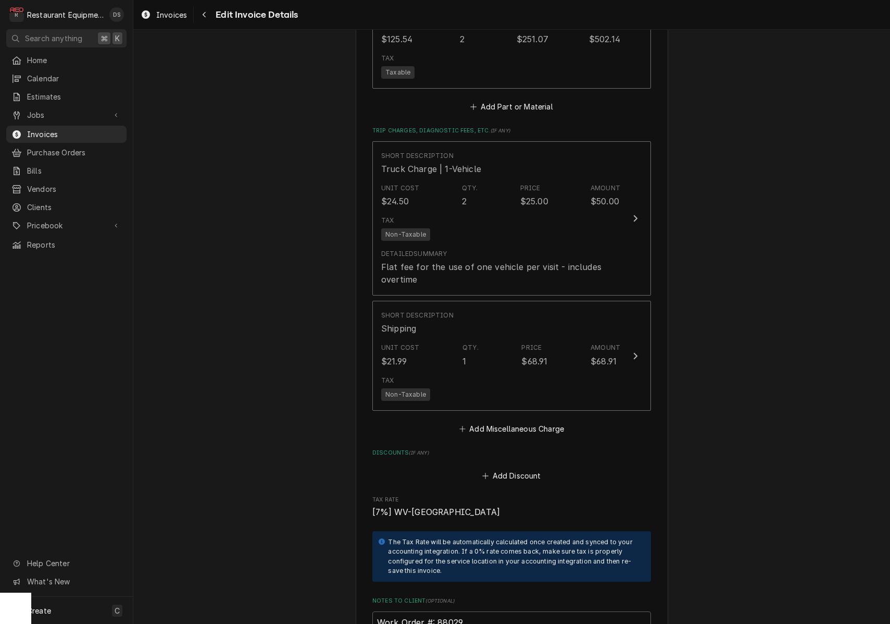
type textarea "x"
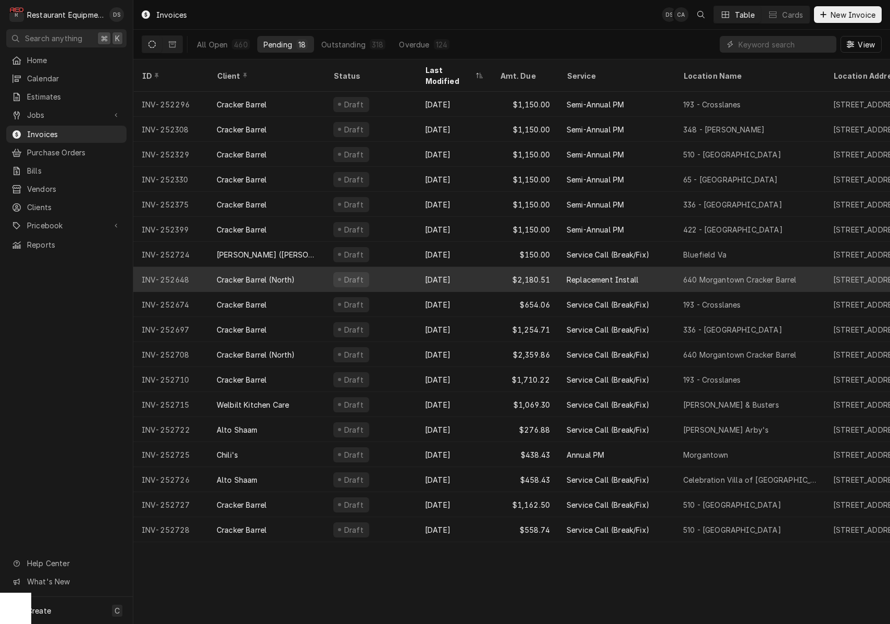
click at [383, 267] on div "Draft" at bounding box center [371, 279] width 92 height 25
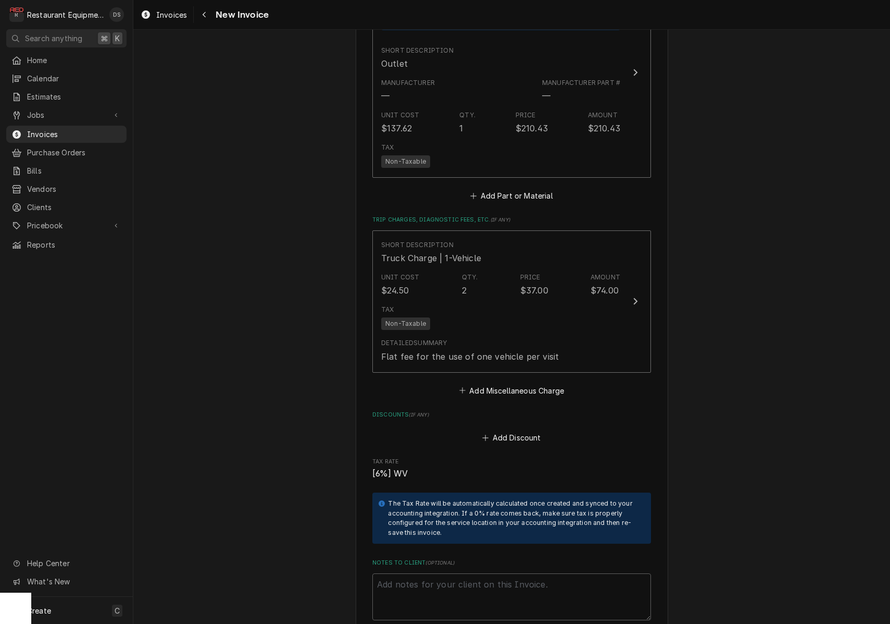
scroll to position [2205, 0]
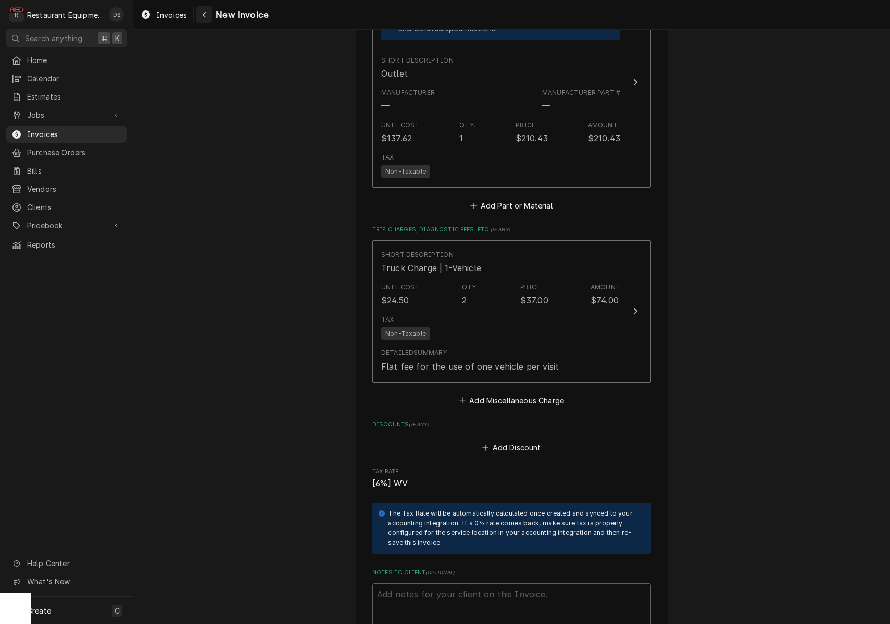
click at [207, 15] on div "Navigate back" at bounding box center [204, 14] width 10 height 10
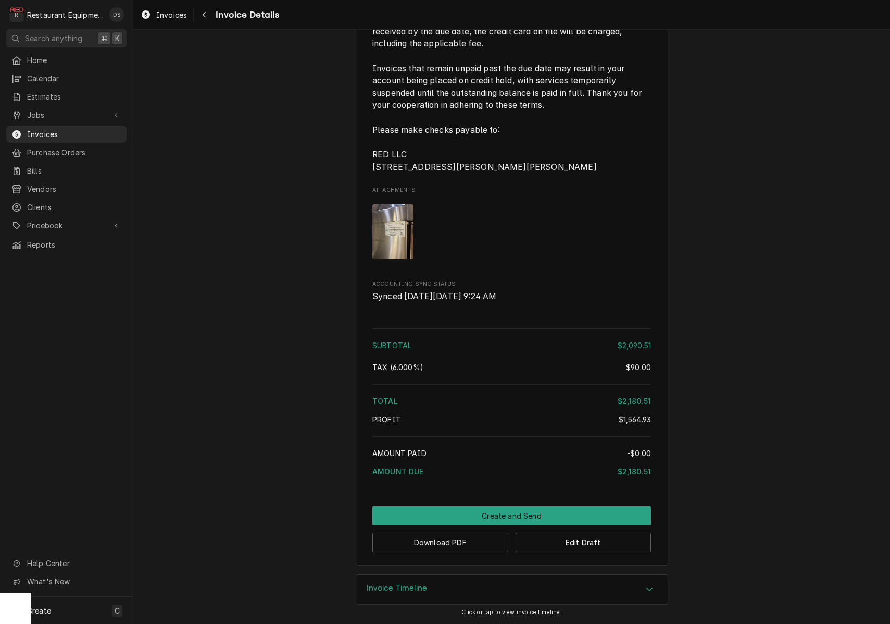
scroll to position [2094, 0]
click at [572, 543] on button "Edit Draft" at bounding box center [584, 542] width 136 height 19
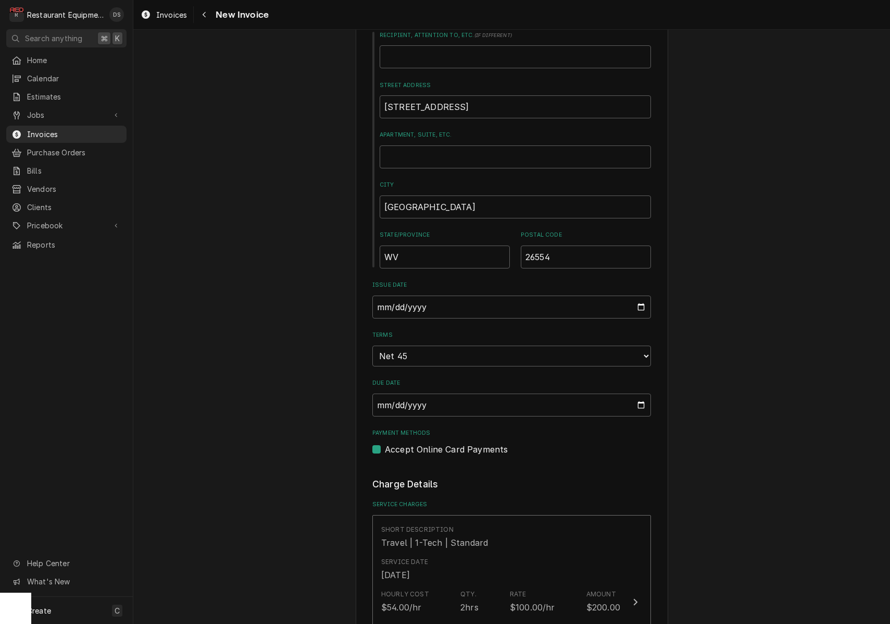
scroll to position [486, 0]
drag, startPoint x: 452, startPoint y: 291, endPoint x: 442, endPoint y: 289, distance: 9.5
click at [450, 293] on input "[DATE]" at bounding box center [512, 304] width 279 height 23
type input "[DATE]"
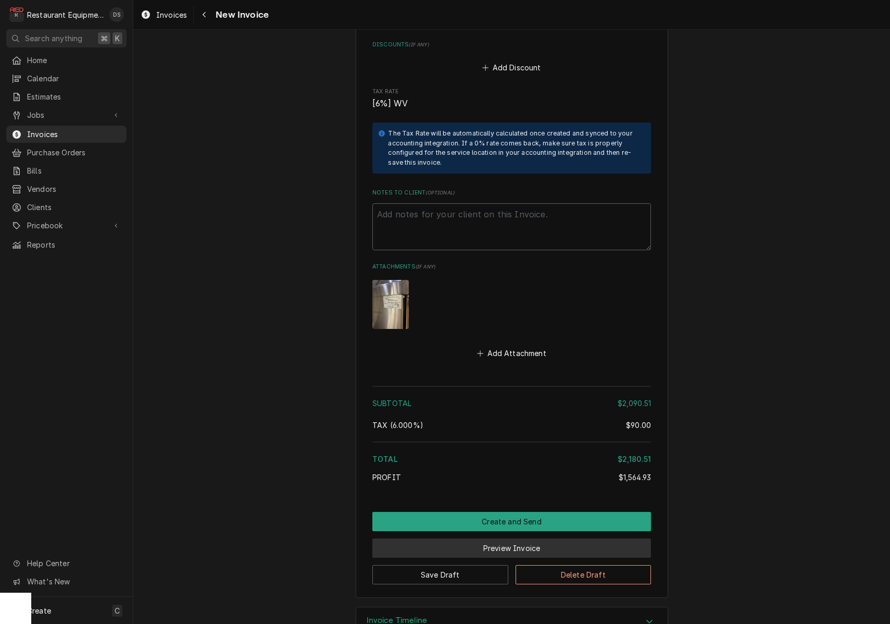
click at [502, 538] on button "Preview Invoice" at bounding box center [512, 547] width 279 height 19
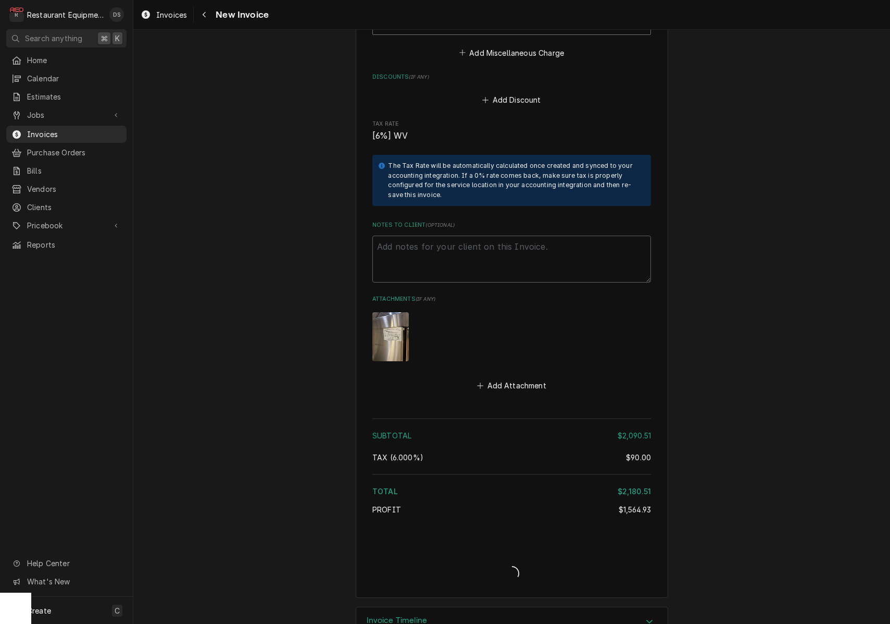
type textarea "x"
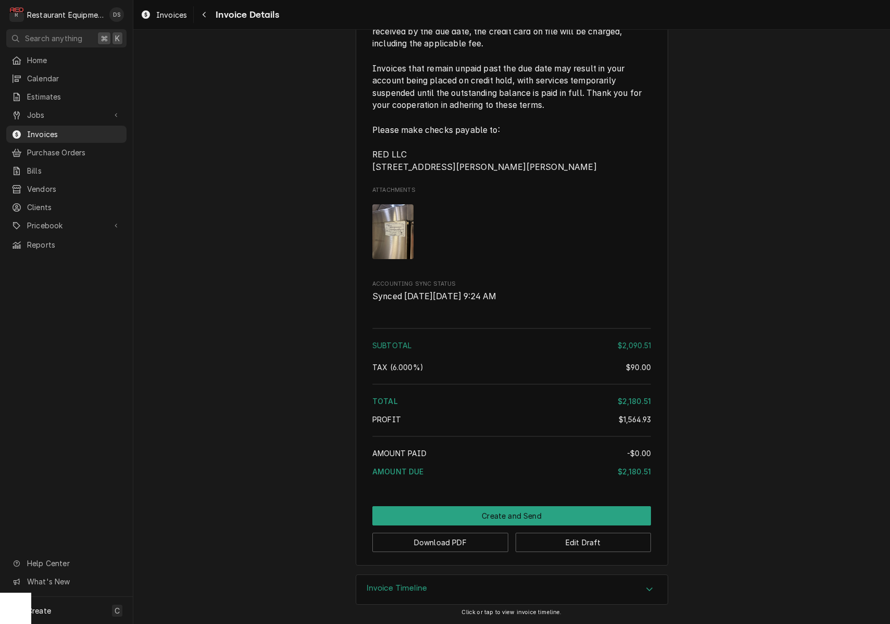
scroll to position [2094, 0]
click at [637, 542] on button "Edit Draft" at bounding box center [584, 542] width 136 height 19
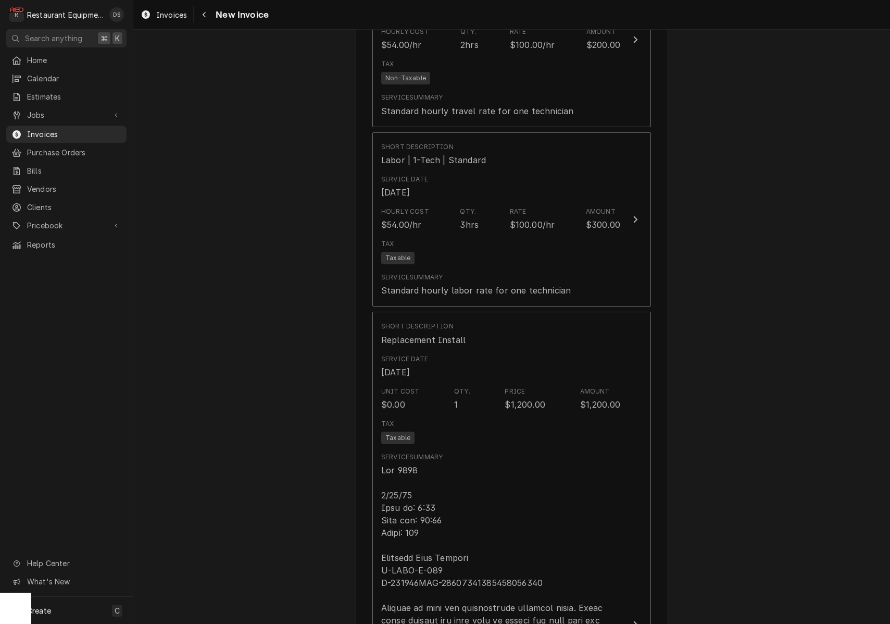
scroll to position [1047, 0]
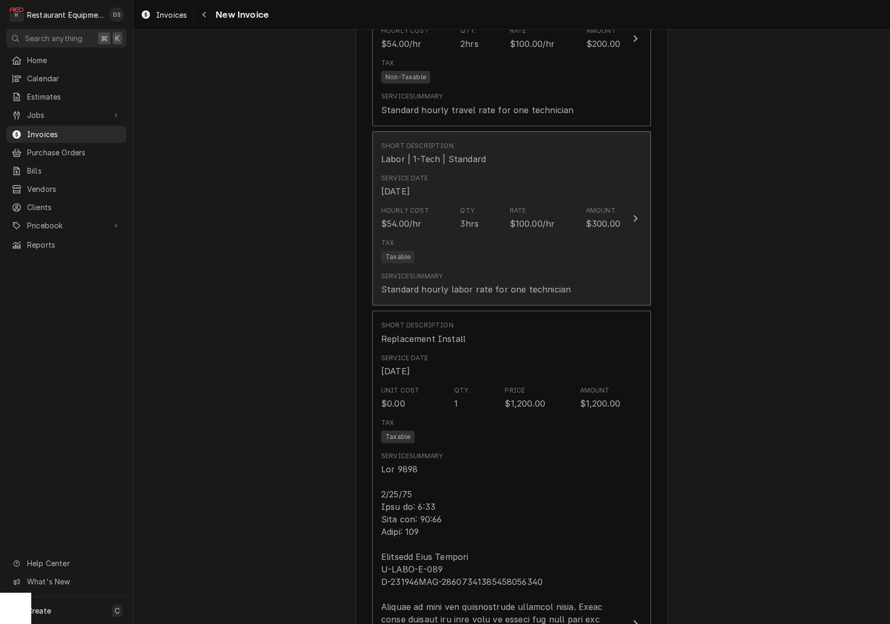
click at [444, 234] on div "Tax Taxable" at bounding box center [500, 250] width 239 height 33
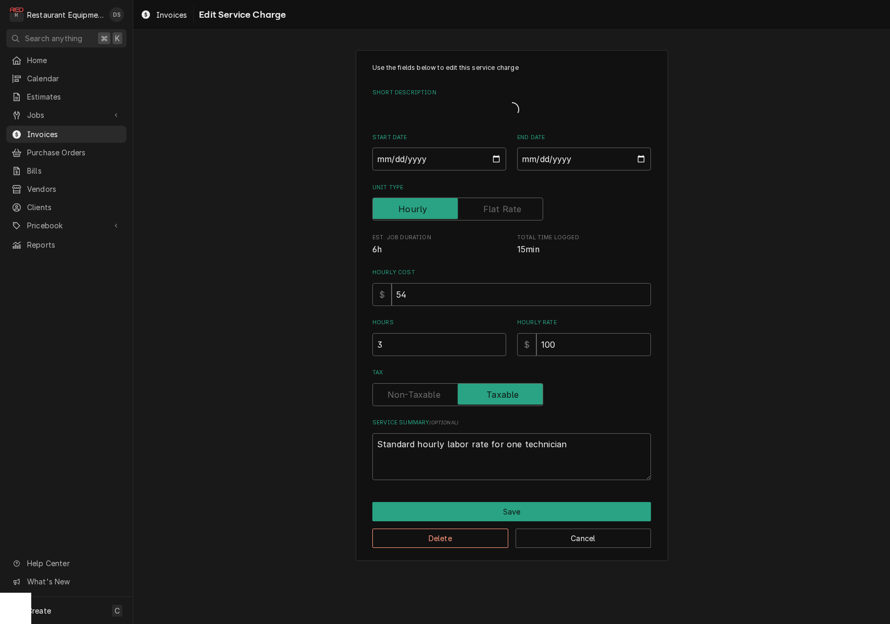
type textarea "x"
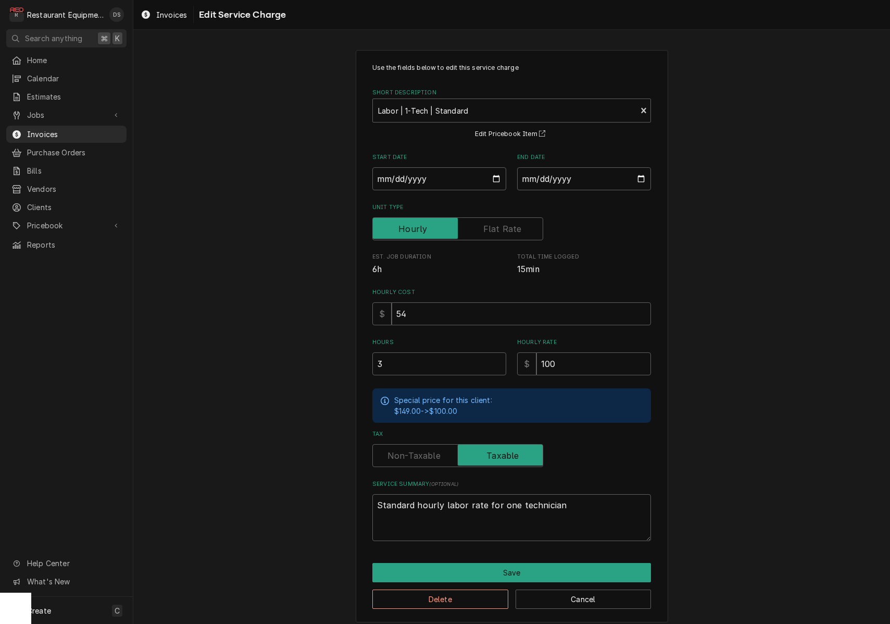
click at [437, 452] on label "Tax" at bounding box center [458, 455] width 171 height 23
click at [437, 452] on input "Tax" at bounding box center [458, 455] width 162 height 23
checkbox input "false"
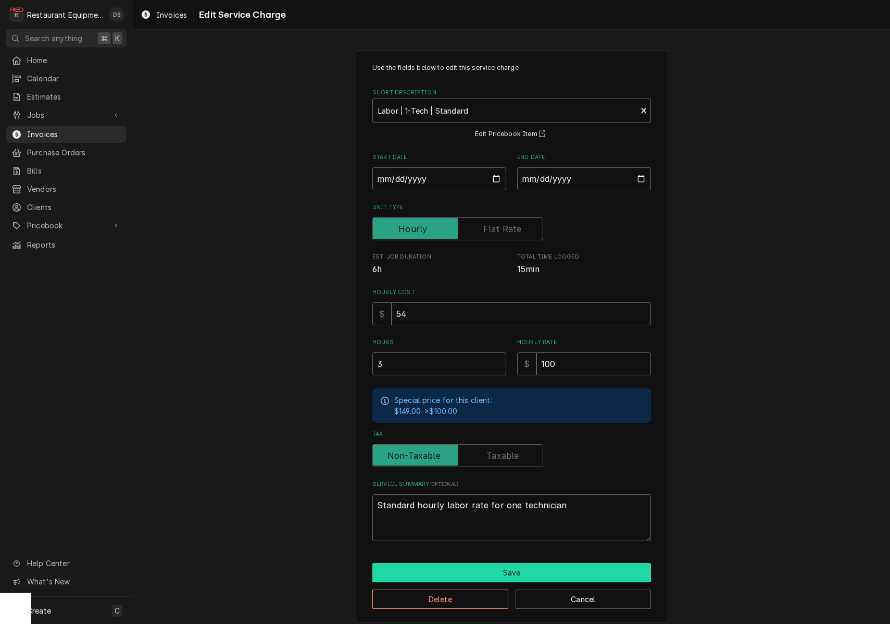
click at [516, 565] on button "Save" at bounding box center [512, 572] width 279 height 19
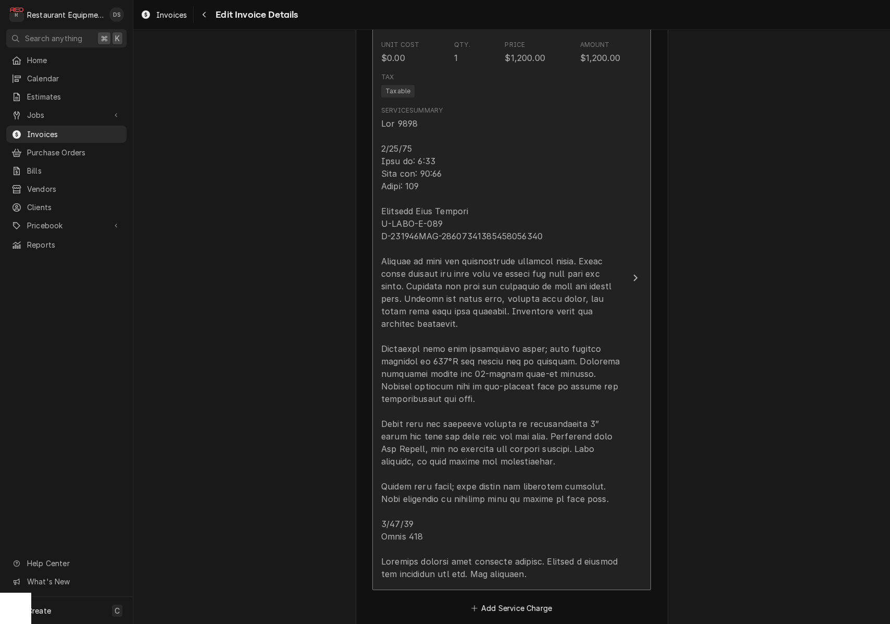
scroll to position [1396, 0]
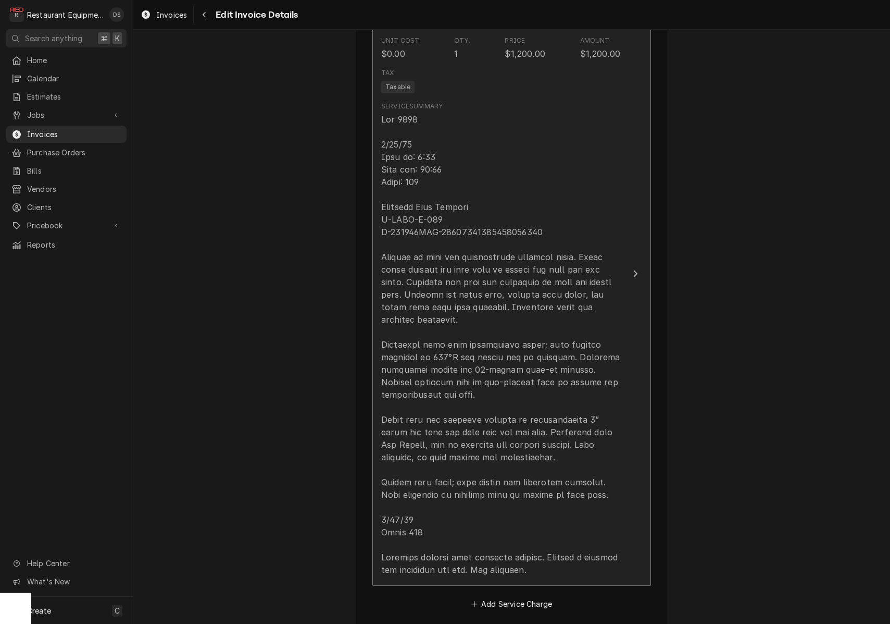
click at [472, 427] on div "Update Line Item" at bounding box center [500, 344] width 239 height 463
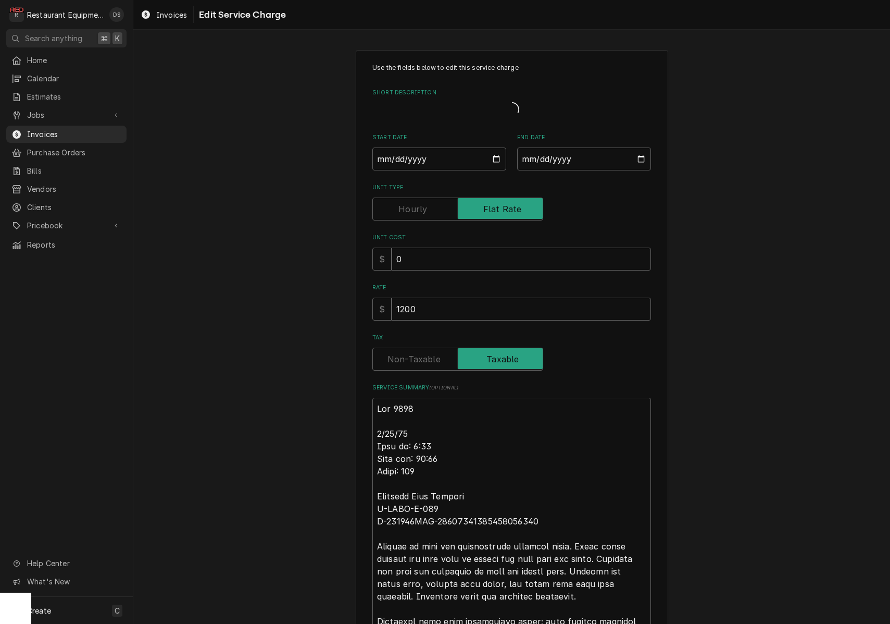
type textarea "x"
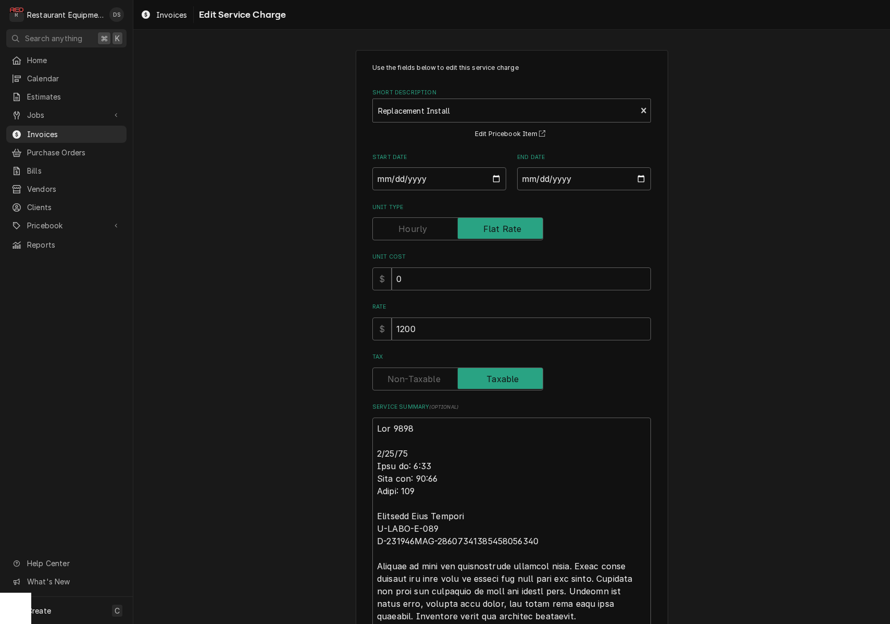
click at [416, 367] on input "Tax" at bounding box center [458, 378] width 162 height 23
checkbox input "false"
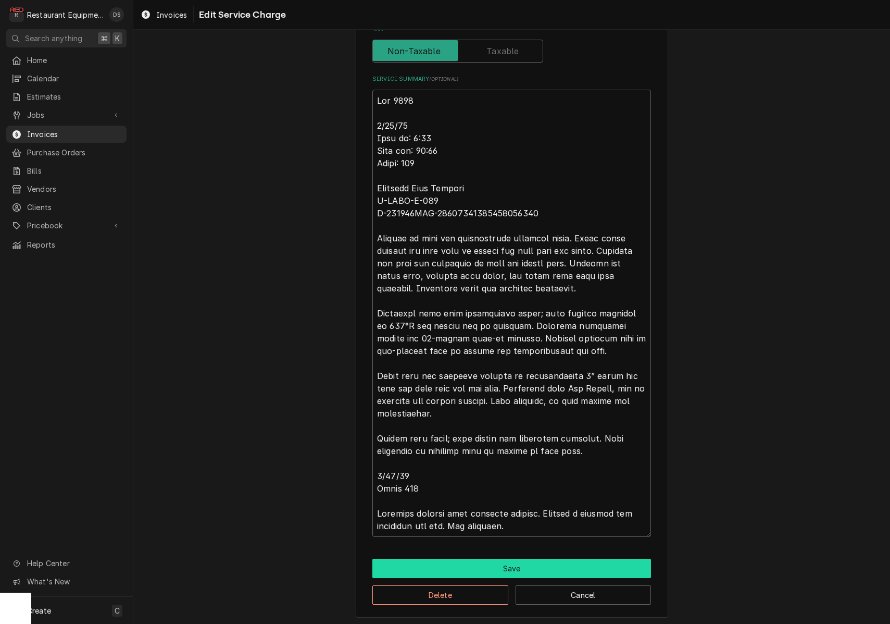
click at [530, 561] on button "Save" at bounding box center [512, 568] width 279 height 19
type textarea "x"
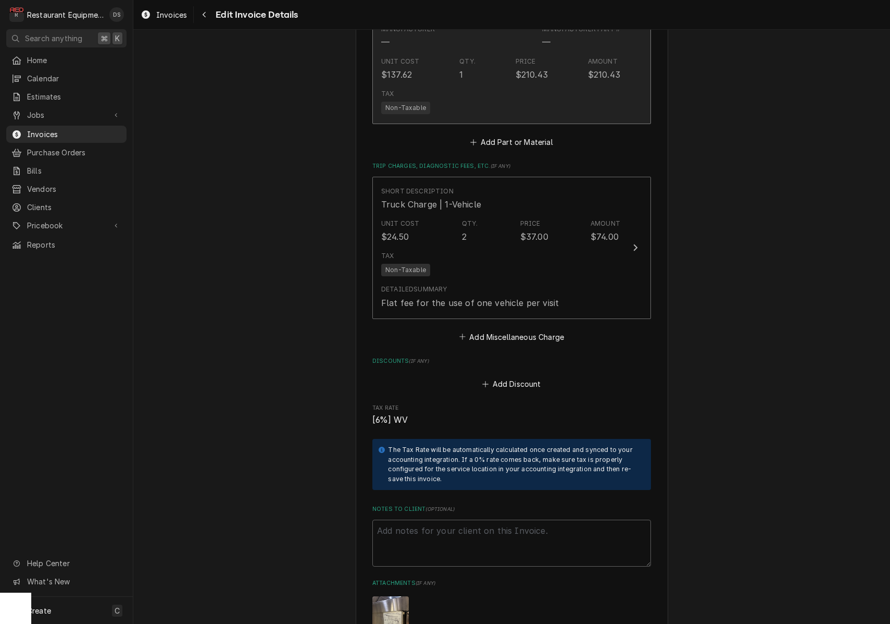
scroll to position [2293, 0]
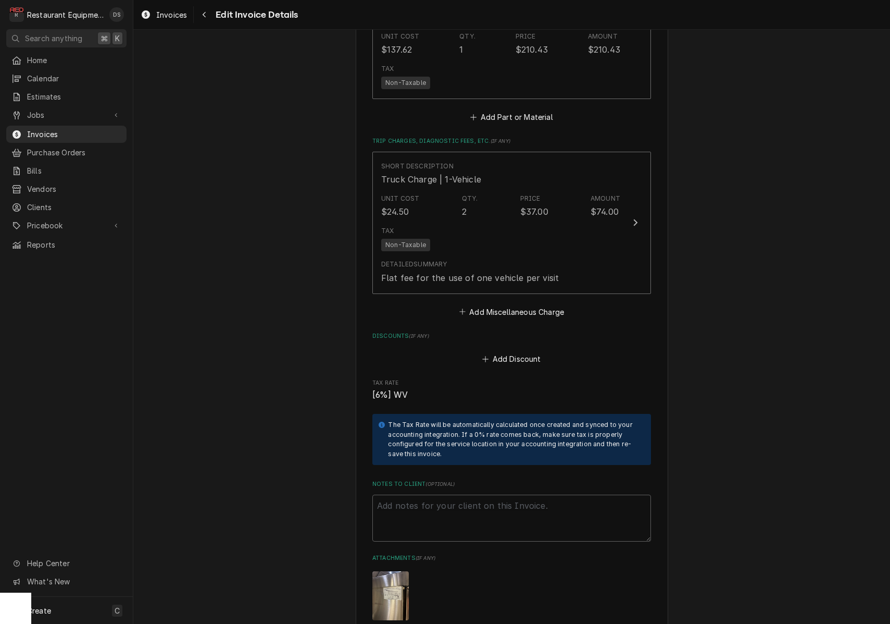
click at [487, 304] on button "Add Miscellaneous Charge" at bounding box center [511, 311] width 108 height 15
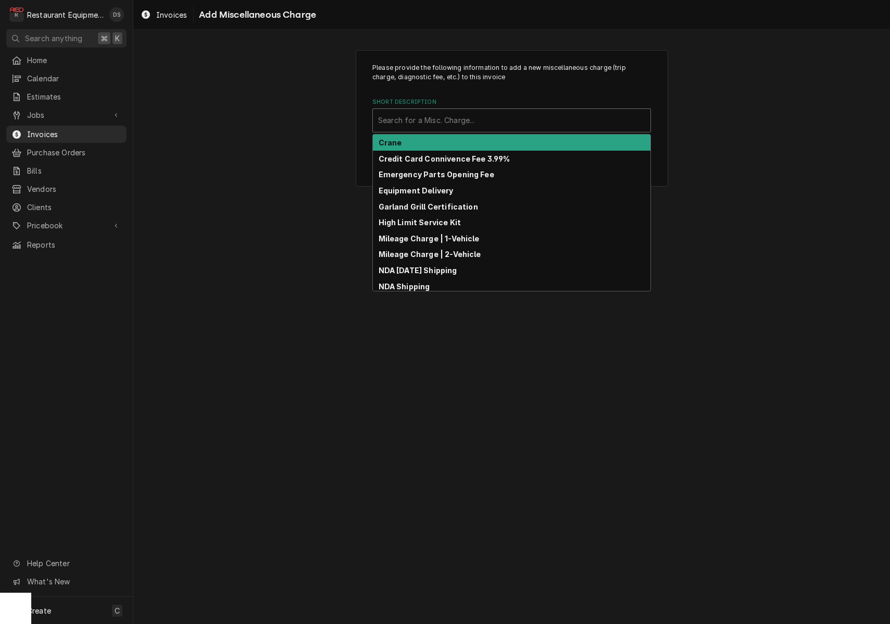
click at [443, 119] on div "Search for a Misc. Charge..." at bounding box center [511, 120] width 267 height 11
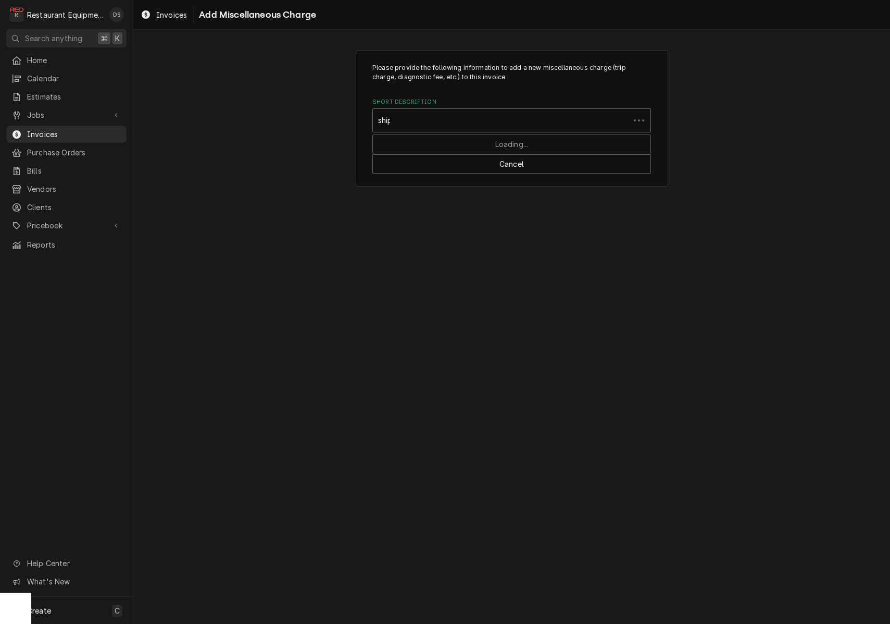
type input "shipp"
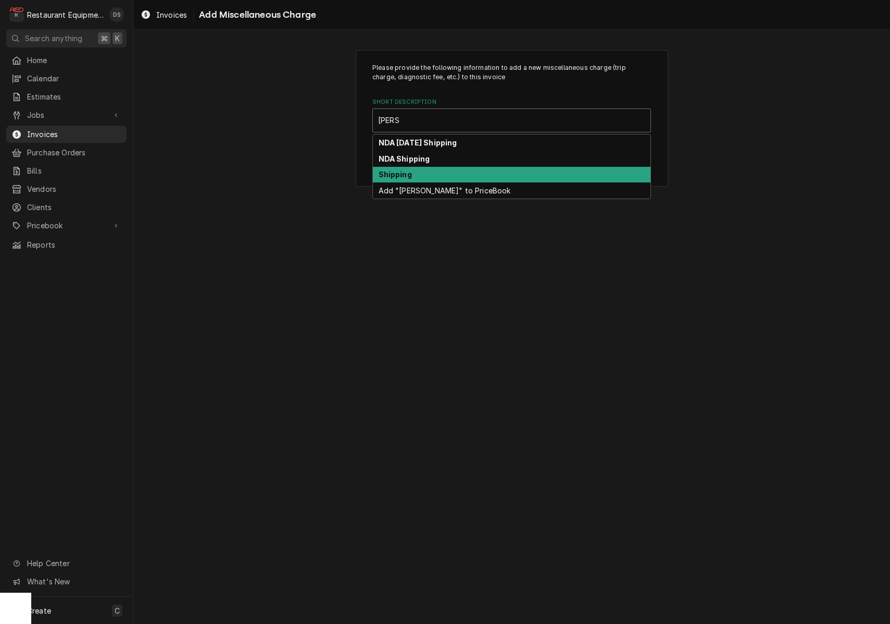
click at [454, 172] on div "Shipping" at bounding box center [512, 175] width 278 height 16
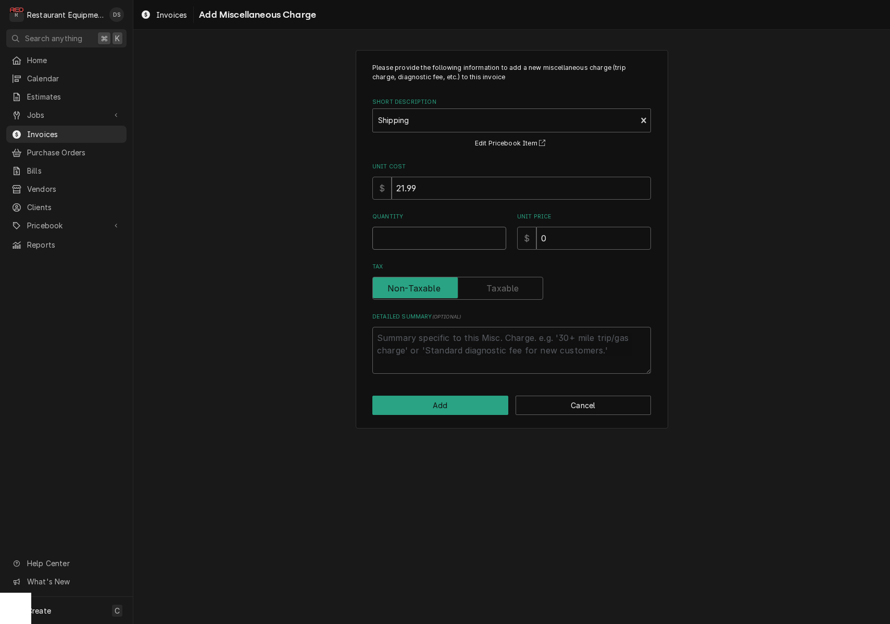
click at [457, 241] on input "Quantity" at bounding box center [440, 238] width 134 height 23
type textarea "x"
type input "1"
click at [596, 235] on input "0" at bounding box center [594, 238] width 115 height 23
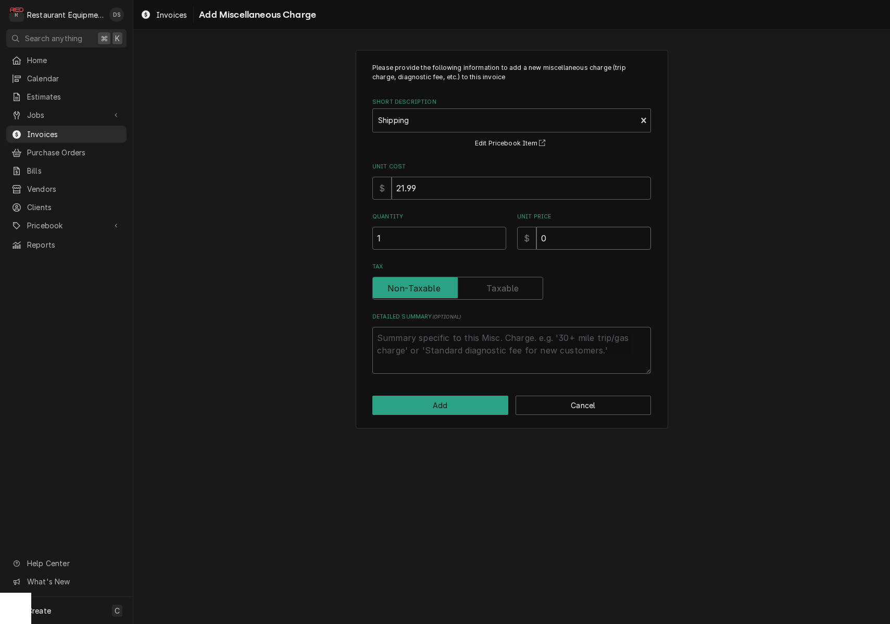
click at [596, 235] on input "0" at bounding box center [594, 238] width 115 height 23
type textarea "x"
type input "8"
type textarea "x"
type input "87"
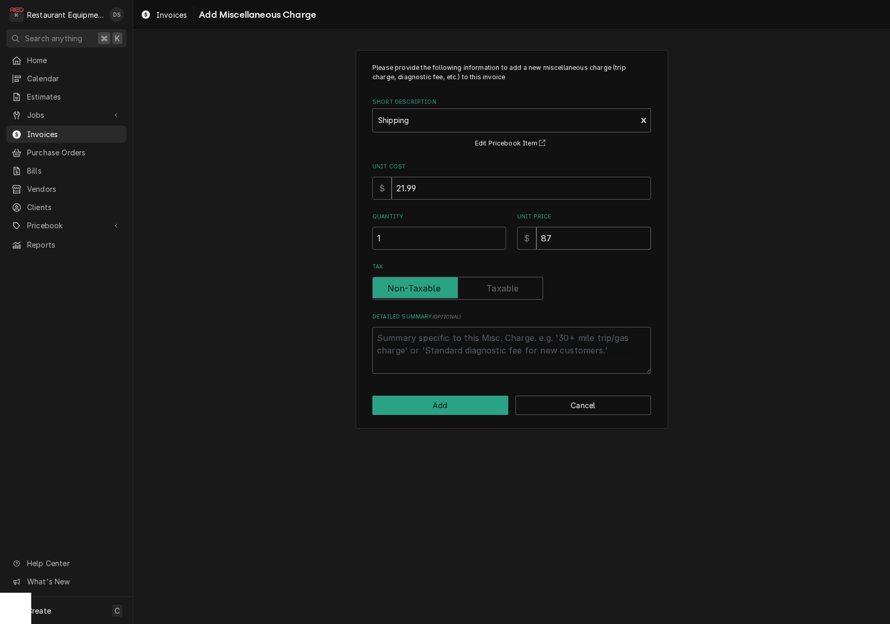
type textarea "x"
type input "87.6"
type textarea "x"
type input "87.63"
click at [458, 404] on button "Add" at bounding box center [441, 404] width 136 height 19
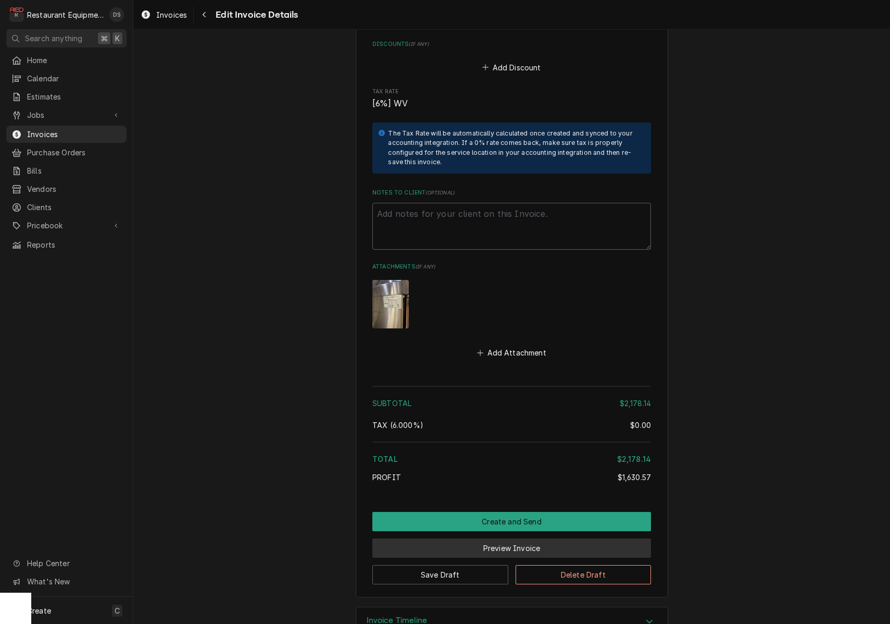
click at [510, 538] on button "Preview Invoice" at bounding box center [512, 547] width 279 height 19
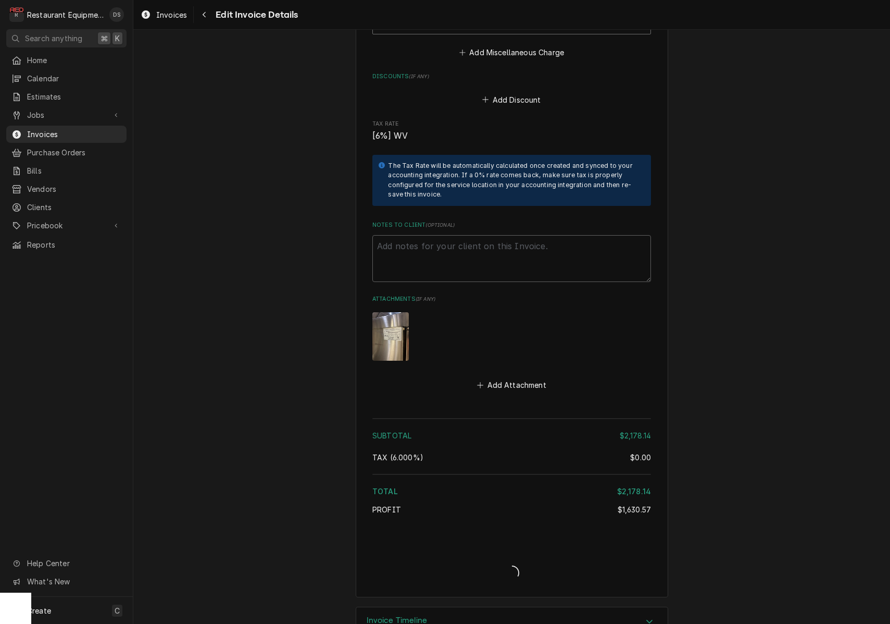
type textarea "x"
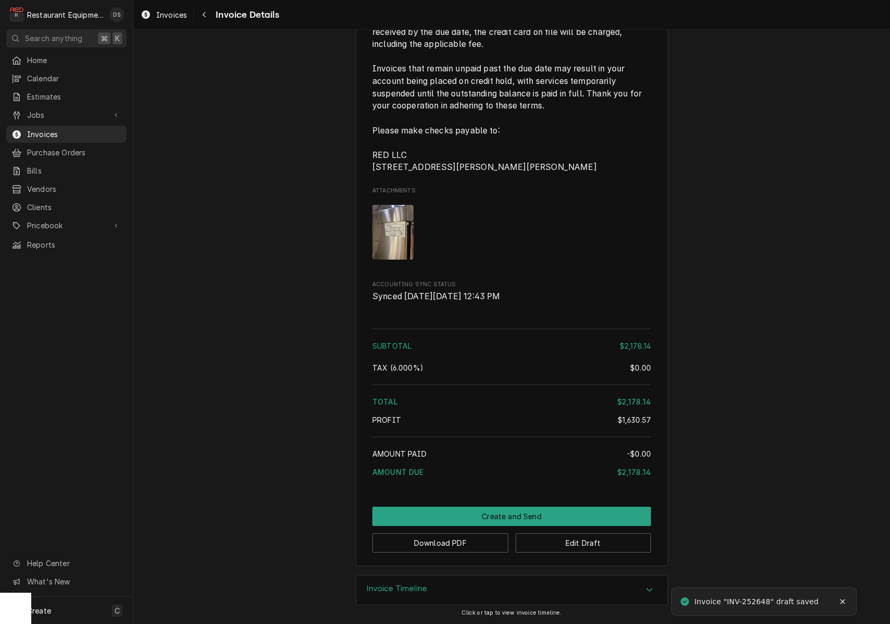
scroll to position [2193, 0]
click at [471, 549] on button "Download PDF" at bounding box center [441, 542] width 136 height 19
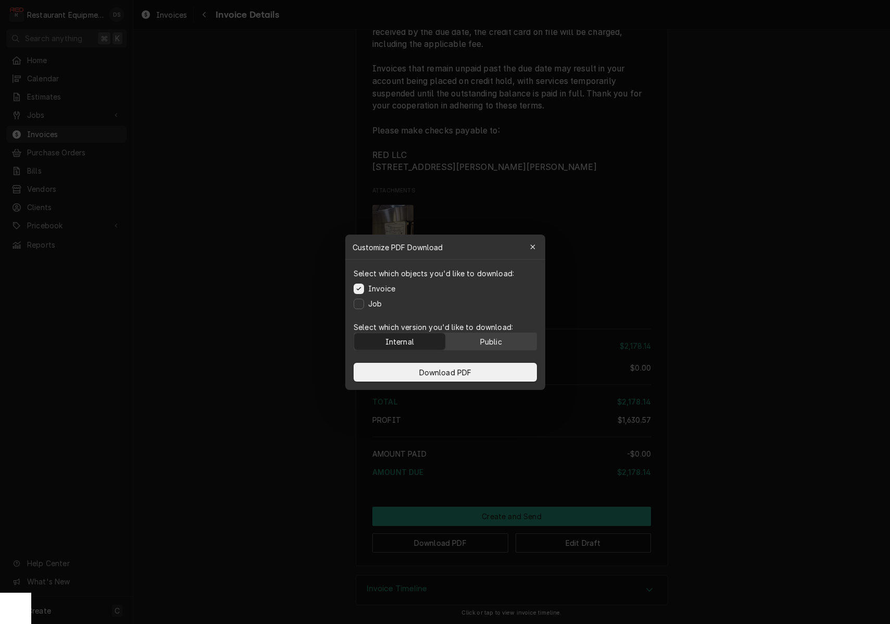
click at [511, 339] on button "Public" at bounding box center [491, 341] width 91 height 17
click at [506, 378] on button "Download PDF" at bounding box center [445, 372] width 183 height 19
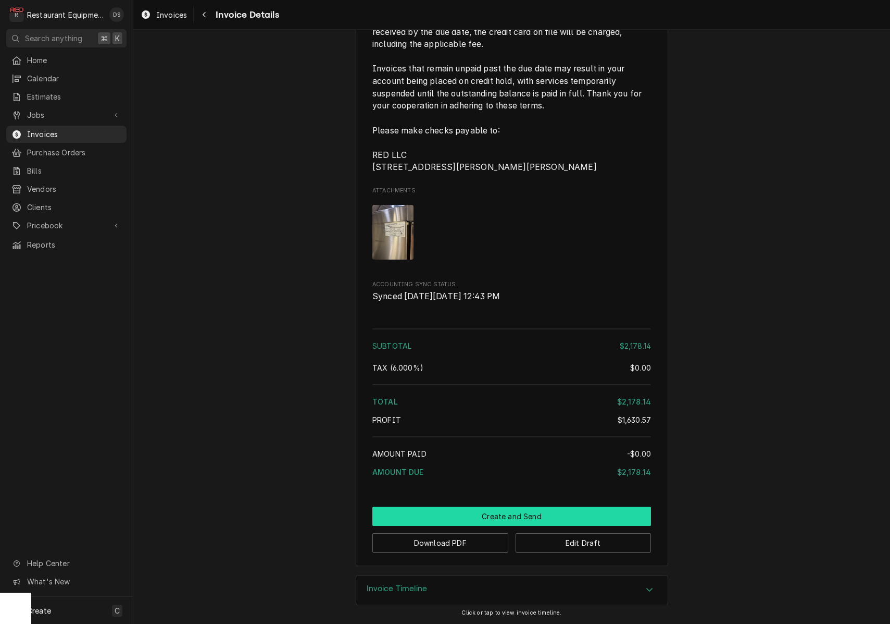
click at [528, 517] on button "Create and Send" at bounding box center [512, 515] width 279 height 19
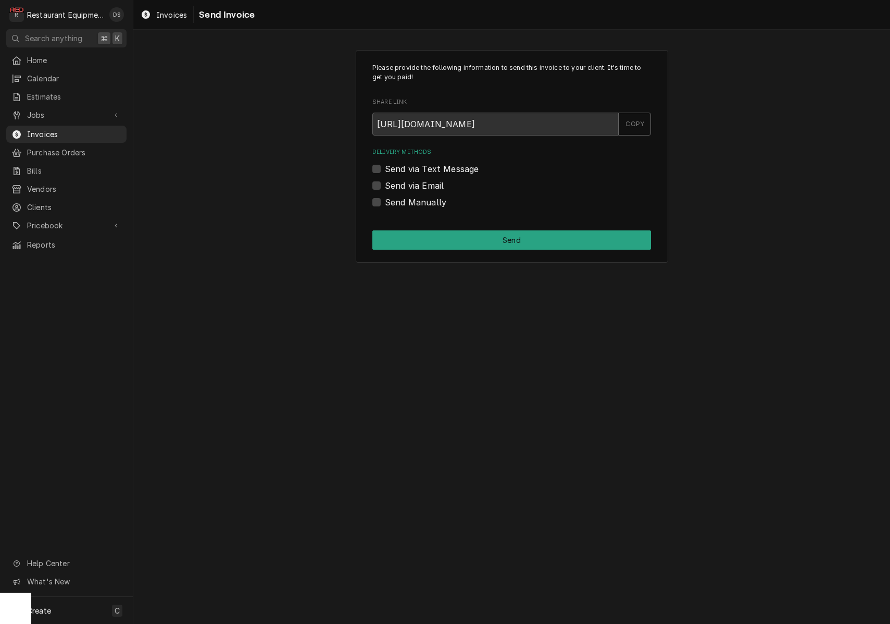
click at [385, 202] on label "Send Manually" at bounding box center [415, 202] width 61 height 13
click at [385, 202] on input "Send Manually" at bounding box center [524, 207] width 279 height 23
checkbox input "true"
click at [475, 235] on button "Send" at bounding box center [512, 239] width 279 height 19
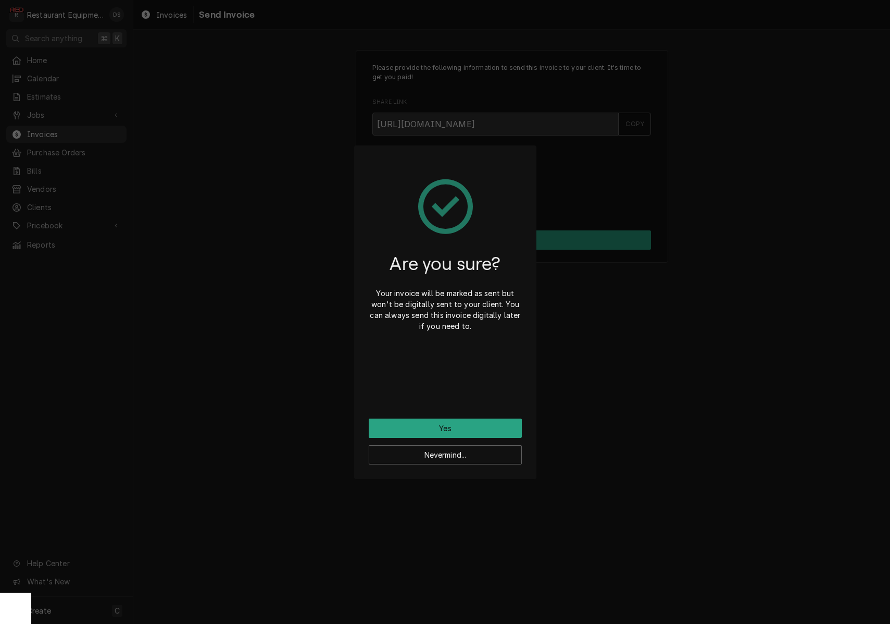
click at [465, 423] on button "Yes" at bounding box center [445, 427] width 153 height 19
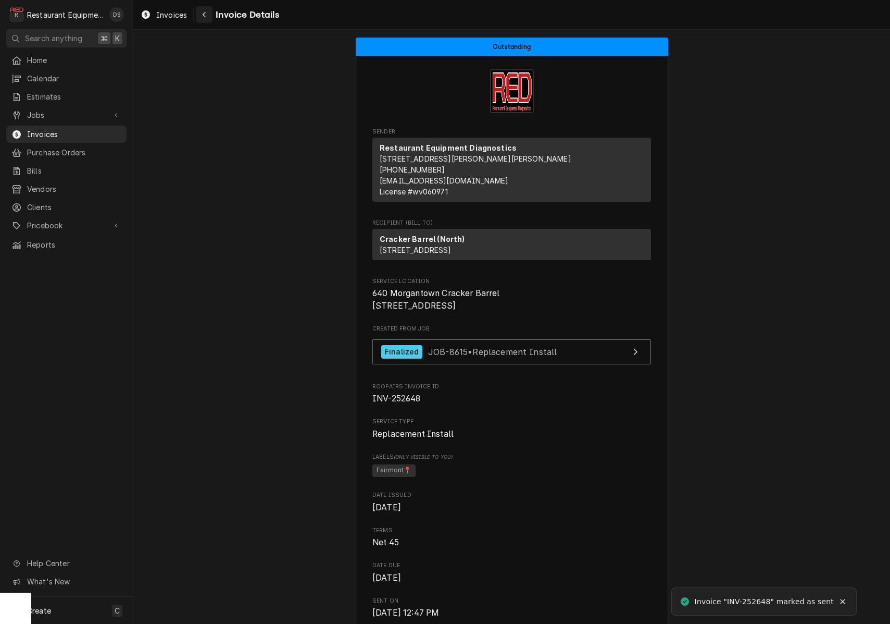
drag, startPoint x: 222, startPoint y: 20, endPoint x: 212, endPoint y: 20, distance: 10.9
click at [218, 20] on div "Invoice Details" at bounding box center [237, 14] width 83 height 17
click at [211, 20] on button "Navigate back" at bounding box center [204, 14] width 17 height 17
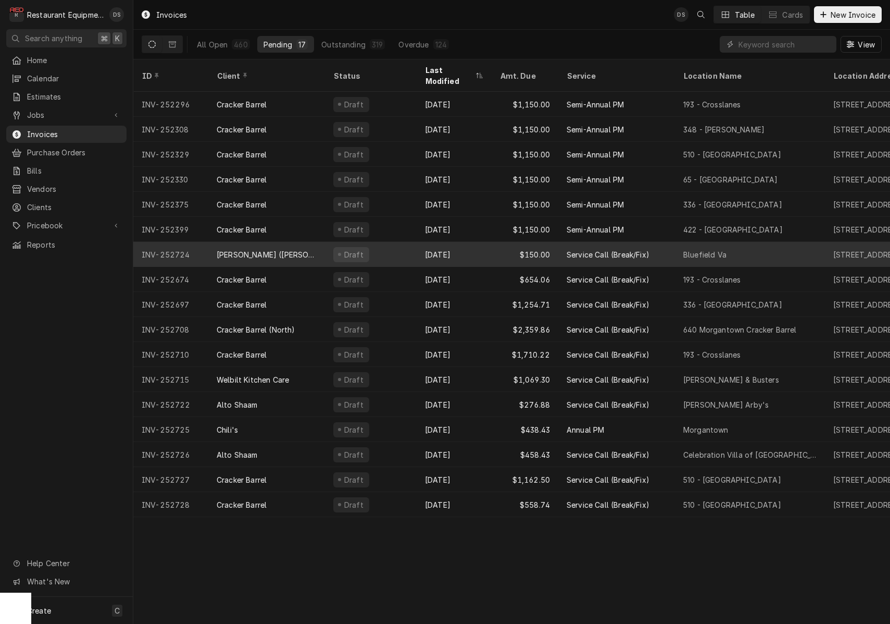
click at [411, 245] on div "Draft" at bounding box center [371, 254] width 92 height 25
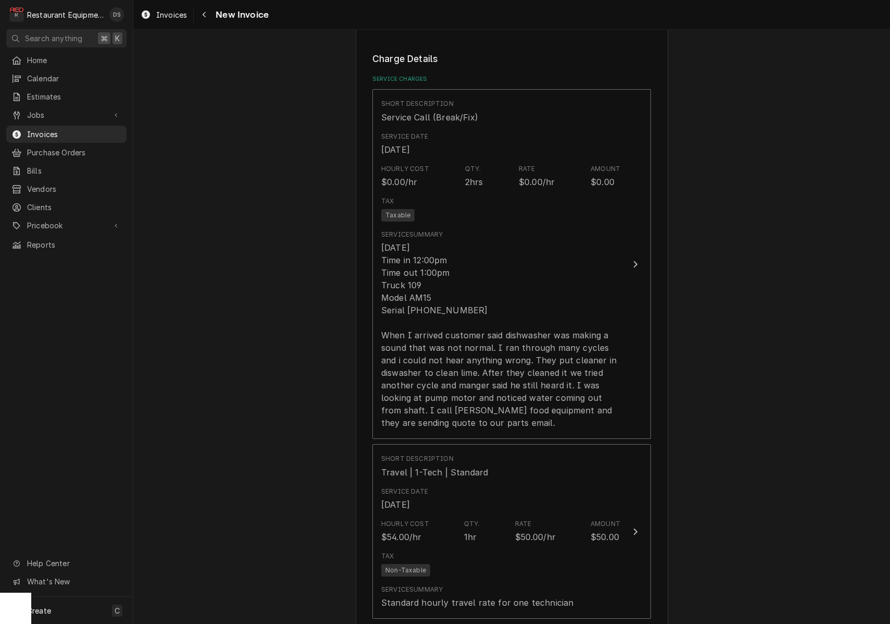
scroll to position [648, 0]
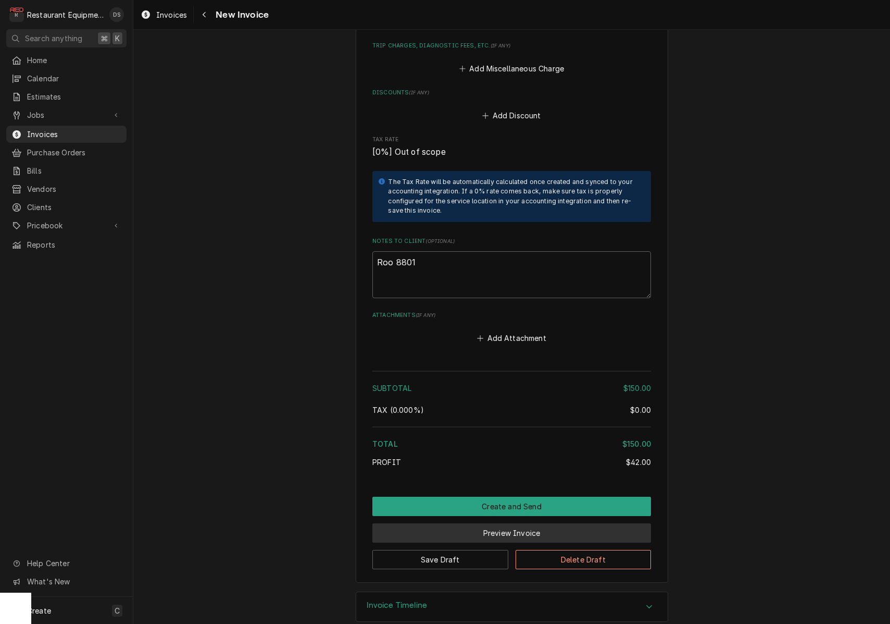
click at [531, 523] on button "Preview Invoice" at bounding box center [512, 532] width 279 height 19
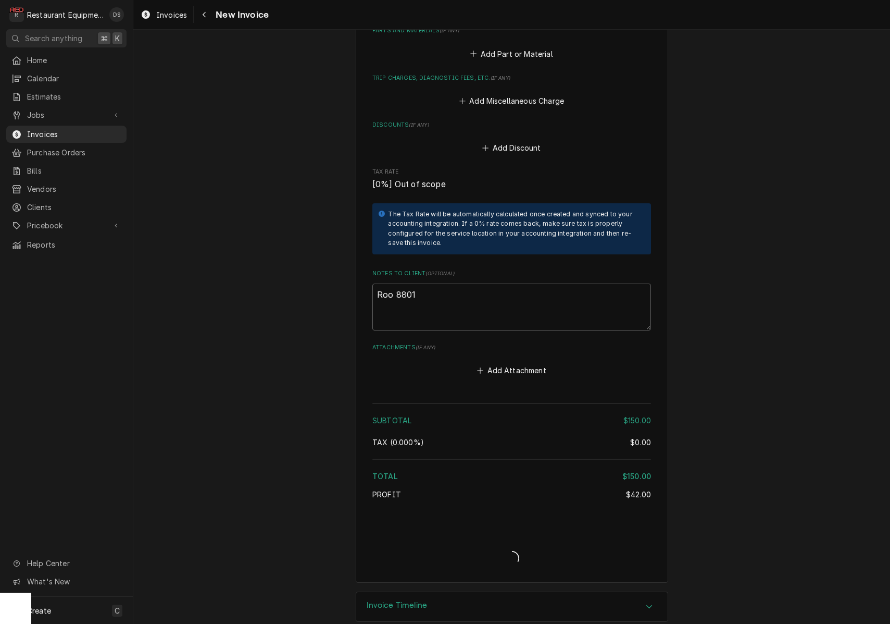
type textarea "x"
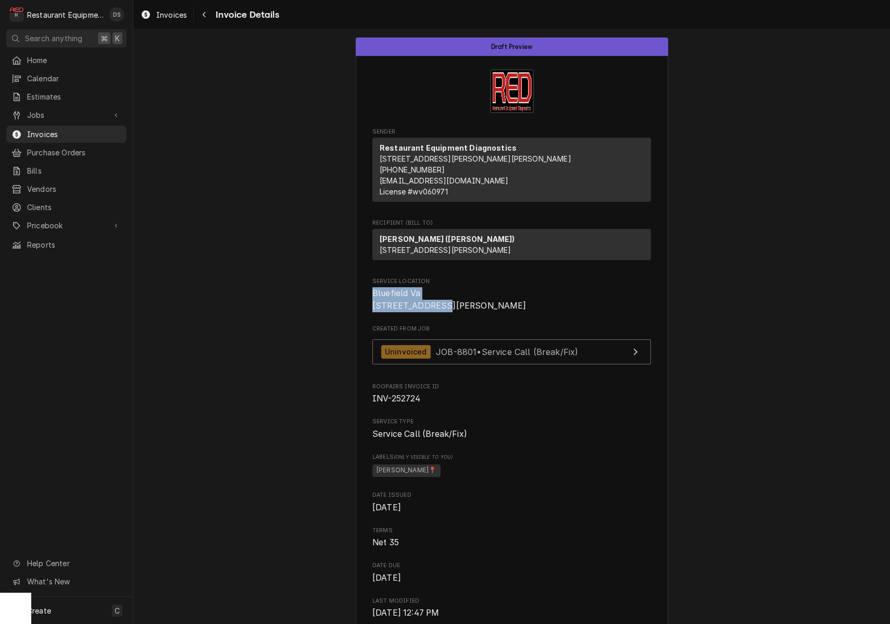
drag, startPoint x: 374, startPoint y: 313, endPoint x: 437, endPoint y: 324, distance: 64.5
click at [457, 312] on span "Bluefield Va [STREET_ADDRESS][PERSON_NAME]" at bounding box center [512, 299] width 279 height 24
copy span "Bluefield Va [STREET_ADDRESS]"
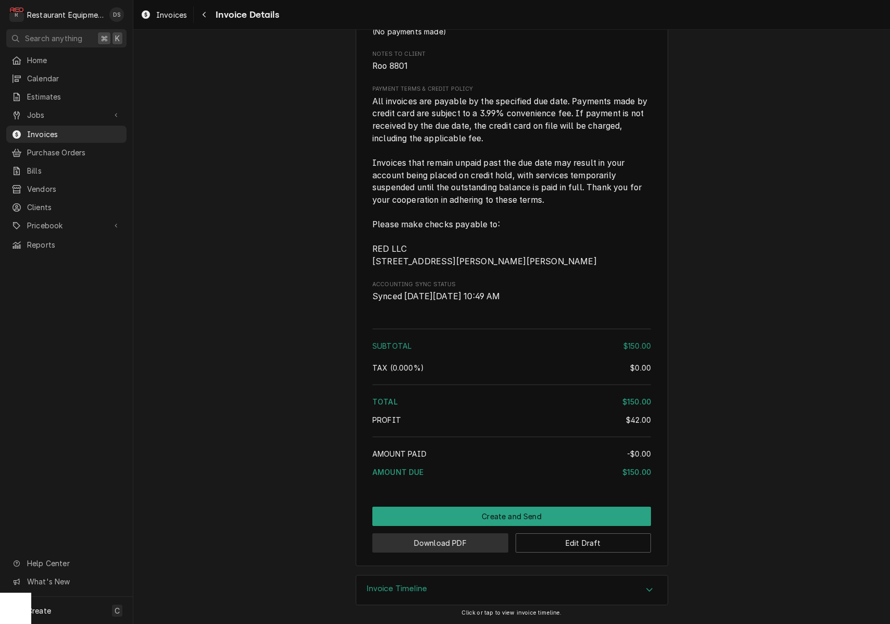
click at [432, 551] on button "Download PDF" at bounding box center [441, 542] width 136 height 19
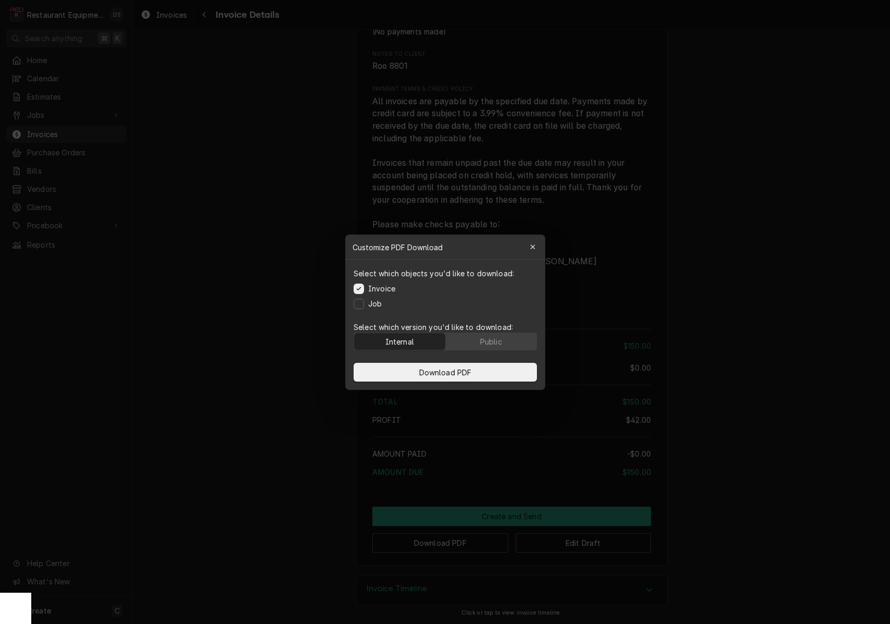
drag, startPoint x: 488, startPoint y: 341, endPoint x: 484, endPoint y: 357, distance: 16.2
click at [487, 341] on div "Public" at bounding box center [491, 341] width 22 height 11
drag, startPoint x: 484, startPoint y: 366, endPoint x: 567, endPoint y: 384, distance: 85.2
click at [484, 366] on button "Download PDF" at bounding box center [445, 372] width 183 height 19
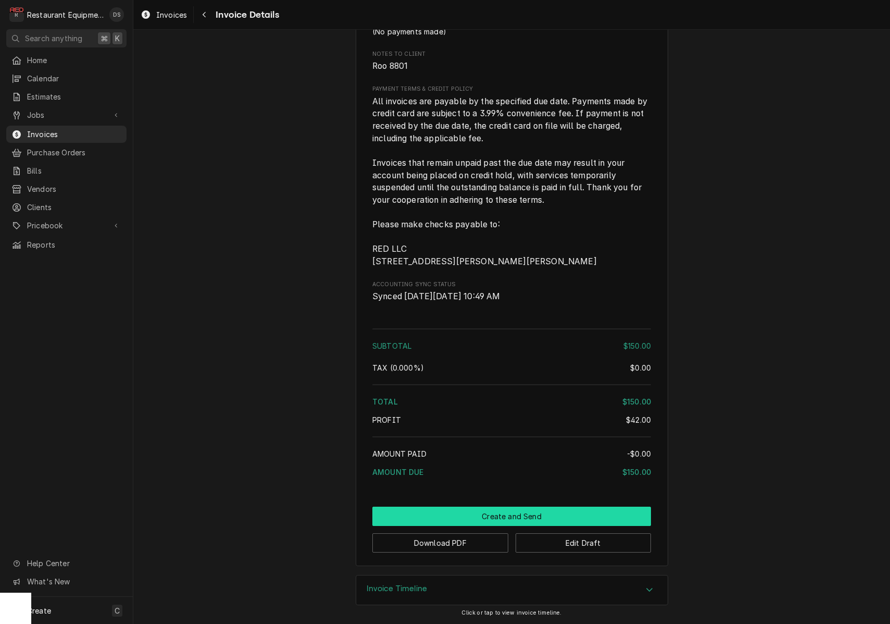
click at [517, 516] on button "Create and Send" at bounding box center [512, 515] width 279 height 19
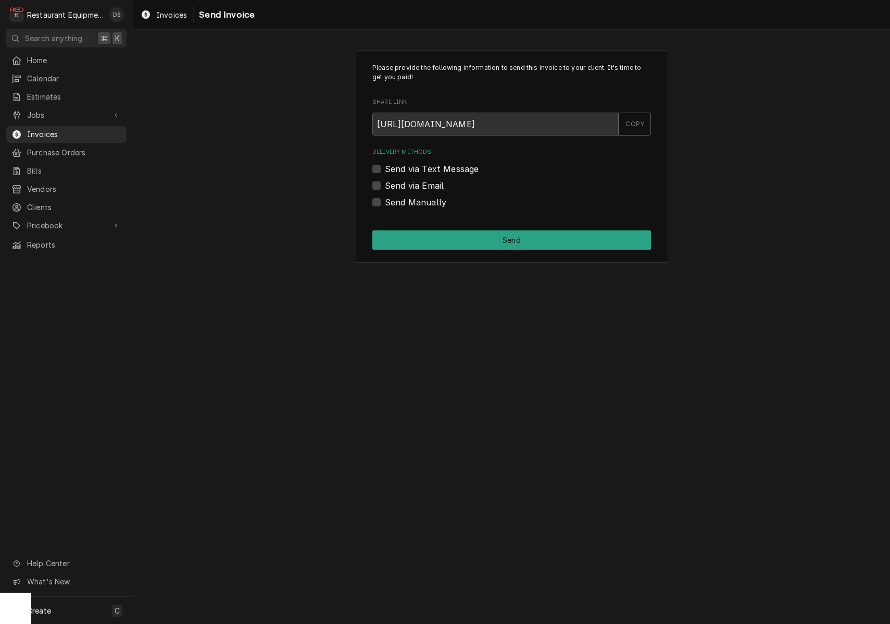
click at [385, 201] on label "Send Manually" at bounding box center [415, 202] width 61 height 13
click at [385, 201] on input "Send Manually" at bounding box center [524, 207] width 279 height 23
checkbox input "true"
click at [483, 244] on button "Send" at bounding box center [512, 239] width 279 height 19
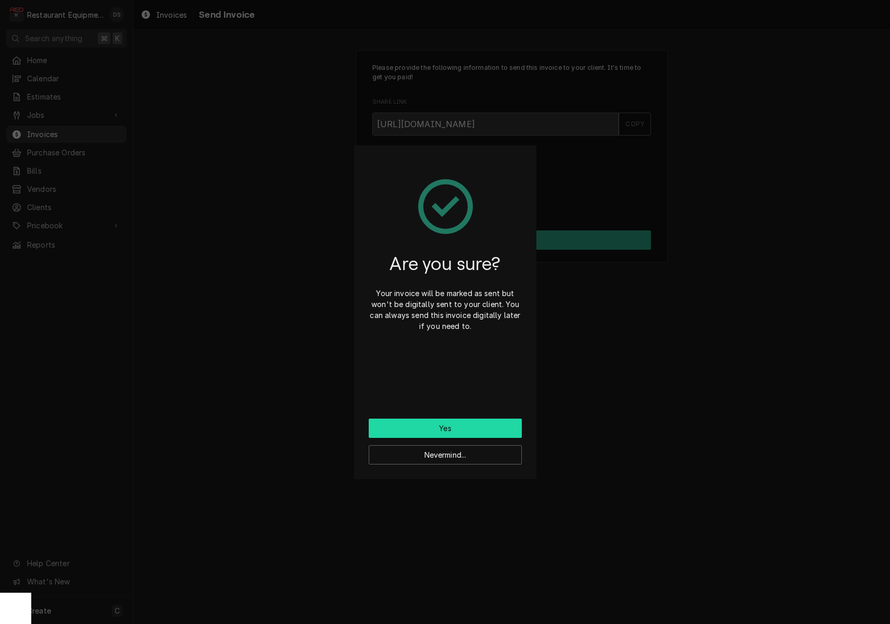
click at [463, 424] on button "Yes" at bounding box center [445, 427] width 153 height 19
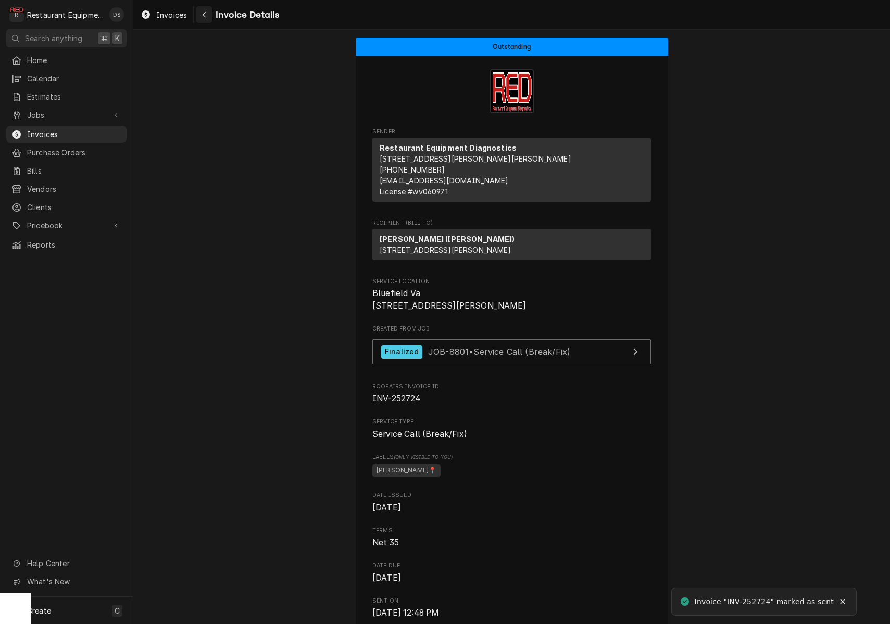
click at [204, 14] on icon "Navigate back" at bounding box center [204, 15] width 3 height 6
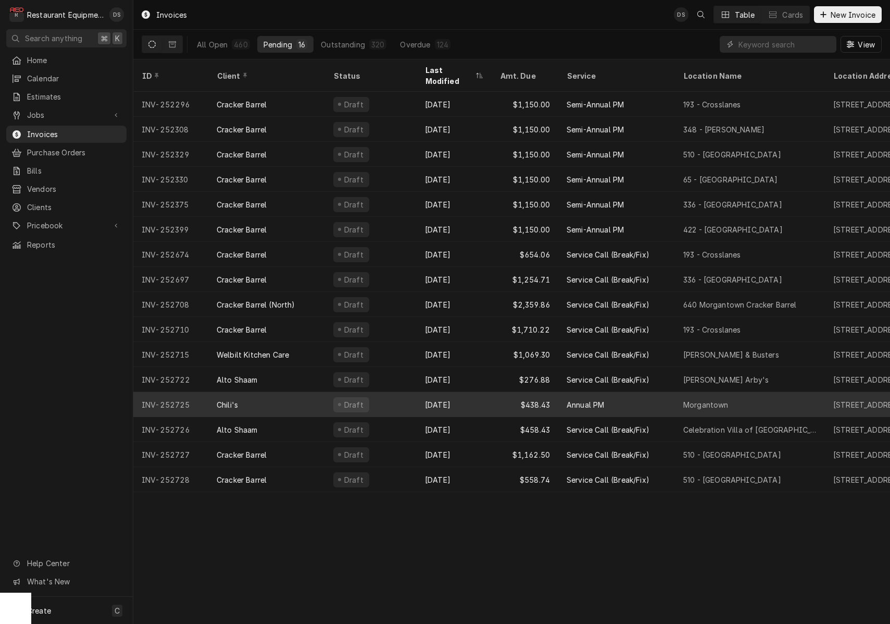
click at [384, 393] on div "Draft" at bounding box center [371, 404] width 92 height 25
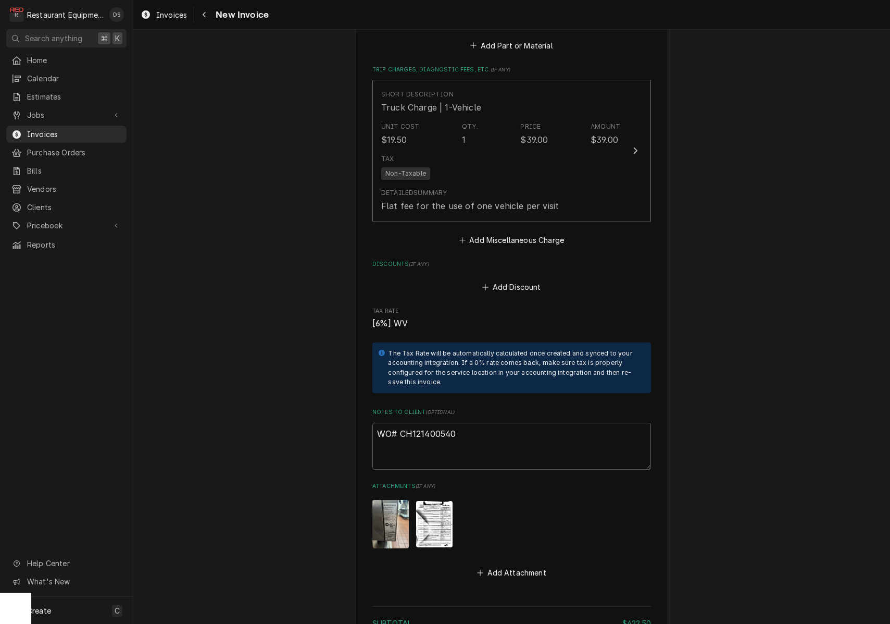
scroll to position [1366, 0]
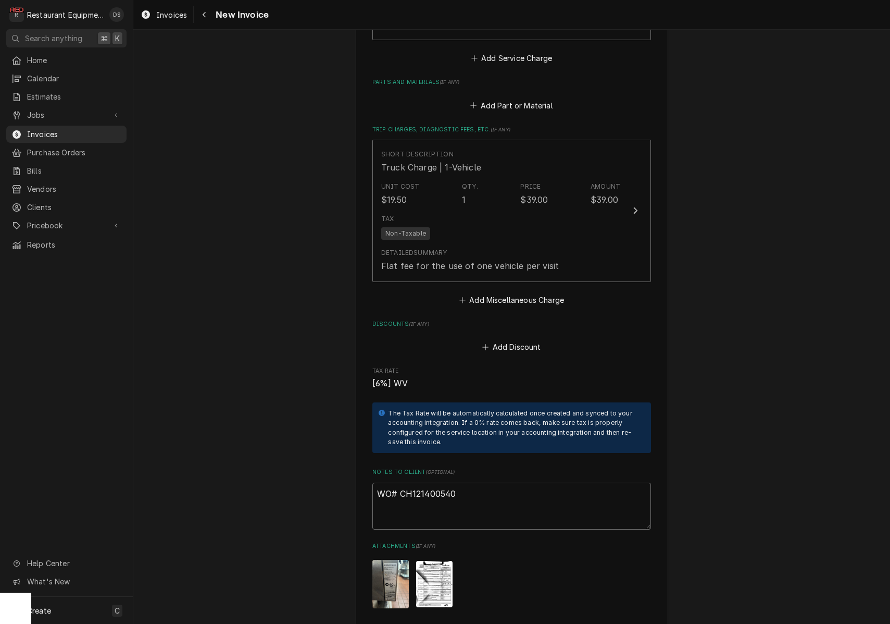
drag, startPoint x: 464, startPoint y: 474, endPoint x: 406, endPoint y: 474, distance: 57.8
click at [401, 483] on textarea "WO# CH121400540" at bounding box center [512, 506] width 279 height 47
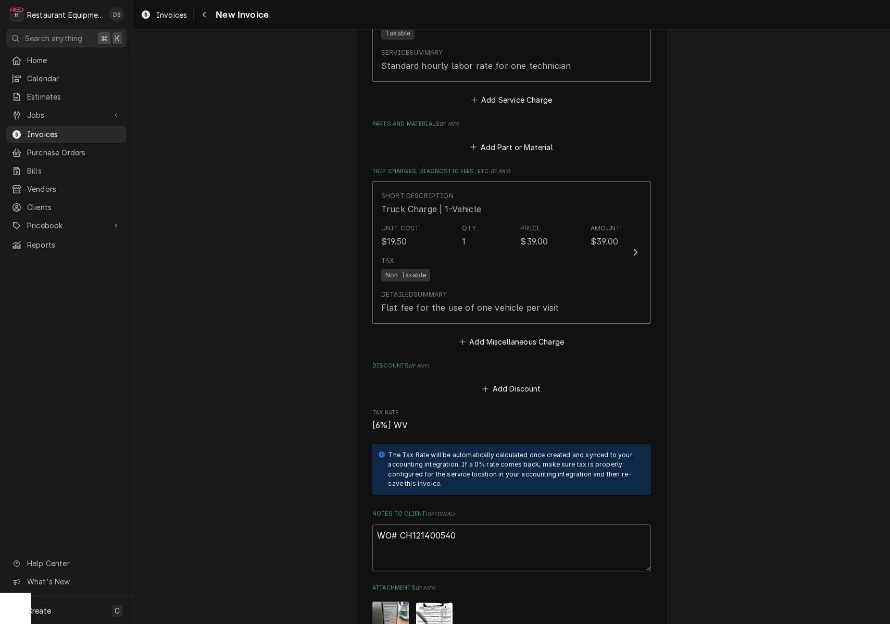
scroll to position [1253, 0]
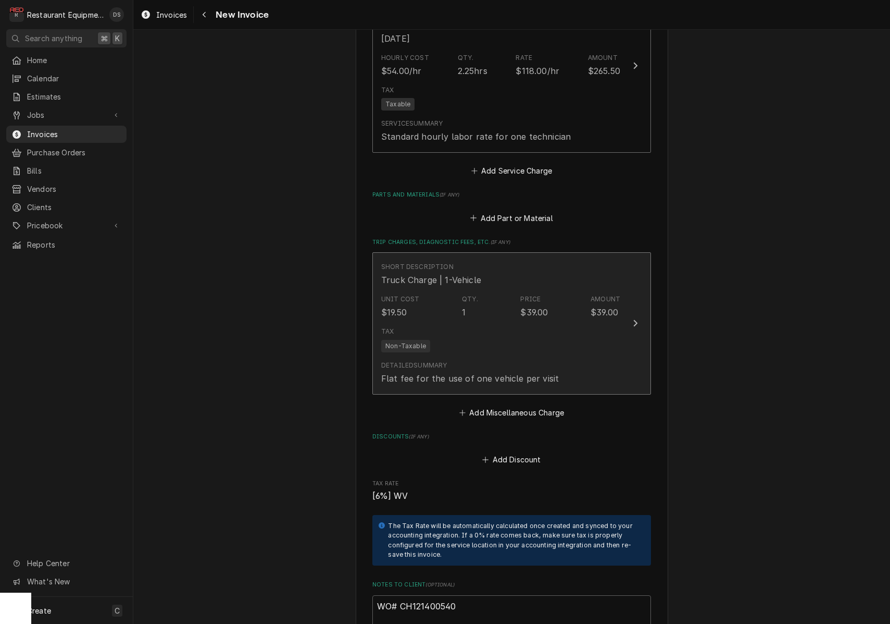
click at [603, 275] on div "Short Description Truck Charge | 1-Vehicle" at bounding box center [500, 274] width 239 height 32
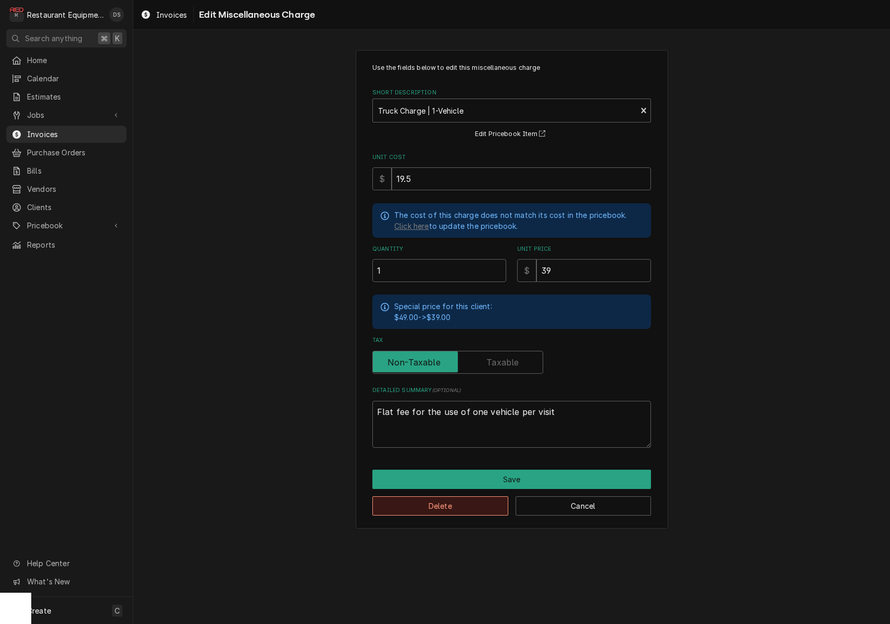
click at [451, 503] on button "Delete" at bounding box center [441, 505] width 136 height 19
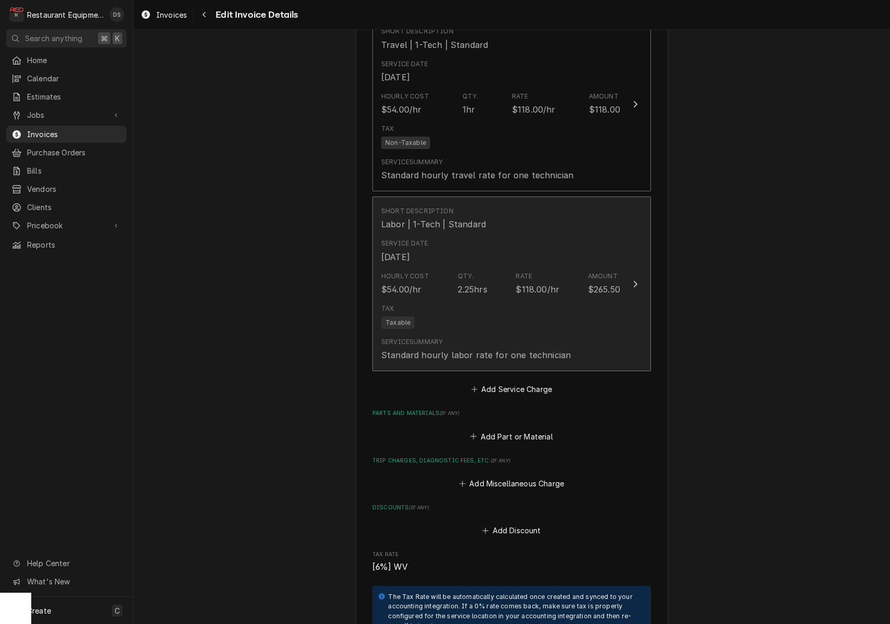
scroll to position [1025, 0]
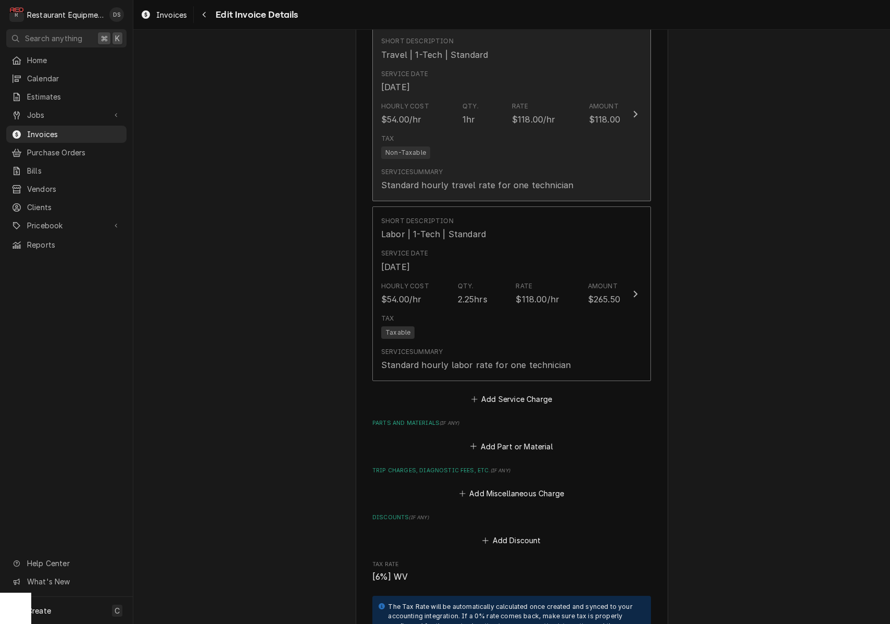
click at [499, 148] on div "Tax Non-Taxable" at bounding box center [500, 146] width 239 height 33
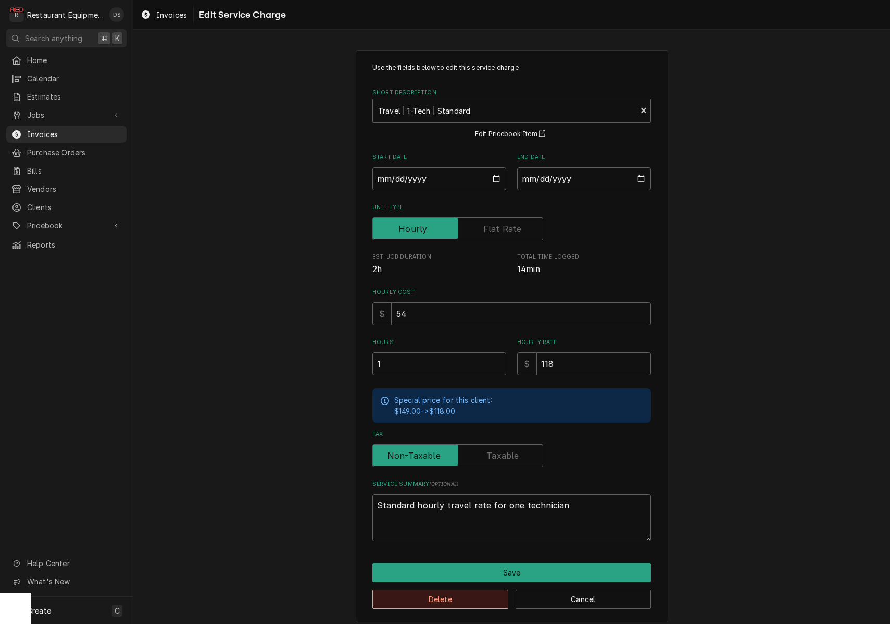
click at [469, 589] on button "Delete" at bounding box center [441, 598] width 136 height 19
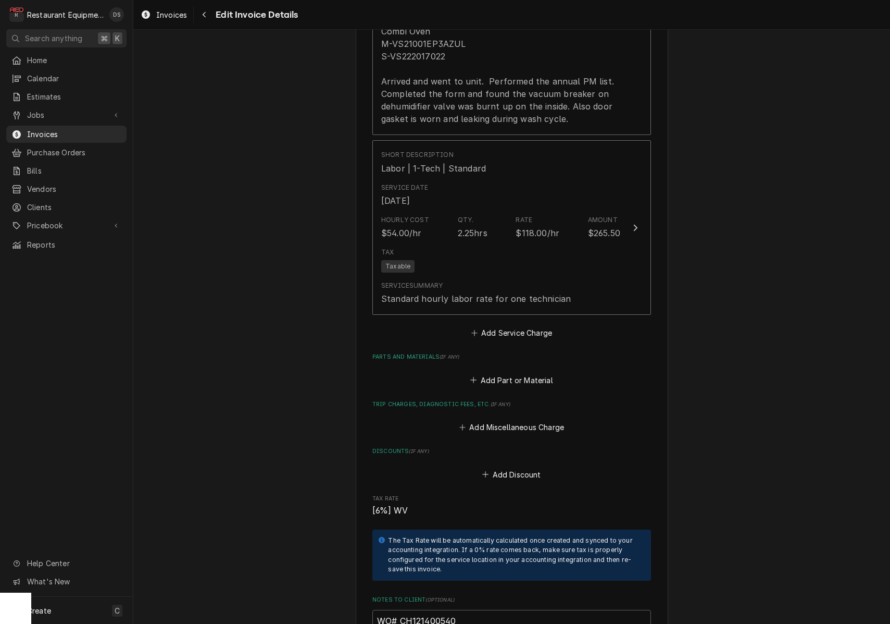
scroll to position [844, 0]
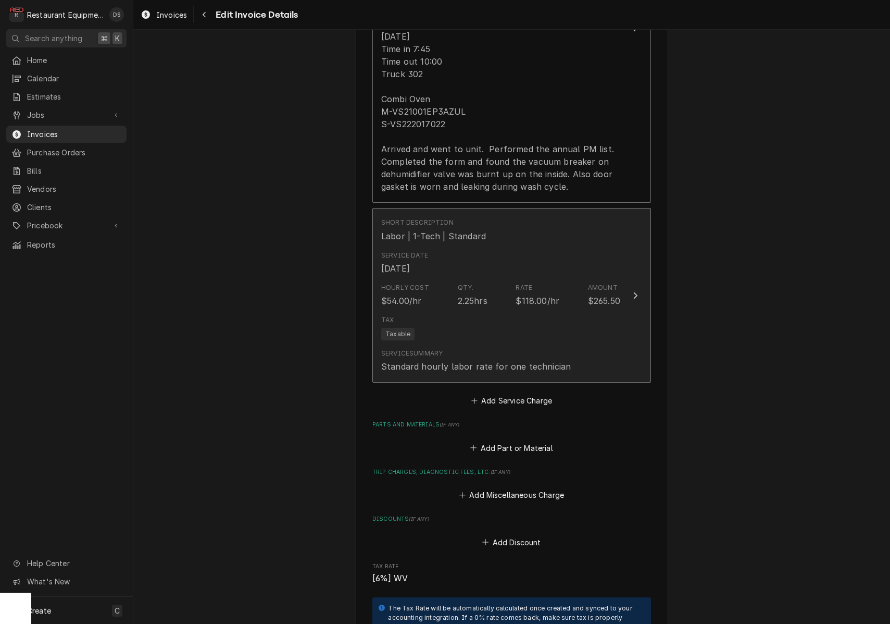
click at [503, 226] on div "Short Description Labor | 1-Tech | Standard" at bounding box center [500, 230] width 239 height 32
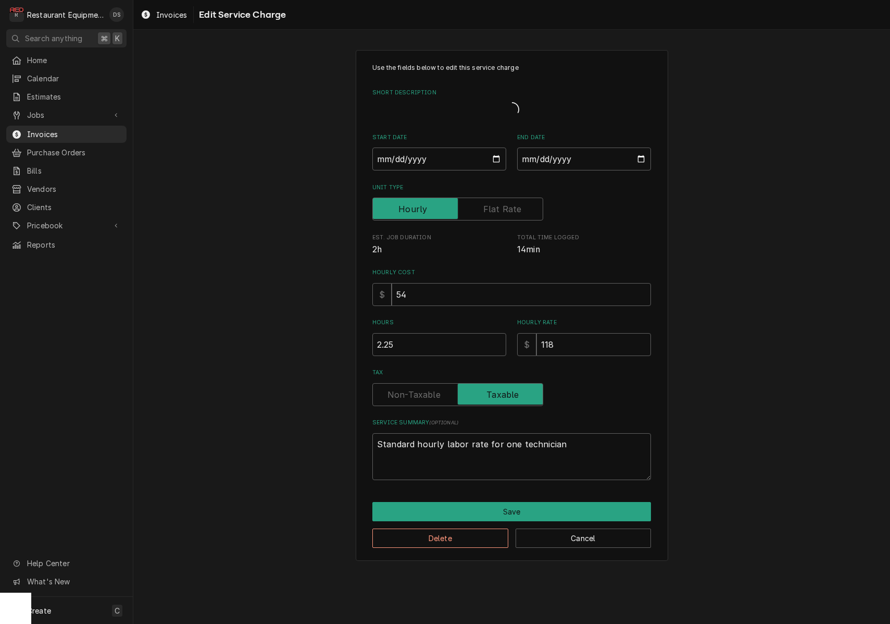
type textarea "x"
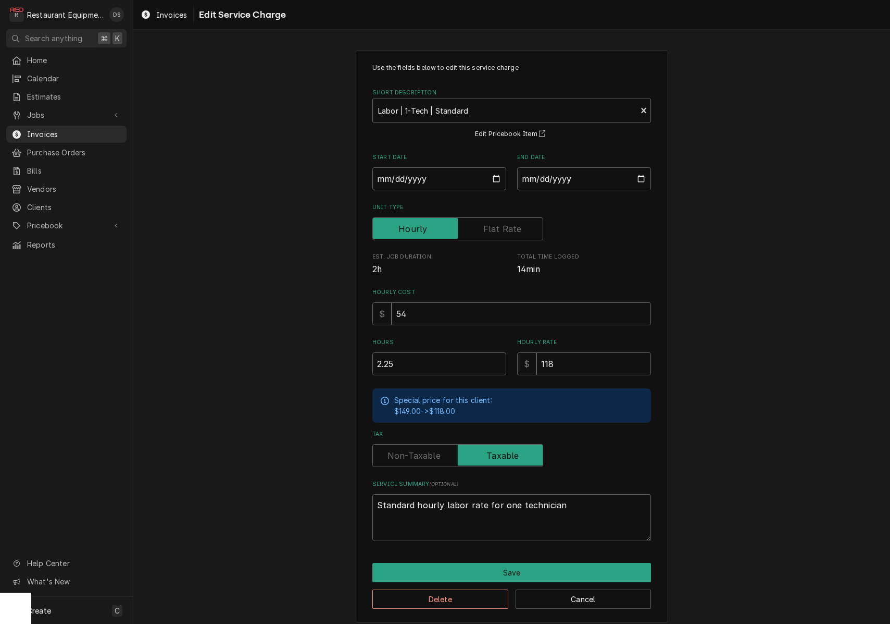
drag, startPoint x: 505, startPoint y: 225, endPoint x: 513, endPoint y: 248, distance: 24.1
click at [505, 225] on label "Unit Type" at bounding box center [458, 228] width 171 height 23
click at [505, 225] on input "Unit Type" at bounding box center [458, 228] width 162 height 23
checkbox input "true"
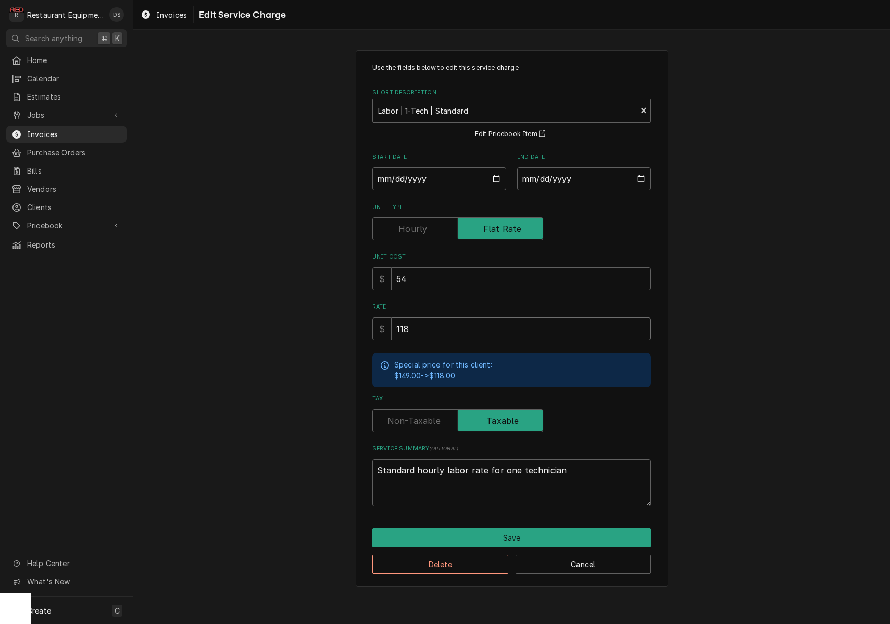
click at [561, 325] on input "118" at bounding box center [521, 328] width 259 height 23
type textarea "x"
type input "4"
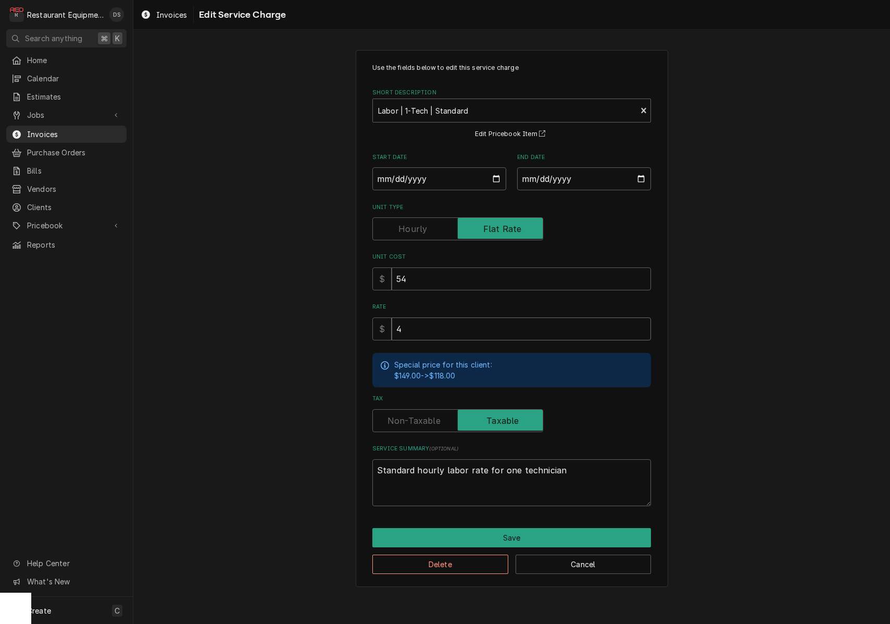
type textarea "x"
type input "40"
type textarea "x"
type input "400"
click at [503, 537] on button "Save" at bounding box center [512, 537] width 279 height 19
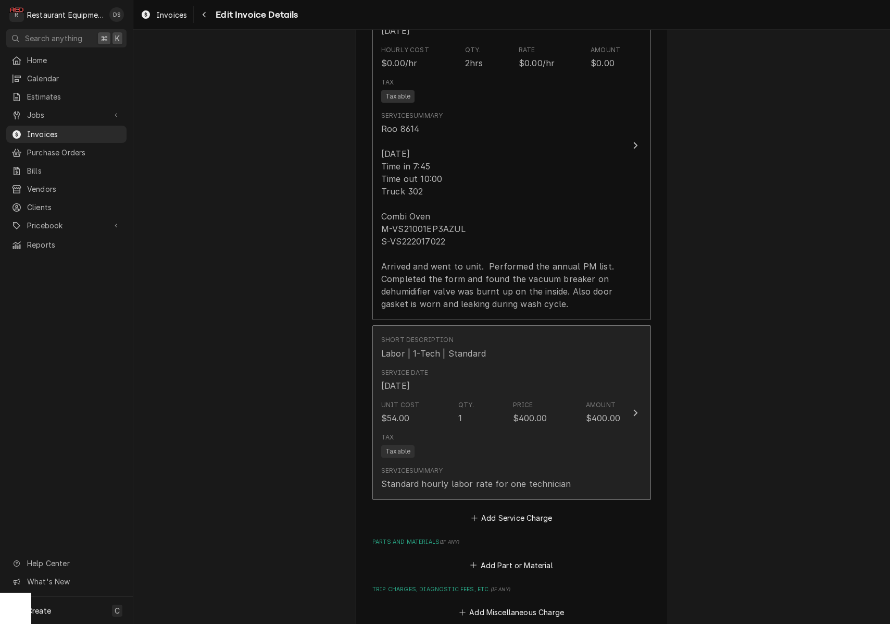
scroll to position [715, 0]
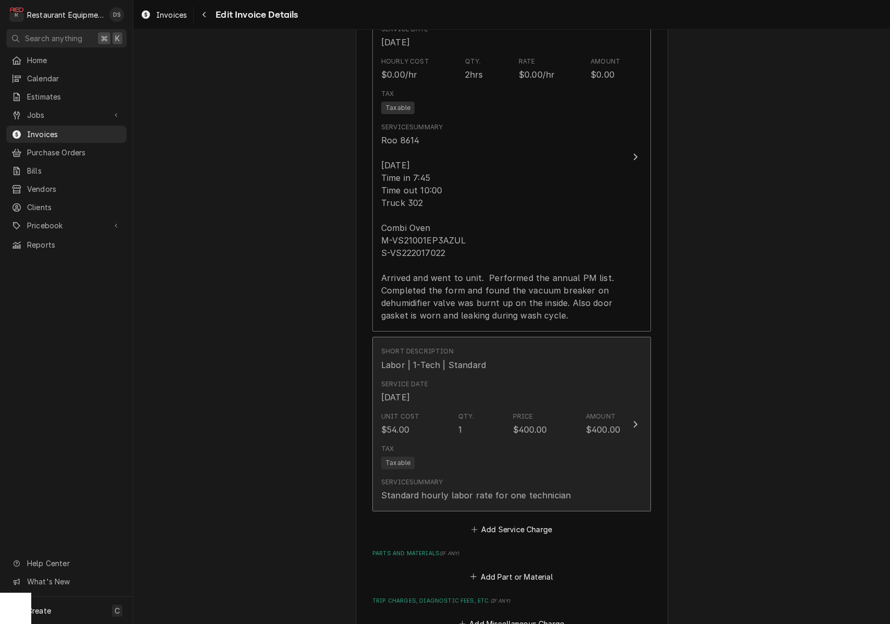
click at [513, 423] on div "$400.00" at bounding box center [530, 429] width 34 height 13
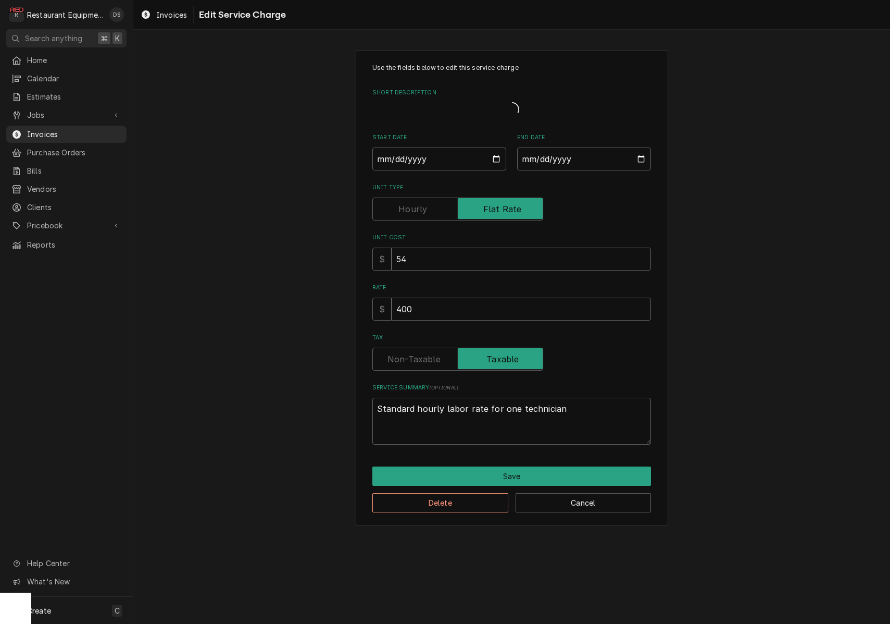
type textarea "x"
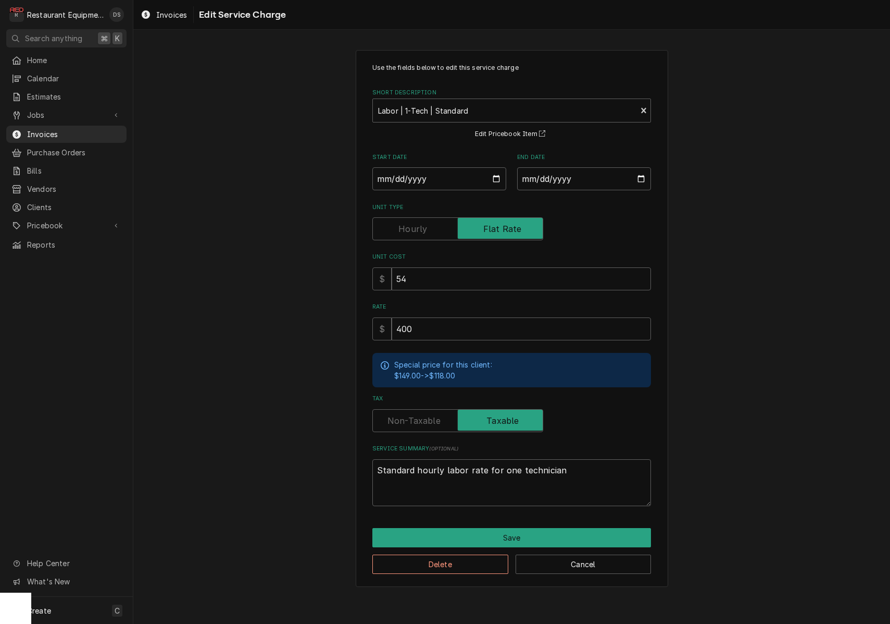
click at [418, 413] on label "Tax" at bounding box center [458, 420] width 171 height 23
click at [418, 413] on input "Tax" at bounding box center [458, 420] width 162 height 23
checkbox input "false"
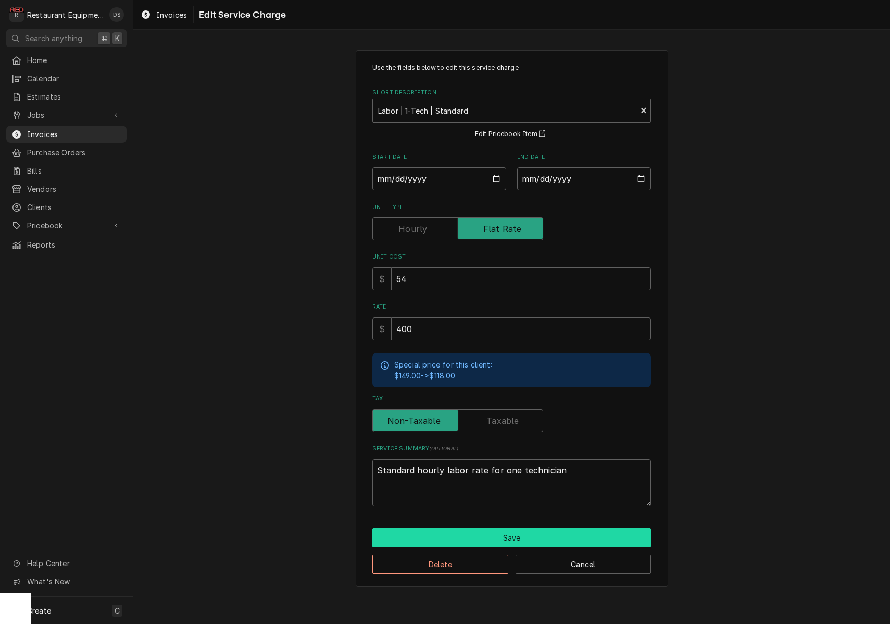
click at [534, 541] on button "Save" at bounding box center [512, 537] width 279 height 19
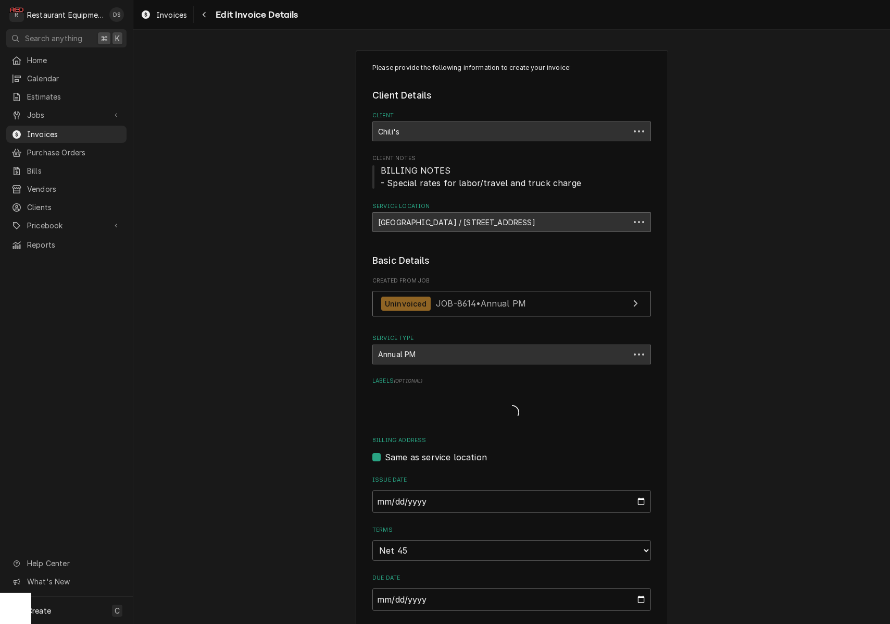
scroll to position [715, 0]
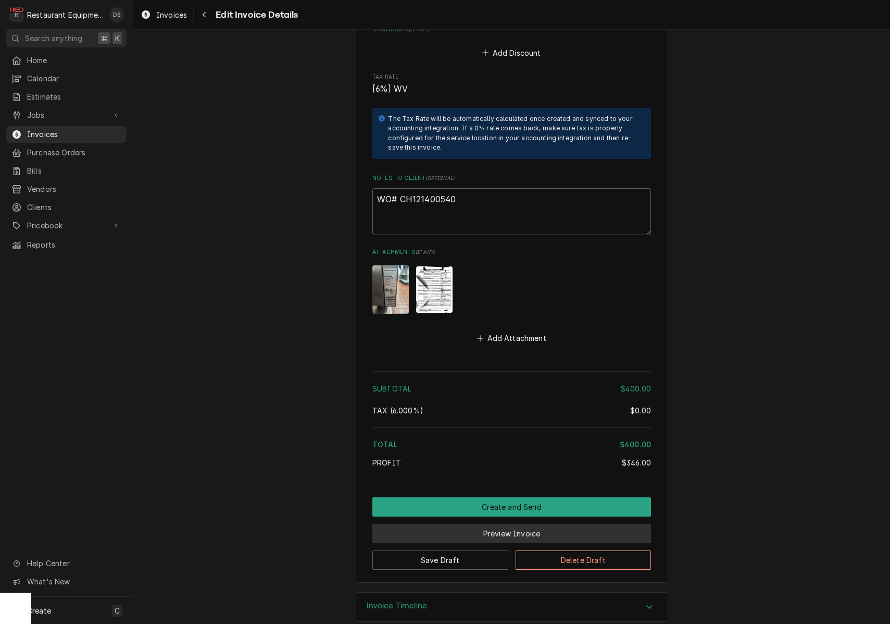
click at [499, 524] on button "Preview Invoice" at bounding box center [512, 533] width 279 height 19
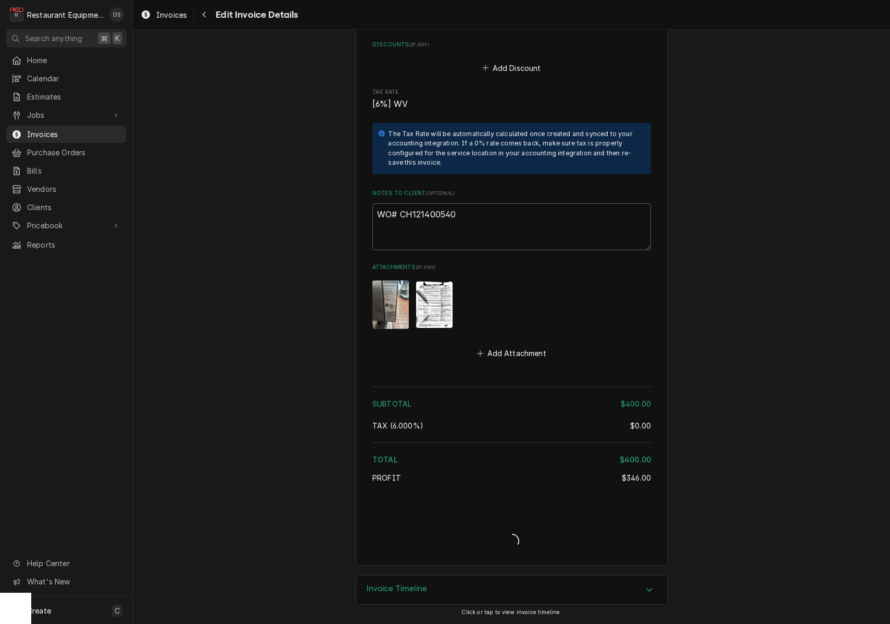
scroll to position [1301, 0]
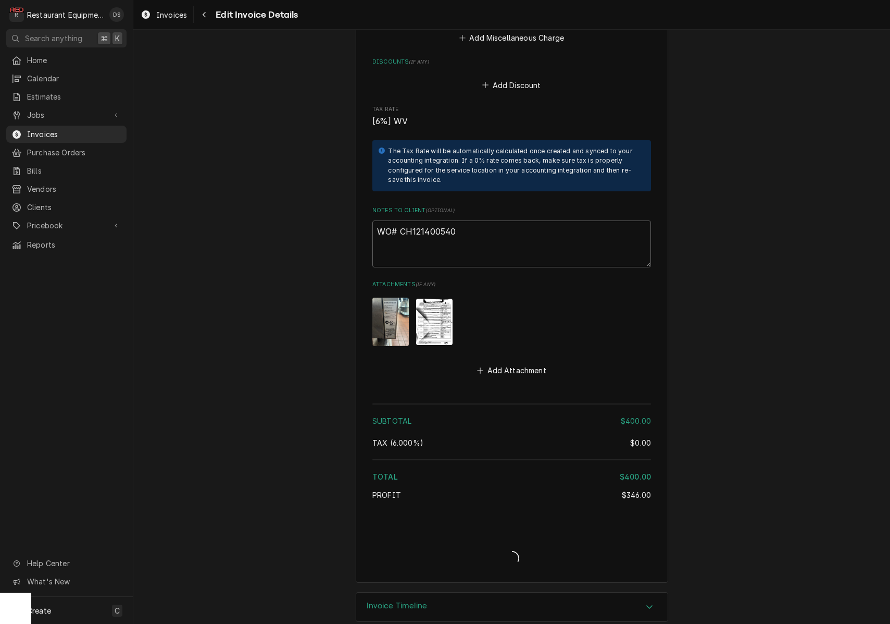
type textarea "x"
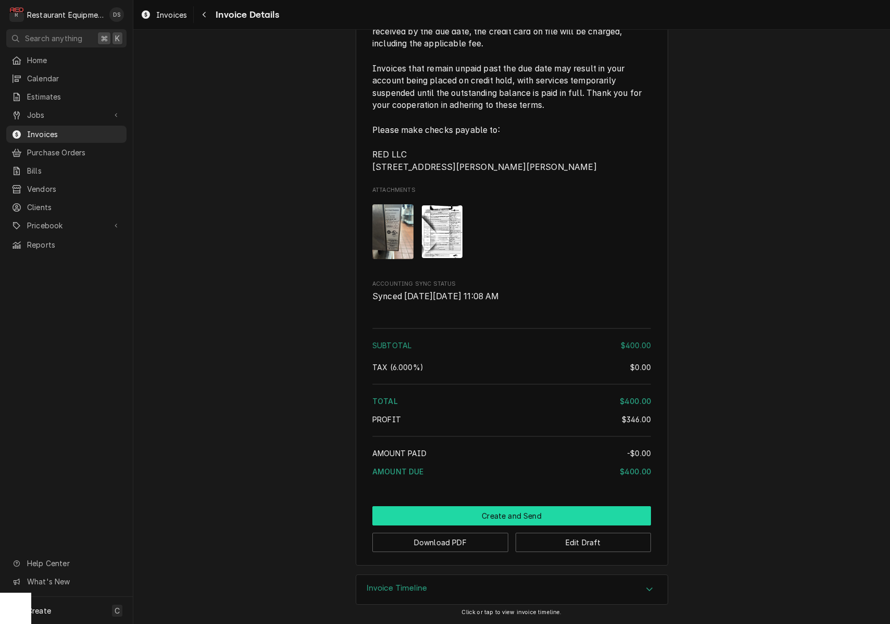
click at [479, 517] on button "Create and Send" at bounding box center [512, 515] width 279 height 19
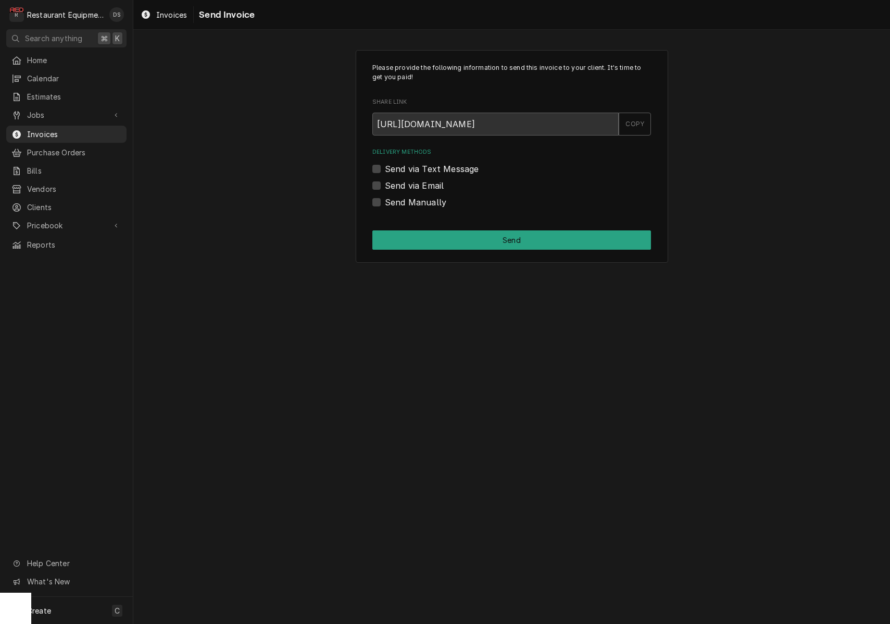
drag, startPoint x: 376, startPoint y: 202, endPoint x: 416, endPoint y: 221, distance: 44.0
click at [385, 202] on label "Send Manually" at bounding box center [415, 202] width 61 height 13
click at [385, 202] on input "Send Manually" at bounding box center [524, 207] width 279 height 23
checkbox input "true"
click at [474, 236] on button "Send" at bounding box center [512, 239] width 279 height 19
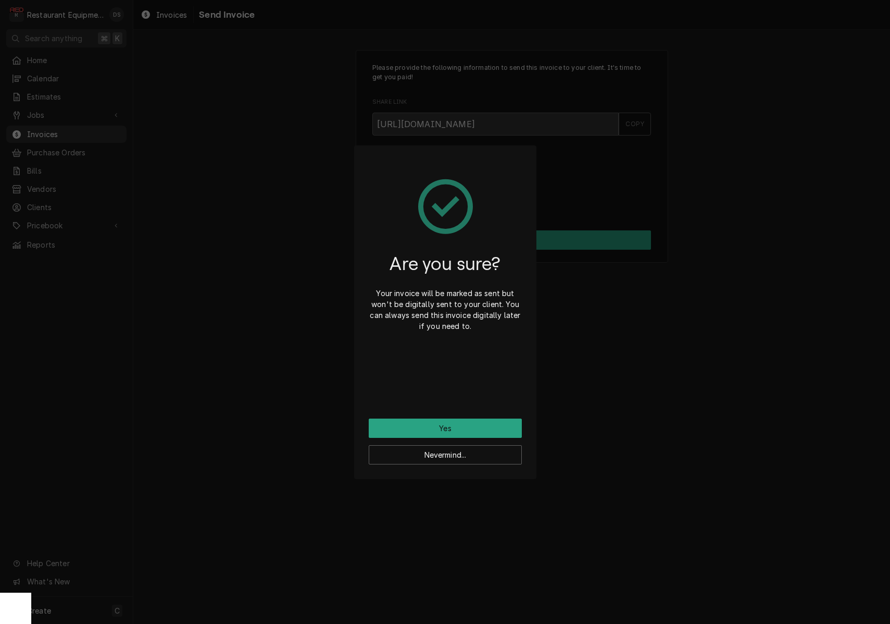
click at [469, 425] on button "Yes" at bounding box center [445, 427] width 153 height 19
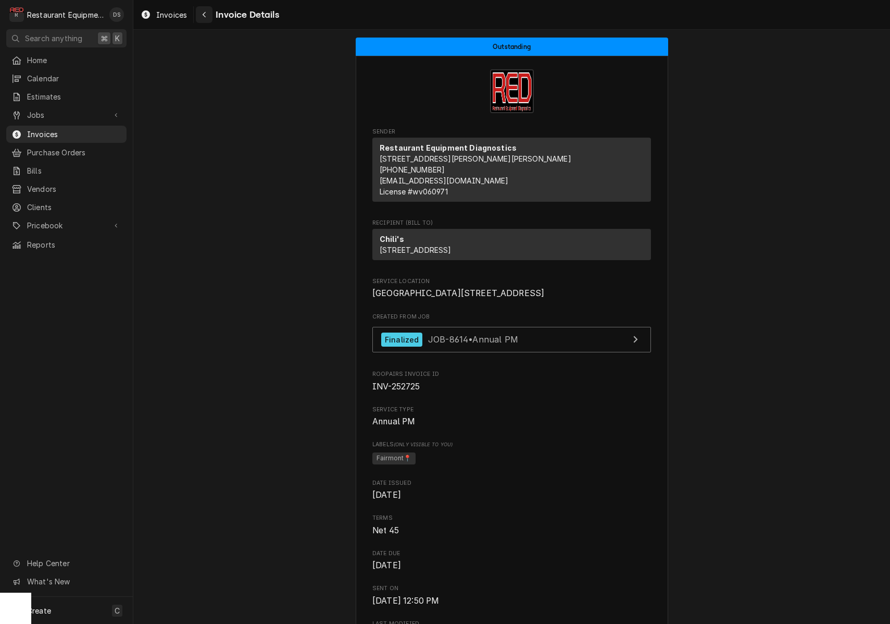
click at [204, 21] on button "Navigate back" at bounding box center [204, 14] width 17 height 17
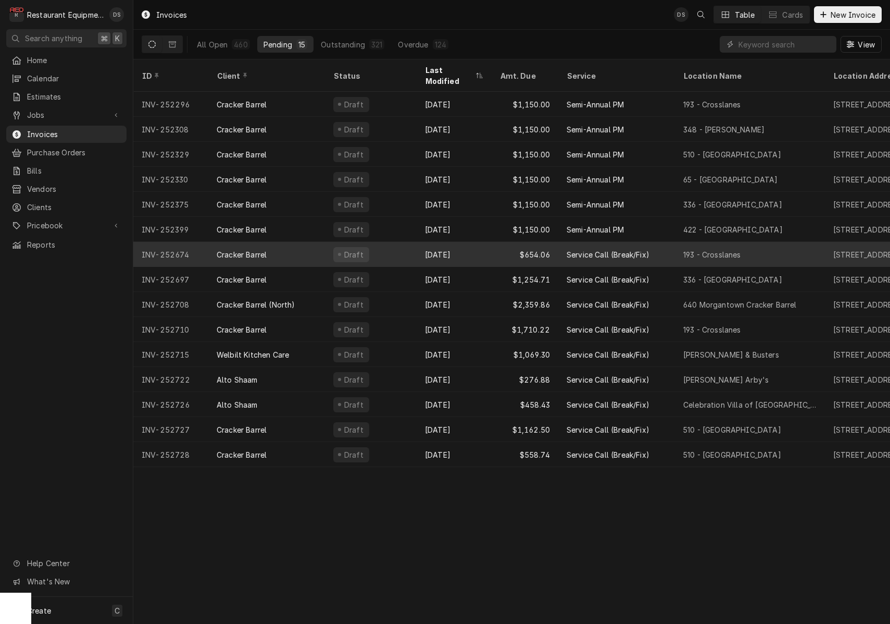
click at [415, 242] on div "Draft" at bounding box center [371, 254] width 92 height 25
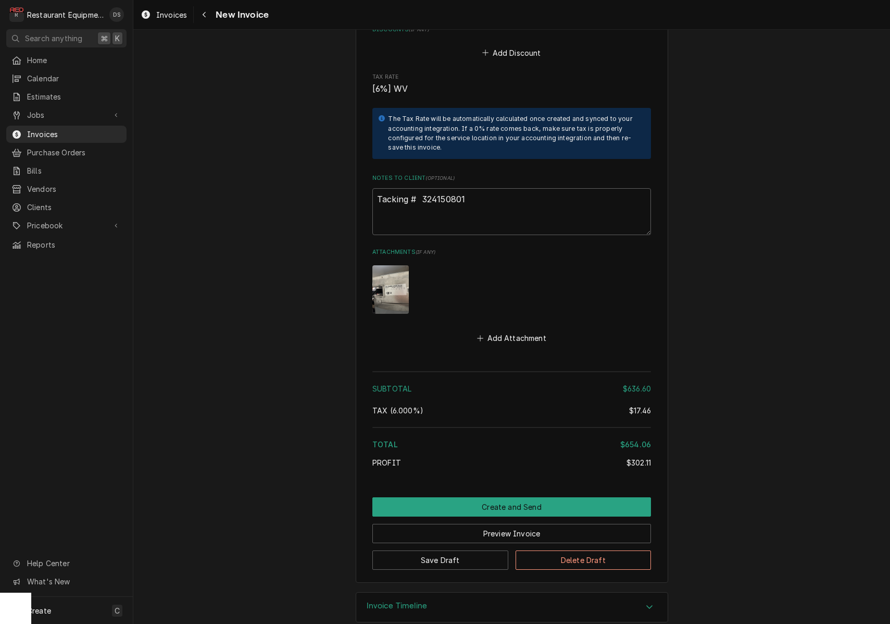
scroll to position [2415, 0]
drag, startPoint x: 471, startPoint y: 188, endPoint x: 424, endPoint y: 184, distance: 47.0
click at [420, 189] on textarea "Tacking # 324150801" at bounding box center [512, 212] width 279 height 47
click at [502, 524] on button "Preview Invoice" at bounding box center [512, 533] width 279 height 19
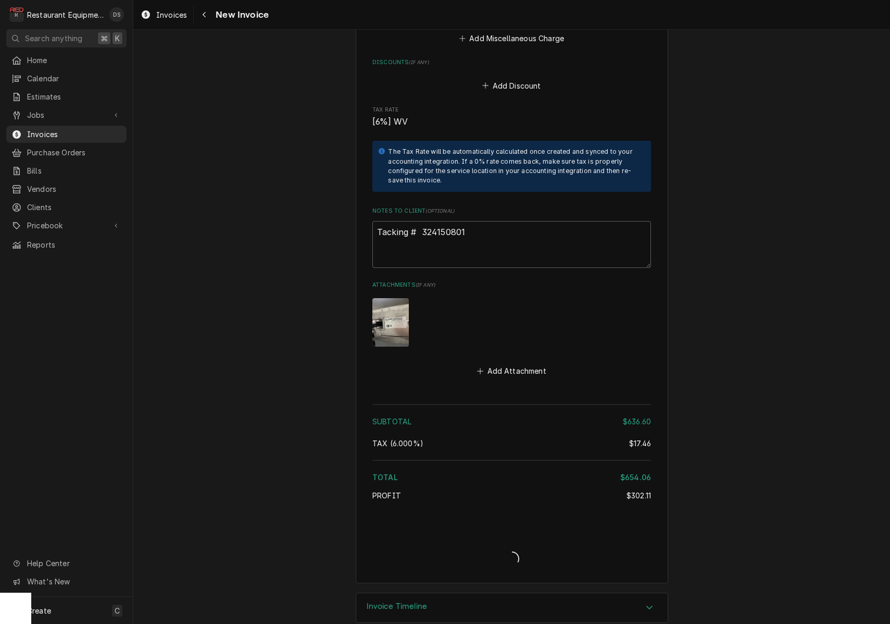
type textarea "x"
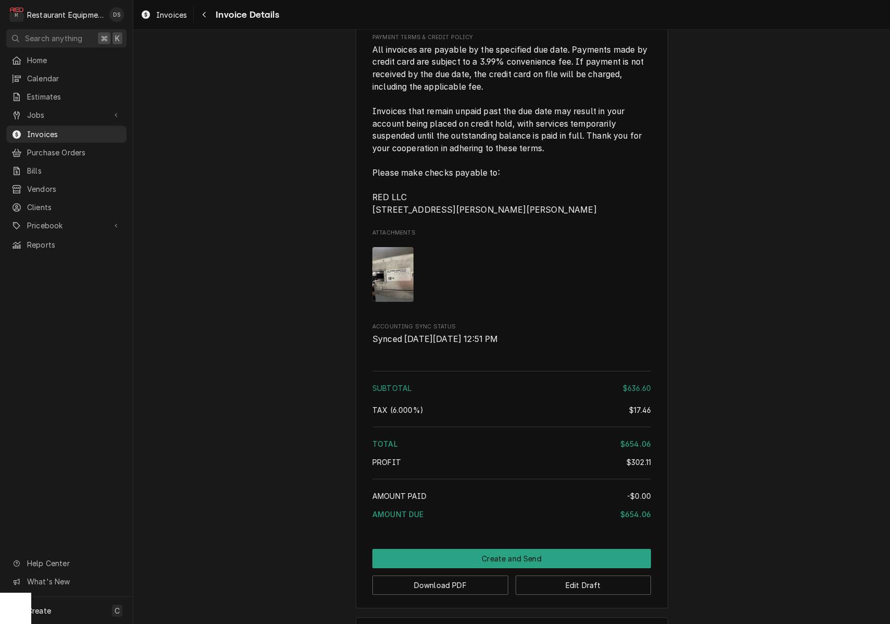
scroll to position [2128, 0]
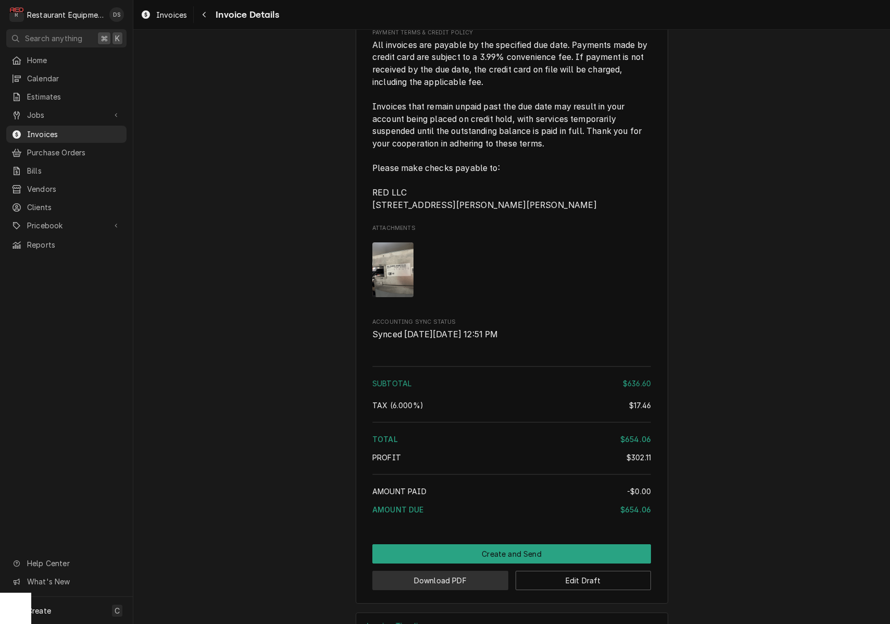
click at [442, 590] on button "Download PDF" at bounding box center [441, 580] width 136 height 19
click at [442, 595] on body "R Restaurant Equipment Diagnostics DS Search anything ⌘ K Home Calendar Estimat…" at bounding box center [445, 312] width 890 height 624
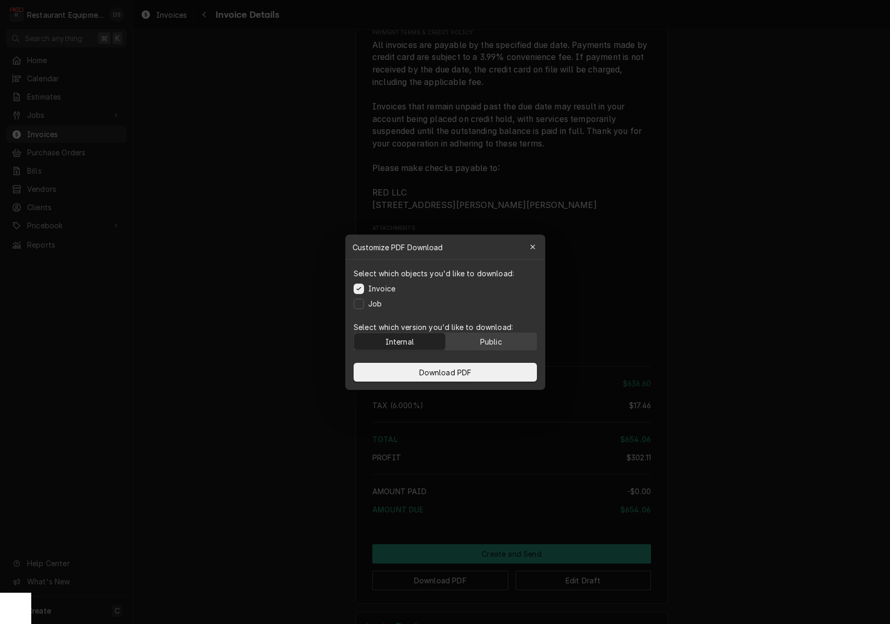
click at [493, 342] on div "Public" at bounding box center [491, 341] width 22 height 11
click at [492, 370] on button "Download PDF" at bounding box center [445, 372] width 183 height 19
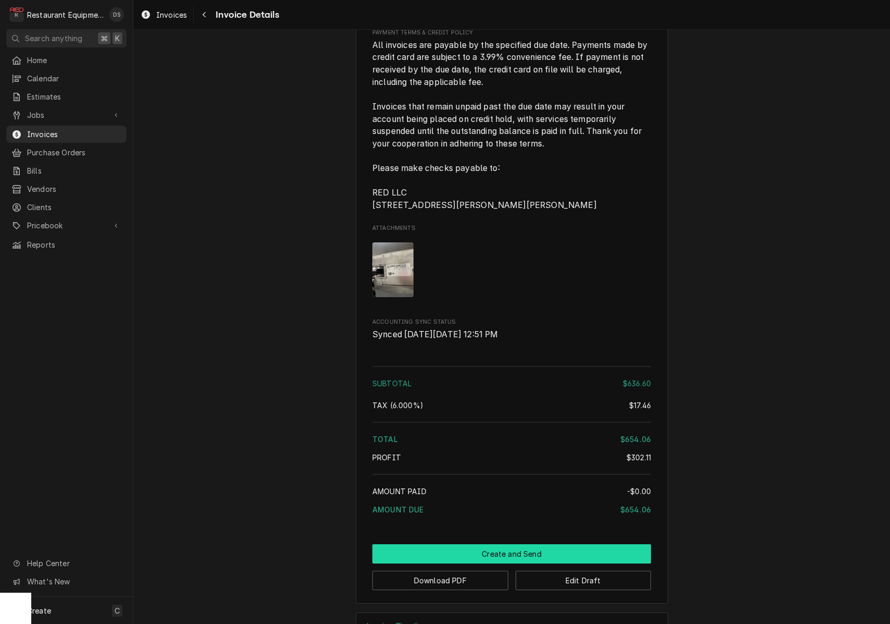
click at [510, 563] on button "Create and Send" at bounding box center [512, 553] width 279 height 19
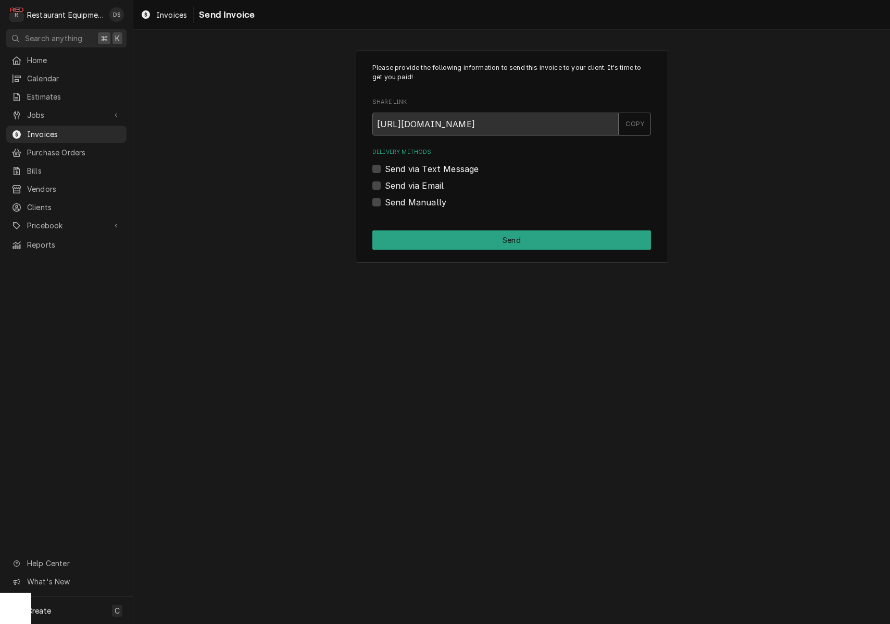
click at [385, 188] on label "Send via Email" at bounding box center [414, 185] width 59 height 13
click at [385, 188] on input "Send via Email" at bounding box center [524, 190] width 279 height 23
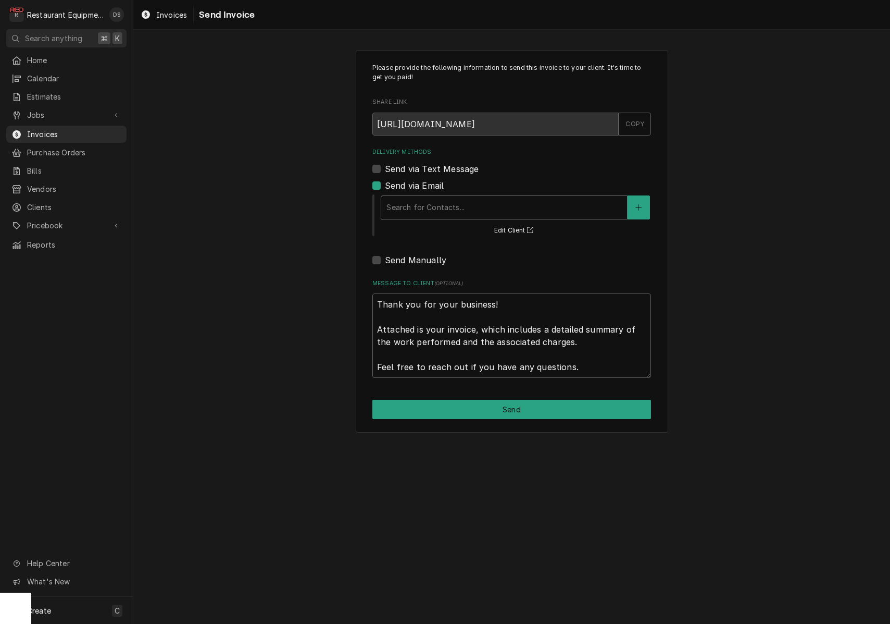
click at [473, 209] on div "Delivery Methods" at bounding box center [505, 207] width 236 height 19
click at [381, 186] on div "Send via Email" at bounding box center [512, 185] width 279 height 13
click at [385, 187] on label "Send via Email" at bounding box center [414, 185] width 59 height 13
click at [385, 187] on input "Send via Email" at bounding box center [524, 190] width 279 height 23
checkbox input "false"
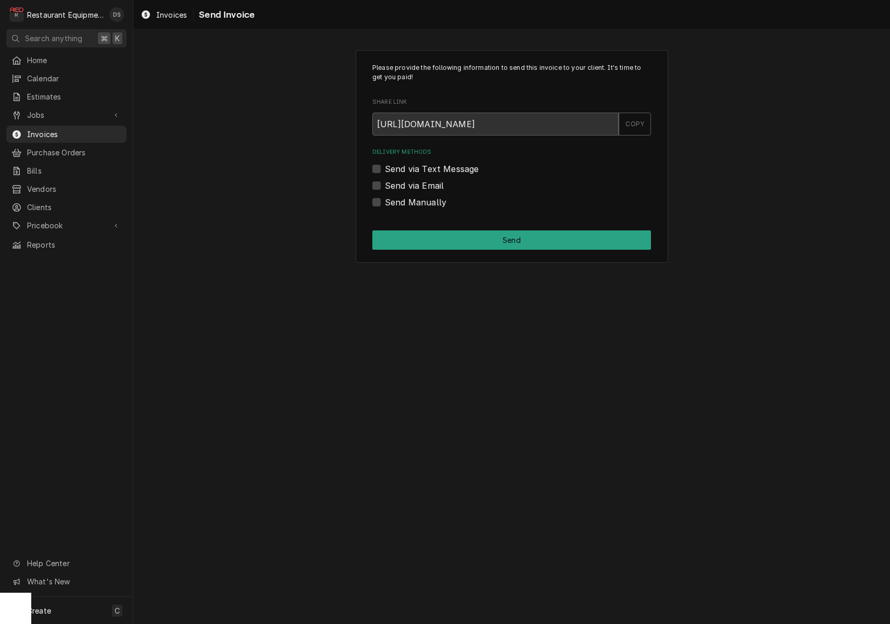
click at [385, 204] on label "Send Manually" at bounding box center [415, 202] width 61 height 13
click at [385, 204] on input "Send Manually" at bounding box center [524, 207] width 279 height 23
checkbox input "true"
click at [504, 250] on div "Please provide the following information to send this invoice to your client. I…" at bounding box center [512, 156] width 313 height 213
click at [505, 243] on button "Send" at bounding box center [512, 239] width 279 height 19
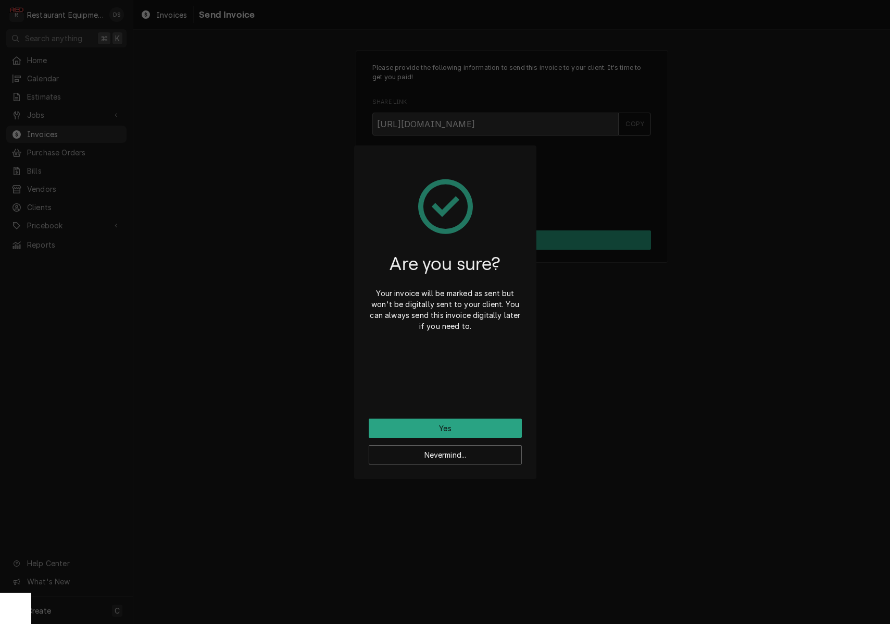
click at [482, 420] on button "Yes" at bounding box center [445, 427] width 153 height 19
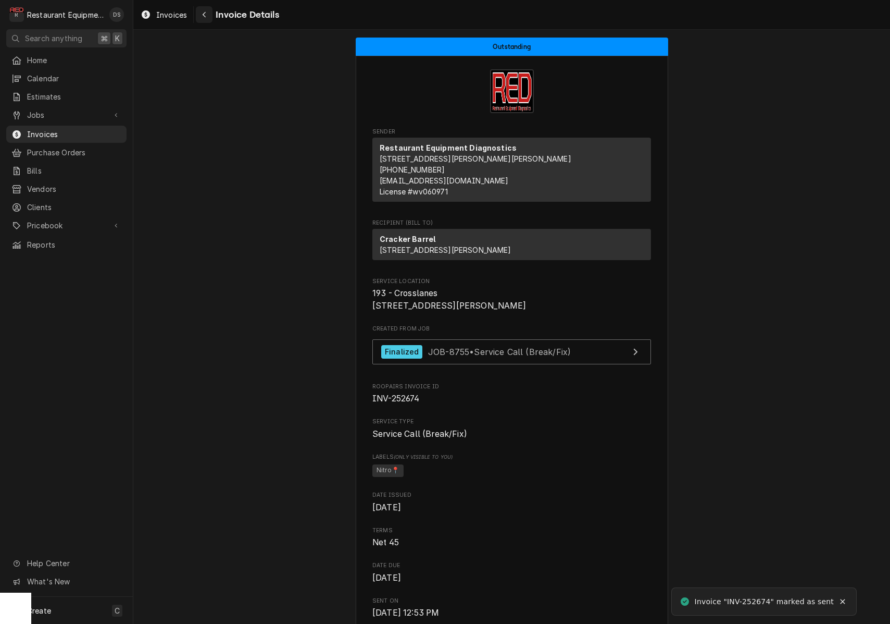
click at [206, 19] on div "Navigate back" at bounding box center [204, 14] width 10 height 10
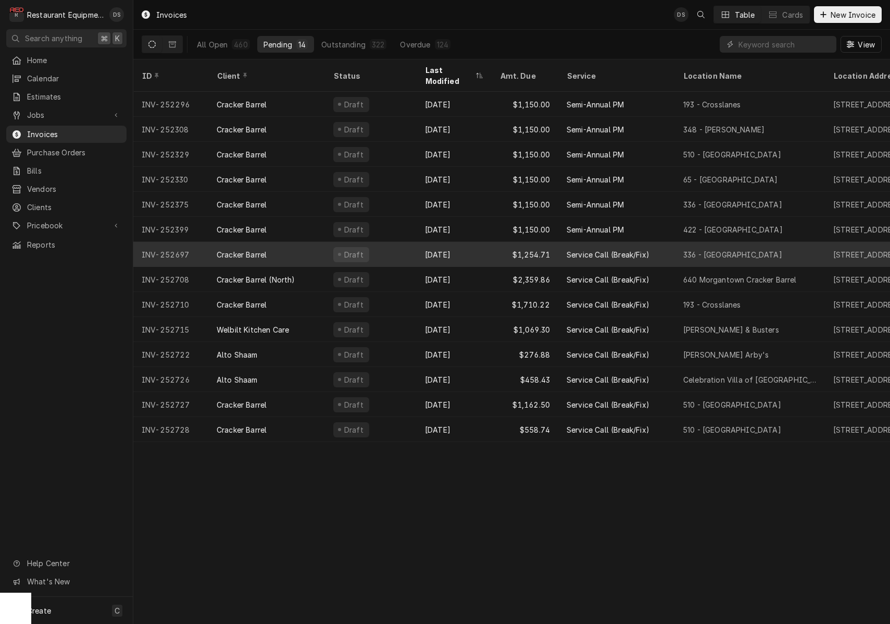
click at [480, 242] on div "Sep 5" at bounding box center [454, 254] width 75 height 25
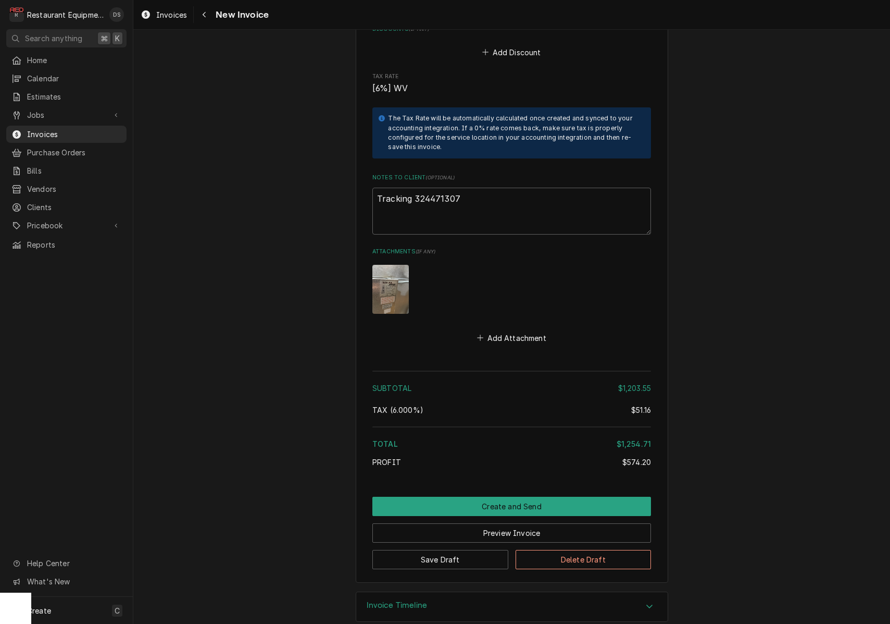
scroll to position [2405, 0]
drag, startPoint x: 463, startPoint y: 186, endPoint x: 417, endPoint y: 187, distance: 46.4
click at [417, 188] on textarea "Tracking 324471307" at bounding box center [512, 211] width 279 height 47
click at [201, 16] on div "Navigate back" at bounding box center [204, 14] width 10 height 10
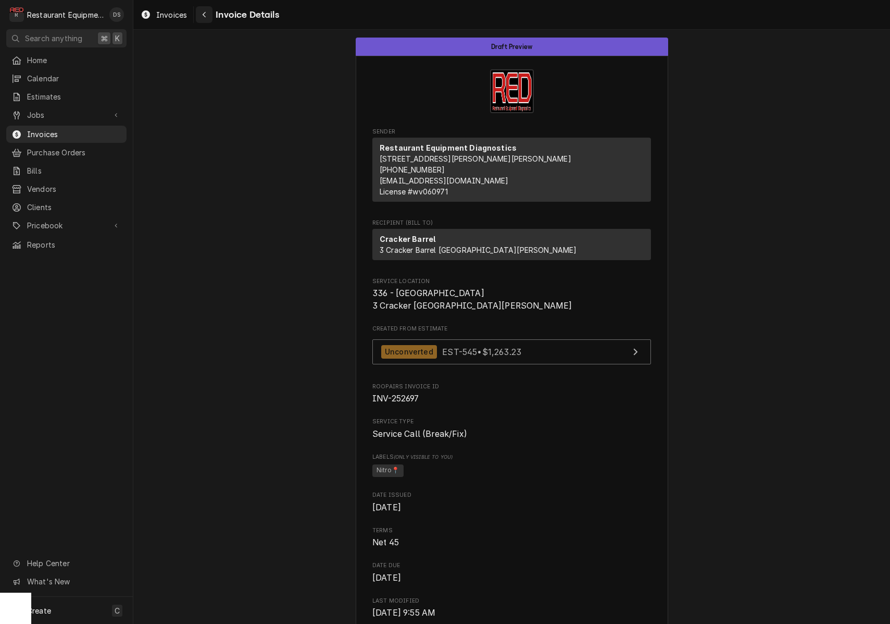
click at [204, 13] on icon "Navigate back" at bounding box center [204, 14] width 5 height 7
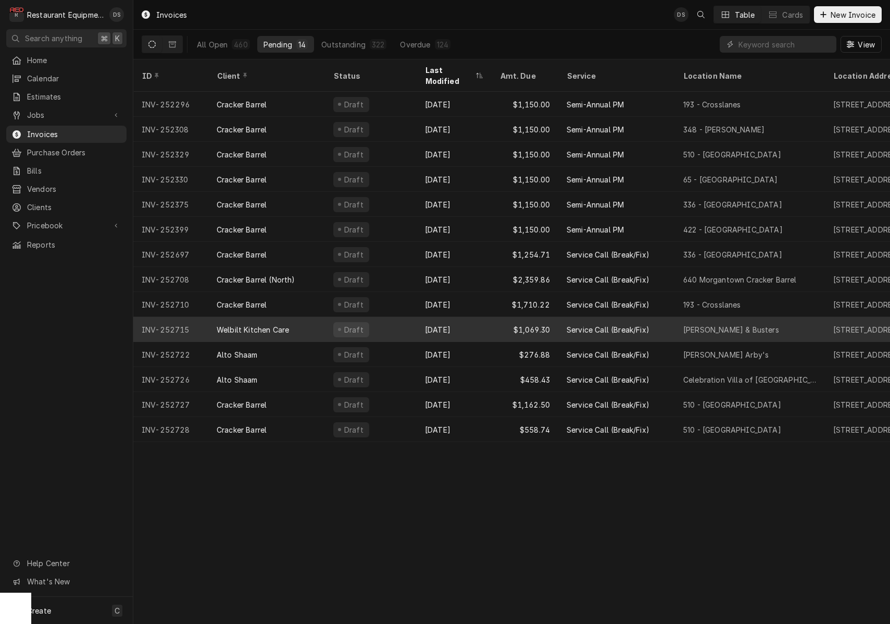
click at [321, 317] on div "Welbilt Kitchen Care" at bounding box center [266, 329] width 117 height 25
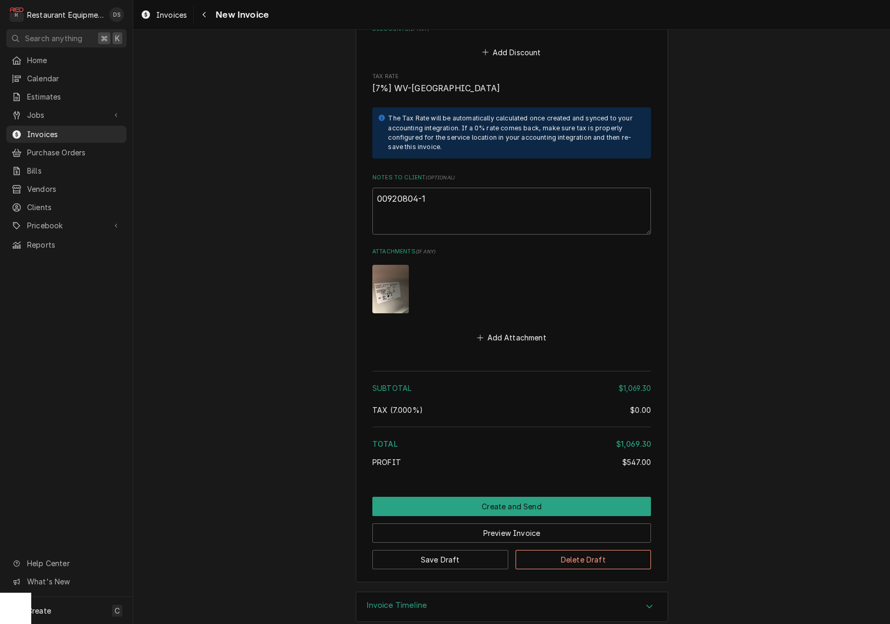
scroll to position [2927, 0]
drag, startPoint x: 435, startPoint y: 183, endPoint x: 446, endPoint y: 185, distance: 11.7
click at [446, 188] on textarea "00920804-1" at bounding box center [512, 211] width 279 height 47
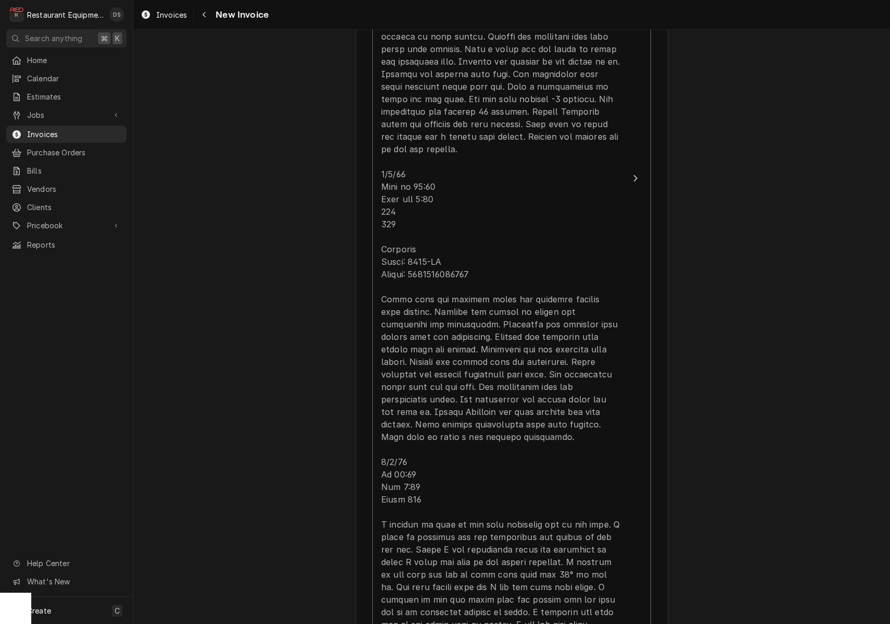
scroll to position [970, 0]
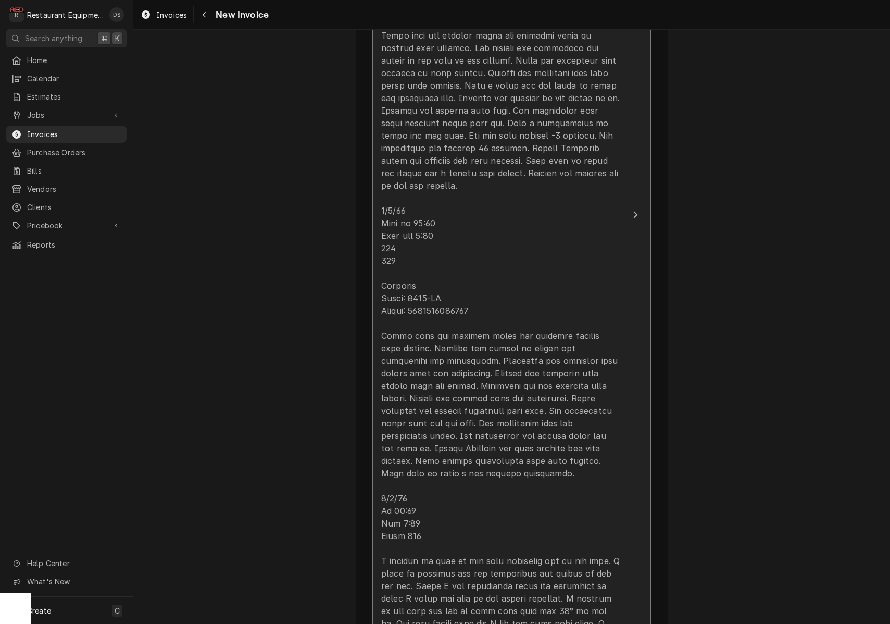
click at [447, 258] on div "Update Line Item" at bounding box center [500, 286] width 239 height 788
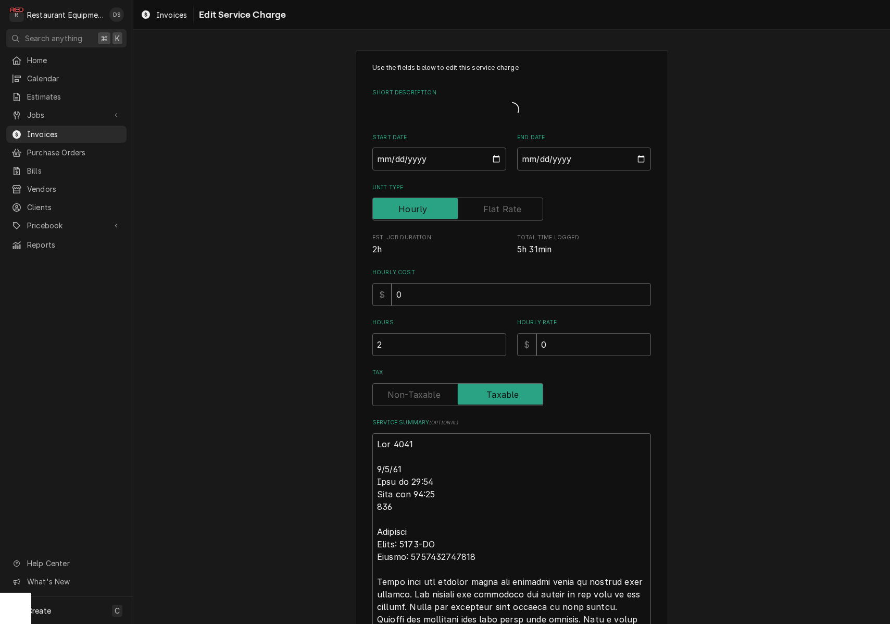
type textarea "x"
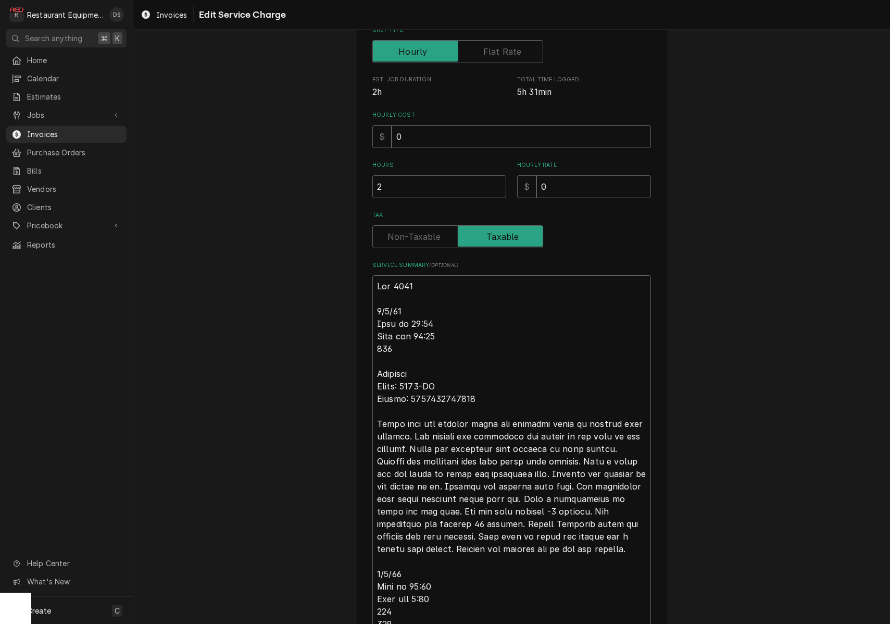
scroll to position [225, 0]
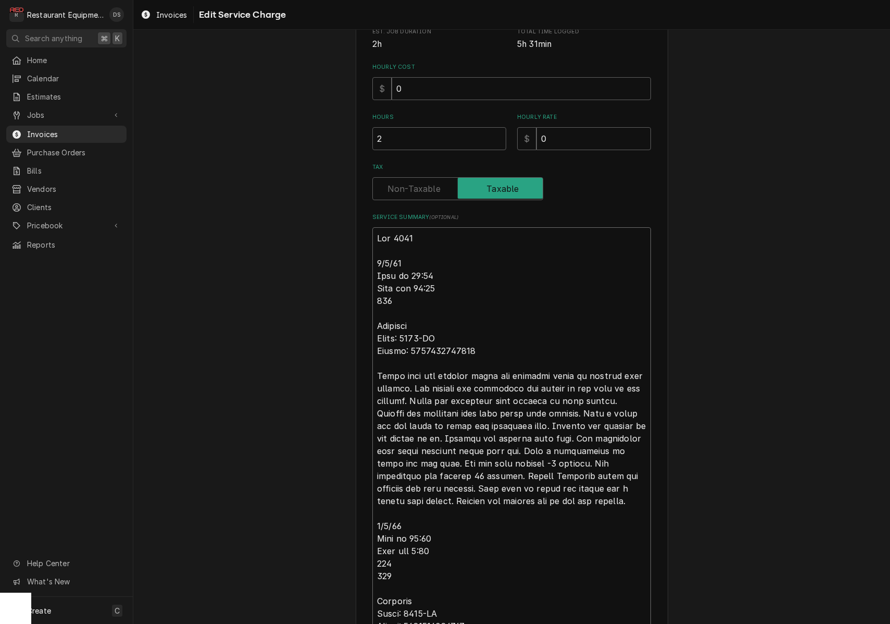
drag, startPoint x: 476, startPoint y: 350, endPoint x: 411, endPoint y: 349, distance: 65.1
click at [406, 349] on textarea "Service Summary ( optional )" at bounding box center [512, 600] width 279 height 747
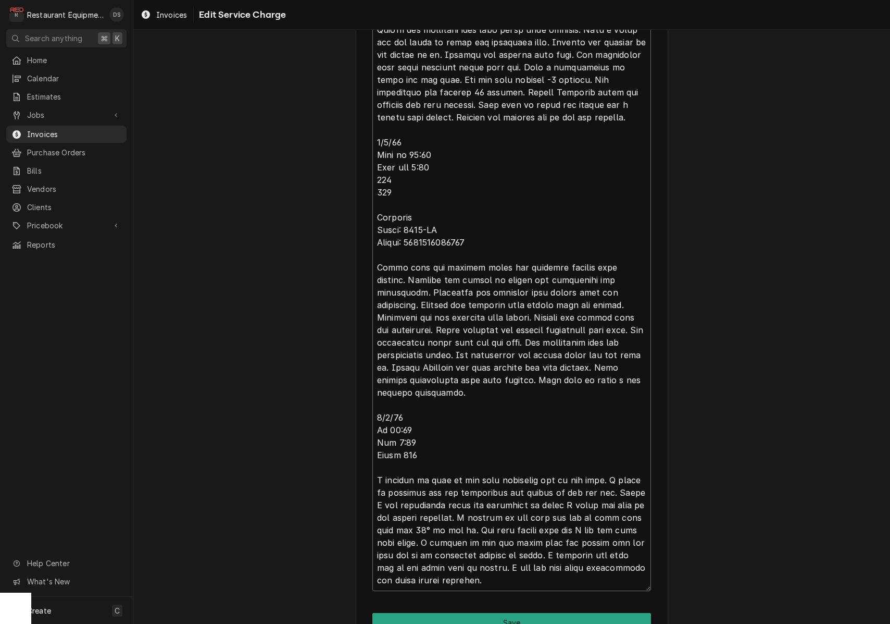
scroll to position [662, 0]
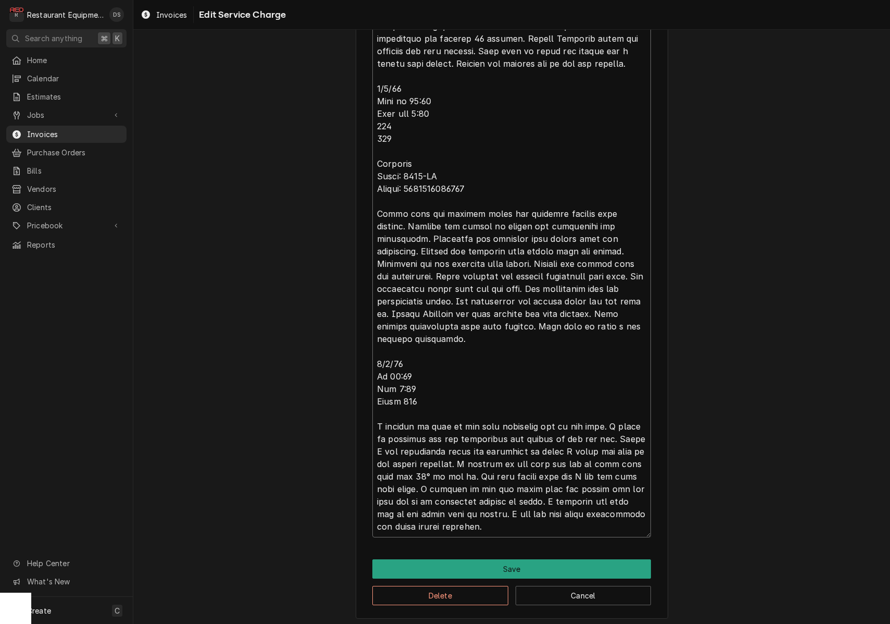
drag, startPoint x: 377, startPoint y: 113, endPoint x: 559, endPoint y: 523, distance: 448.3
click at [561, 523] on textarea "Service Summary ( optional )" at bounding box center [512, 163] width 279 height 747
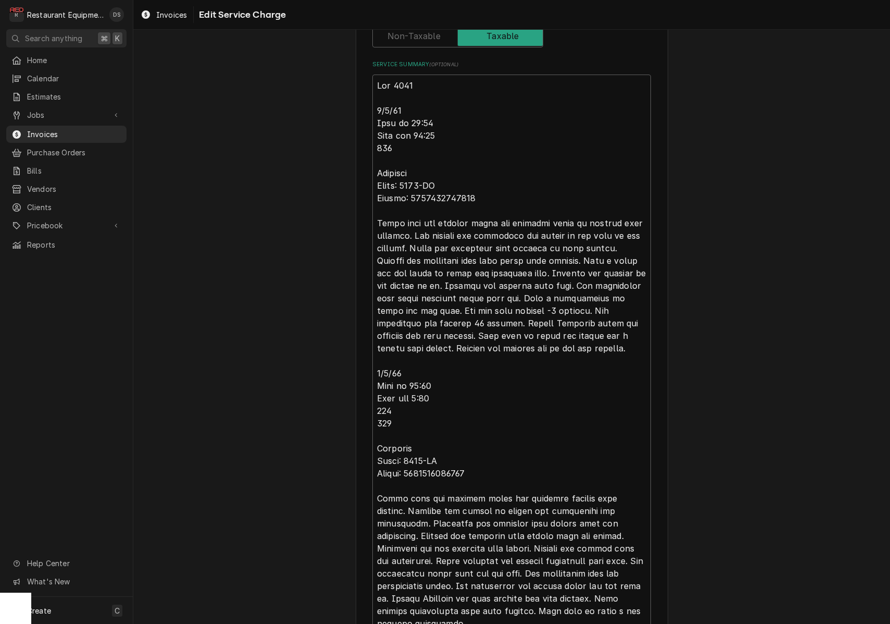
scroll to position [377, 0]
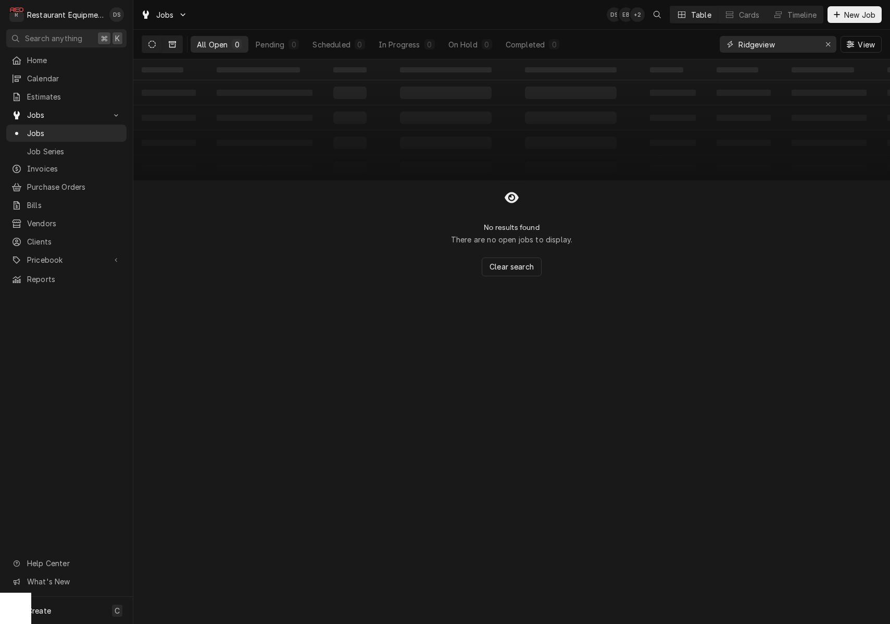
click at [169, 40] on button "Dynamic Content Wrapper" at bounding box center [173, 44] width 20 height 17
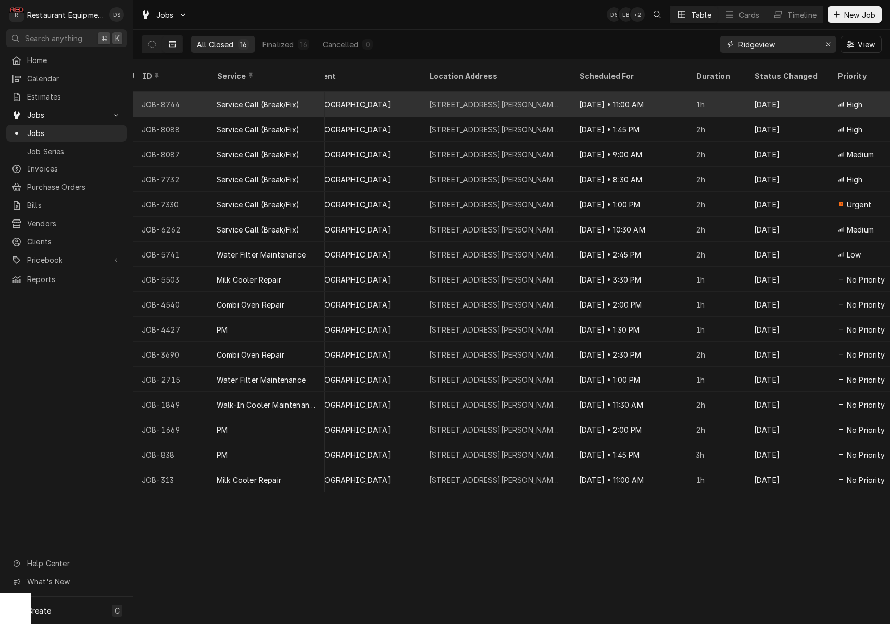
scroll to position [0, 349]
type input "Ridgeview"
click at [638, 92] on div "Sep 5 • 11:00 AM" at bounding box center [626, 104] width 117 height 25
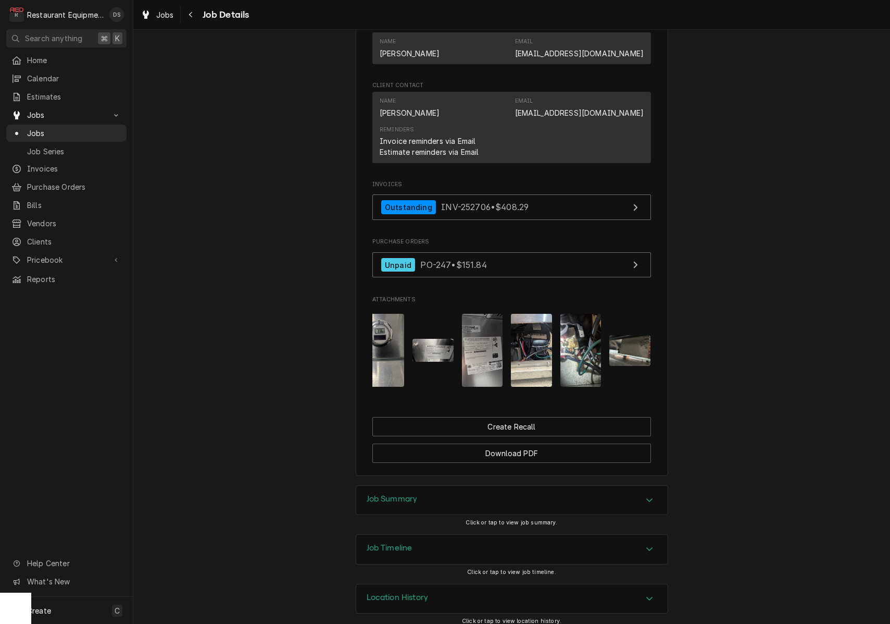
scroll to position [0, 156]
click at [542, 344] on img "Attachments" at bounding box center [532, 350] width 41 height 73
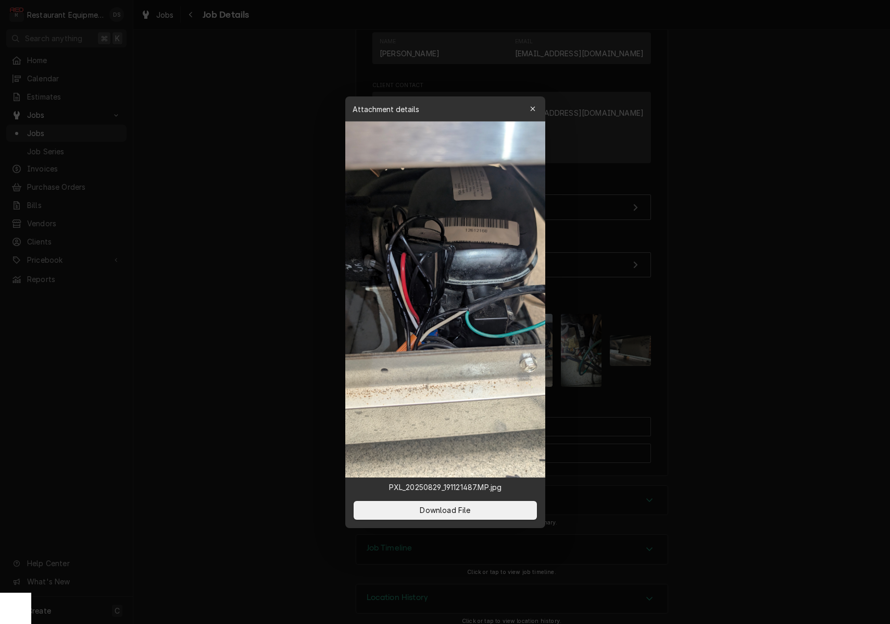
click at [537, 109] on div "button" at bounding box center [533, 109] width 10 height 10
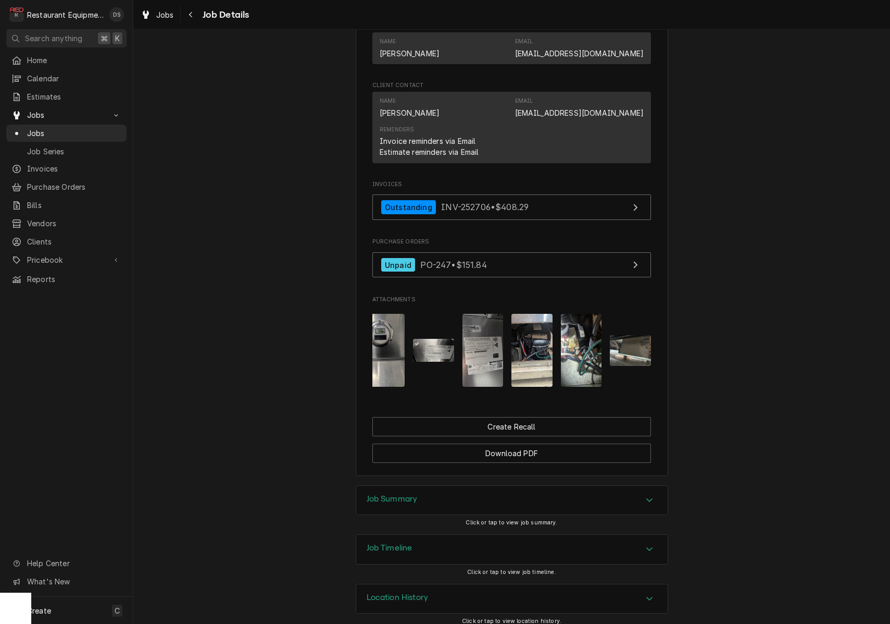
click at [464, 486] on div "Job Summary" at bounding box center [512, 500] width 312 height 29
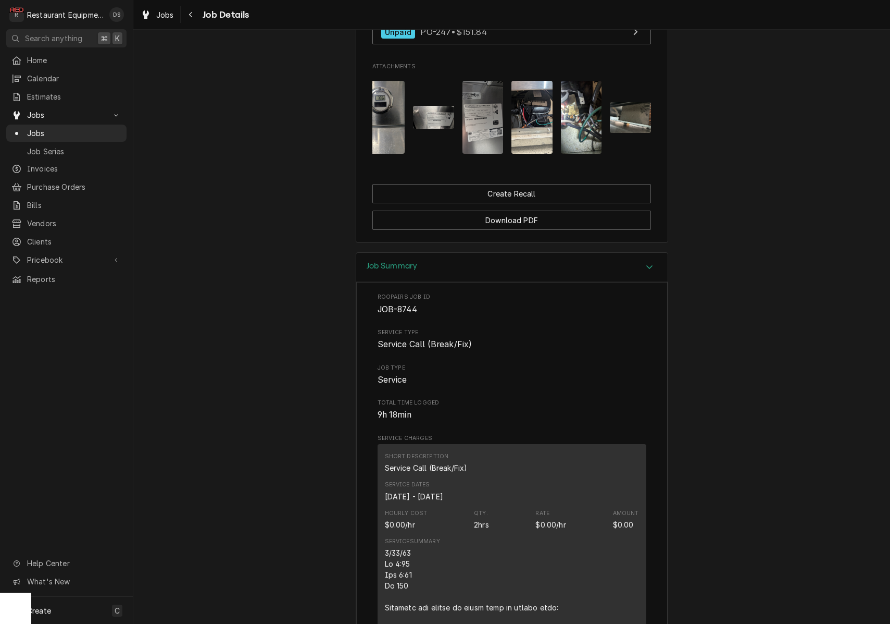
scroll to position [1073, 0]
